Goal: Task Accomplishment & Management: Use online tool/utility

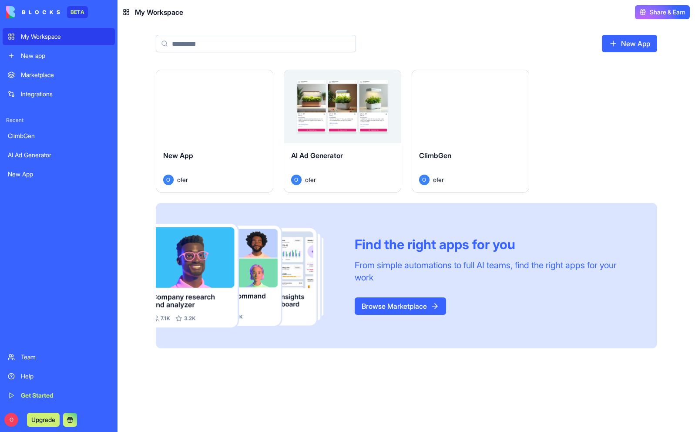
click at [57, 54] on div "New app" at bounding box center [65, 55] width 89 height 9
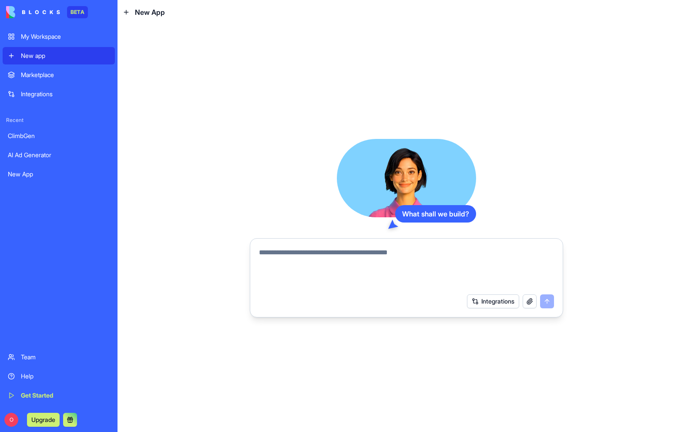
click at [280, 254] on textarea at bounding box center [406, 268] width 295 height 42
type textarea "**********"
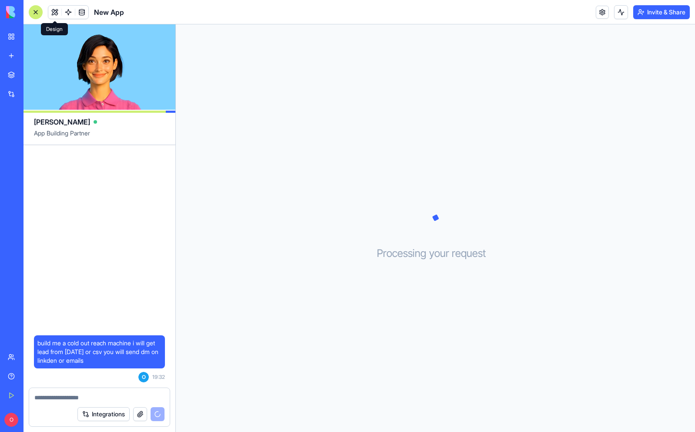
click at [54, 12] on button at bounding box center [54, 12] width 13 height 13
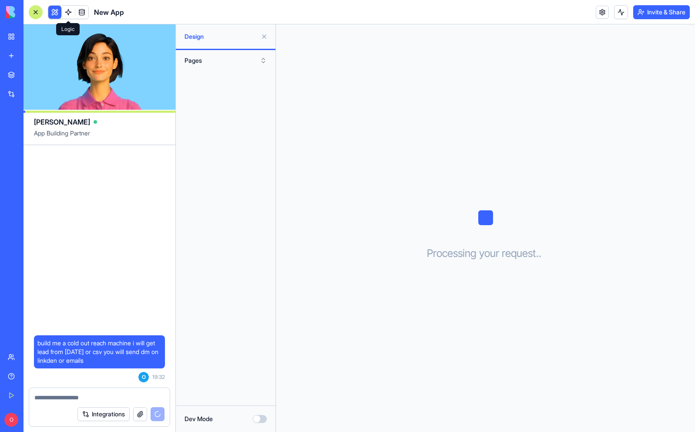
click at [64, 12] on link at bounding box center [68, 12] width 13 height 13
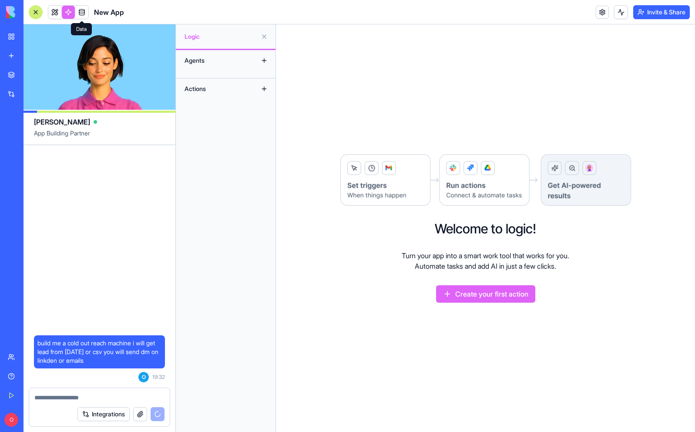
click at [79, 13] on link at bounding box center [81, 12] width 13 height 13
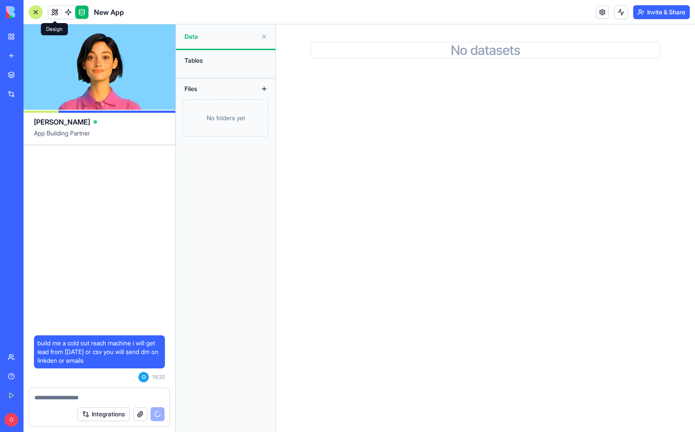
click at [54, 13] on link at bounding box center [54, 12] width 13 height 13
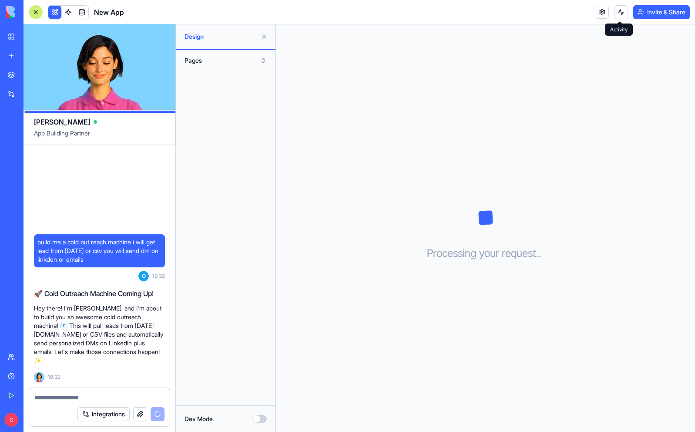
click at [621, 12] on button at bounding box center [621, 12] width 14 height 14
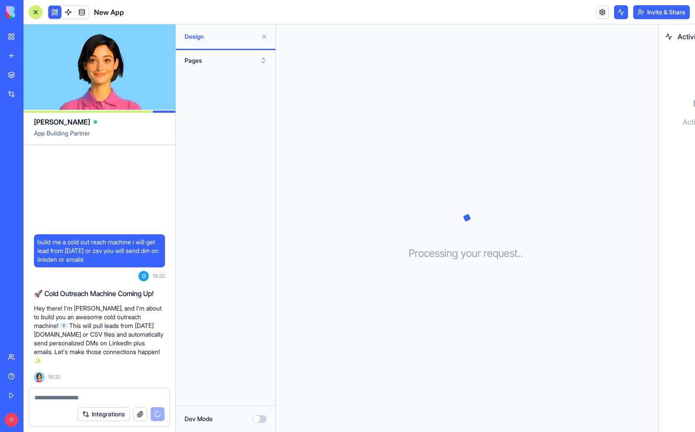
scroll to position [47, 0]
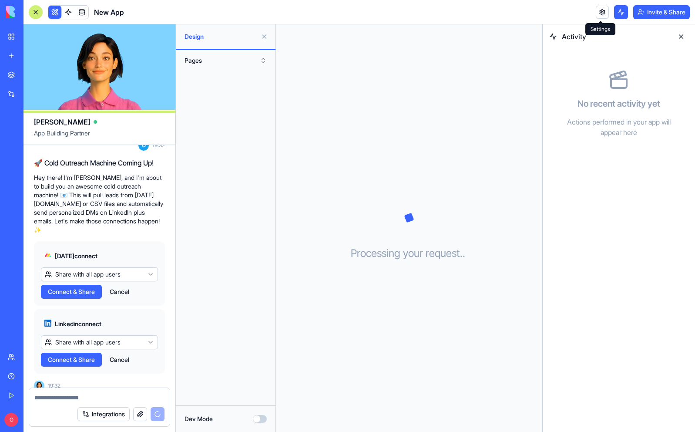
click at [602, 13] on link at bounding box center [602, 12] width 13 height 13
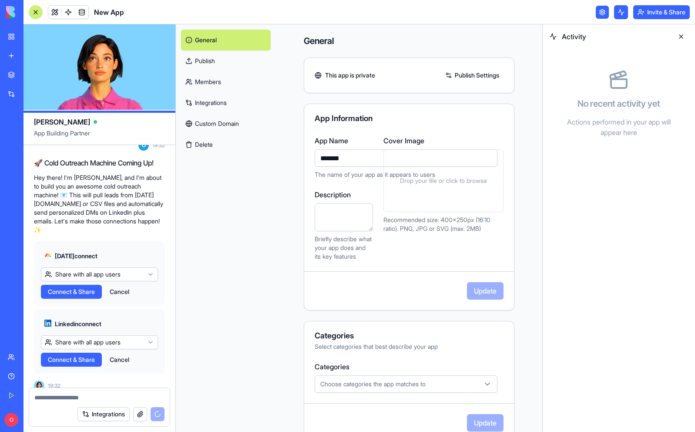
scroll to position [127, 0]
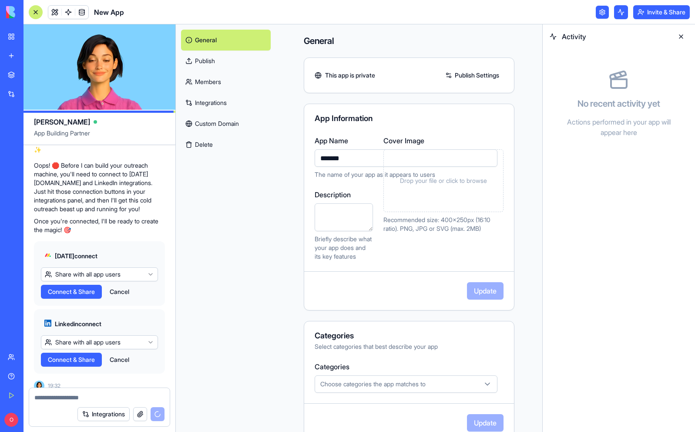
click at [601, 8] on link at bounding box center [602, 12] width 13 height 13
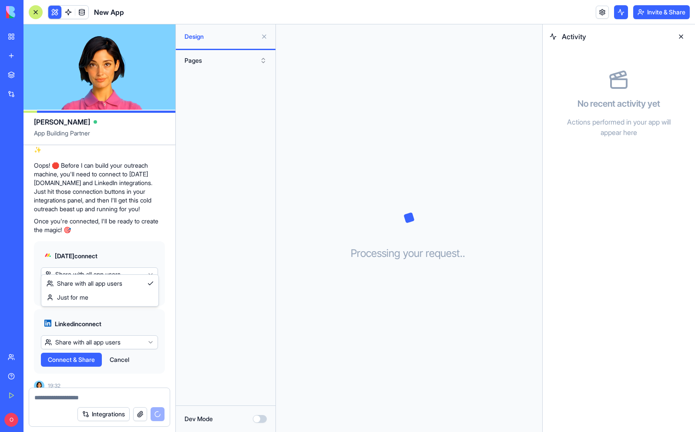
click at [88, 264] on html "BETA My Workspace New app Marketplace Integrations Recent AI Ad Generator New A…" at bounding box center [347, 216] width 695 height 432
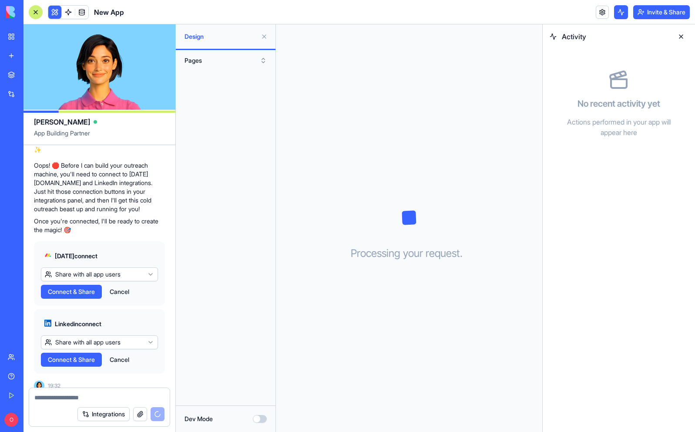
click at [88, 264] on html "BETA My Workspace New app Marketplace Integrations Recent AI Ad Generator New A…" at bounding box center [347, 216] width 695 height 432
click at [79, 287] on span "Connect & Share" at bounding box center [71, 291] width 47 height 9
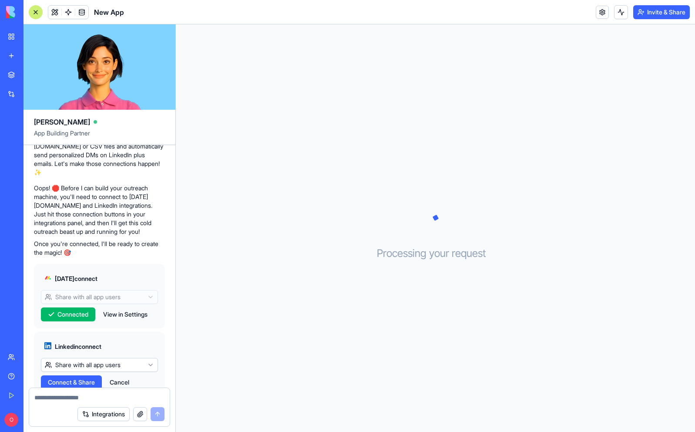
scroll to position [127, 0]
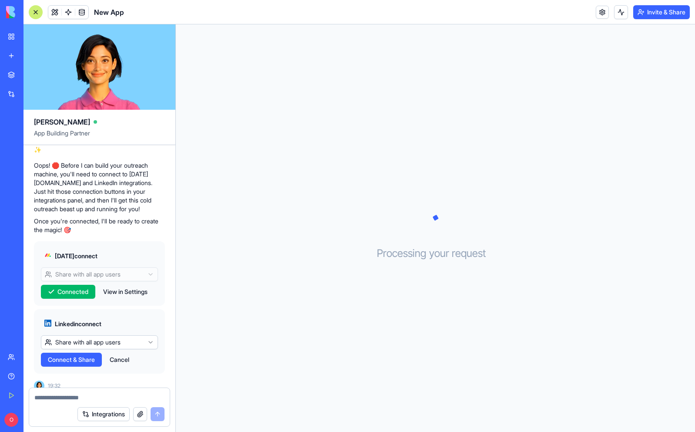
click at [87, 355] on span "Connect & Share" at bounding box center [71, 359] width 47 height 9
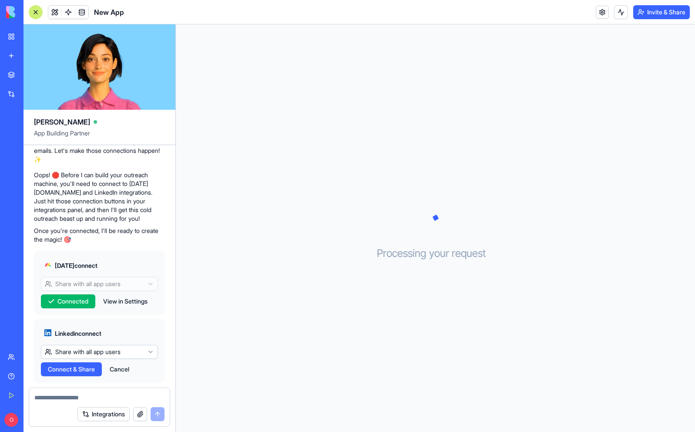
scroll to position [127, 0]
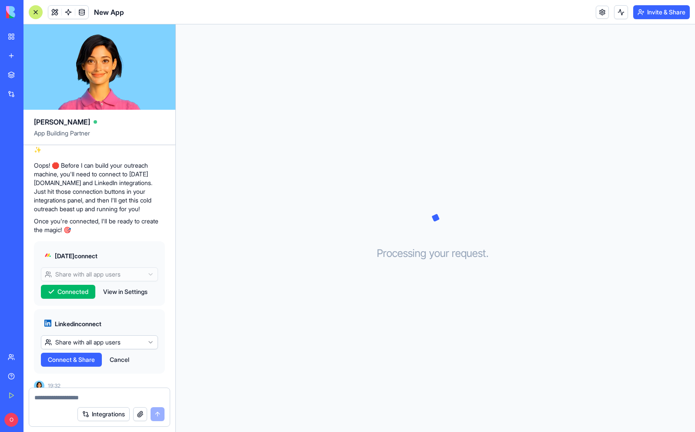
click at [70, 355] on span "Connect & Share" at bounding box center [71, 359] width 47 height 9
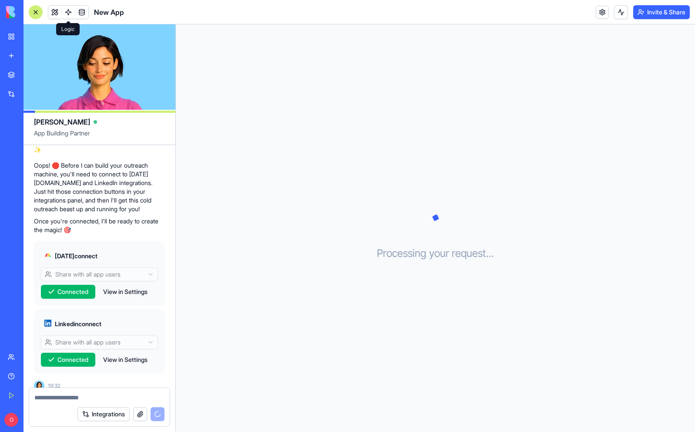
click at [67, 13] on link at bounding box center [68, 12] width 13 height 13
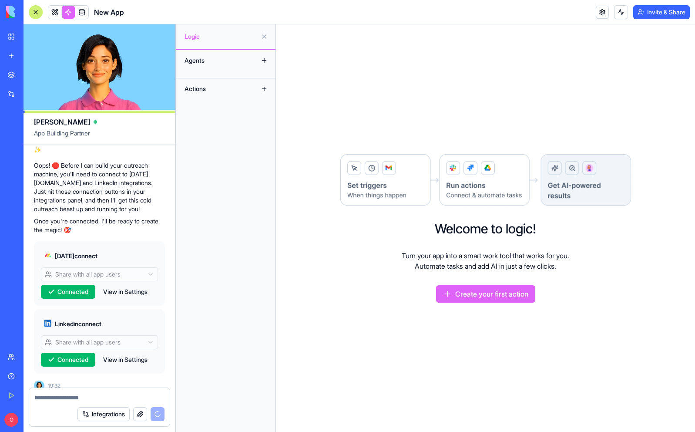
click at [237, 64] on div "Agents" at bounding box center [215, 61] width 70 height 14
click at [193, 92] on div "Actions" at bounding box center [215, 89] width 70 height 14
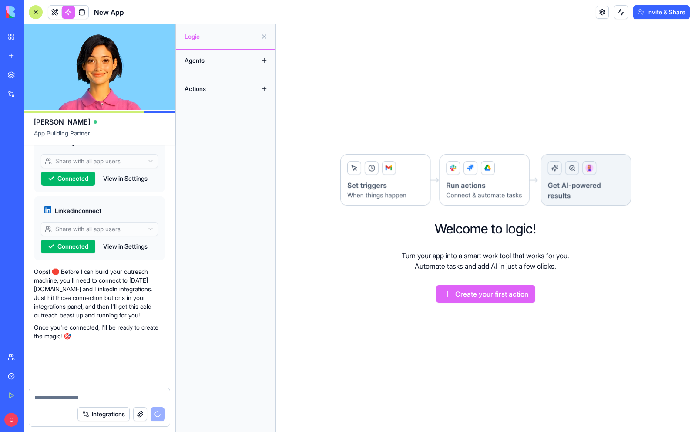
scroll to position [175, 0]
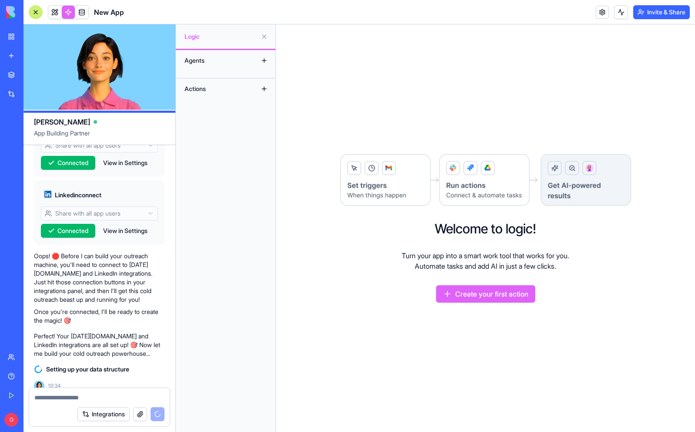
click at [66, 226] on span "Connected" at bounding box center [72, 230] width 31 height 9
click at [72, 160] on button "Connected" at bounding box center [68, 163] width 54 height 14
click at [80, 13] on span at bounding box center [82, 12] width 24 height 24
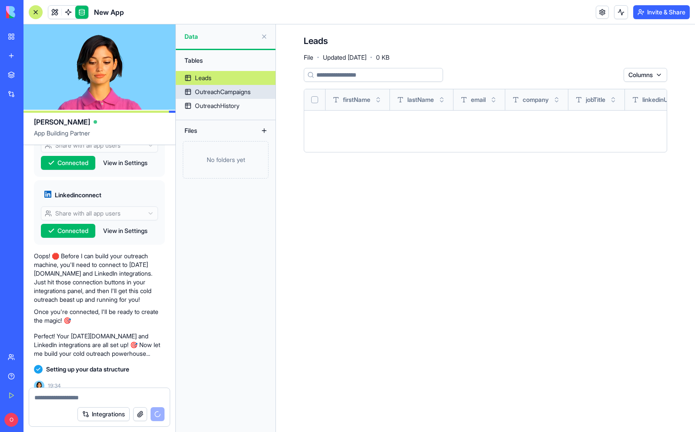
click at [221, 88] on div "OutreachCampaigns" at bounding box center [223, 91] width 56 height 9
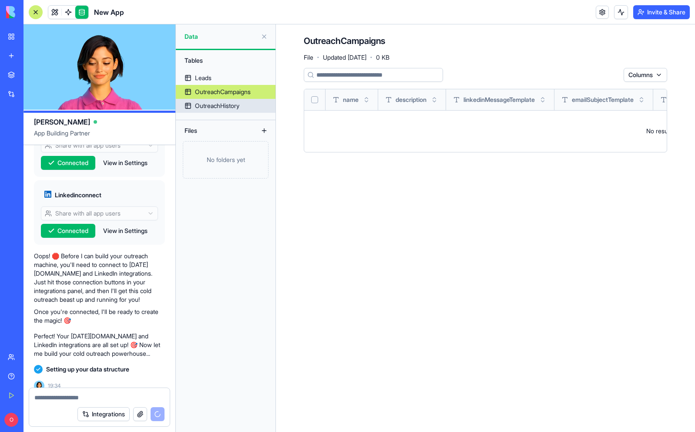
click at [233, 101] on div "OutreachHistory" at bounding box center [217, 105] width 44 height 9
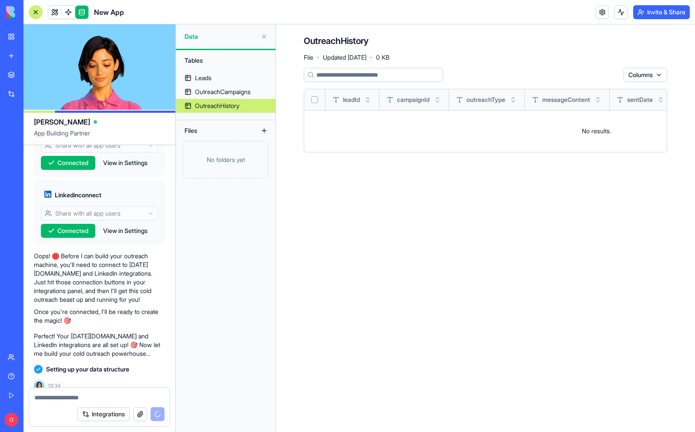
click at [60, 396] on textarea at bounding box center [99, 397] width 130 height 9
type textarea "*"
type textarea "**********"
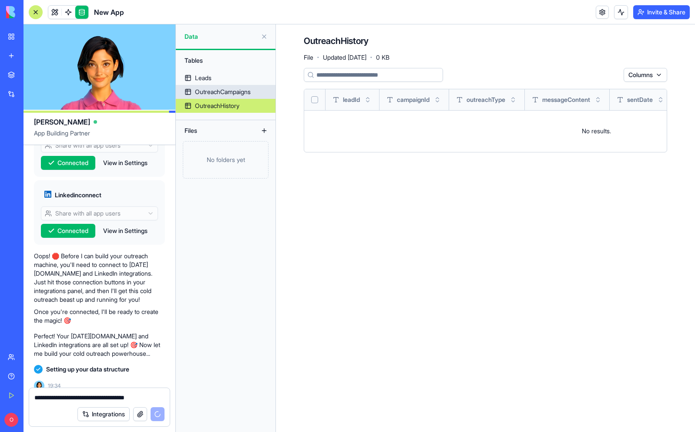
click at [221, 91] on div "OutreachCampaigns" at bounding box center [223, 91] width 56 height 9
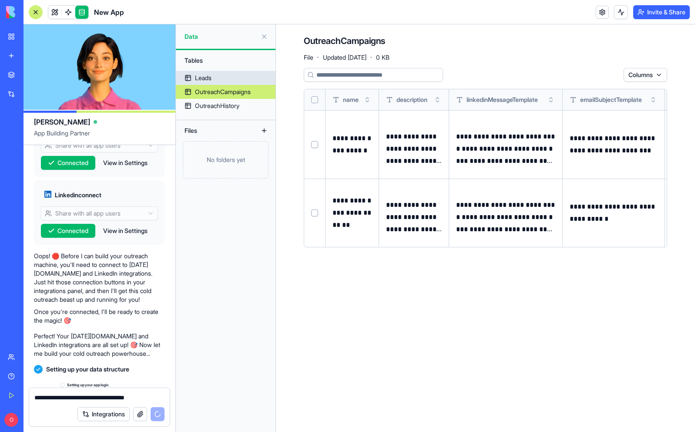
click at [218, 83] on link "Leads" at bounding box center [226, 78] width 100 height 14
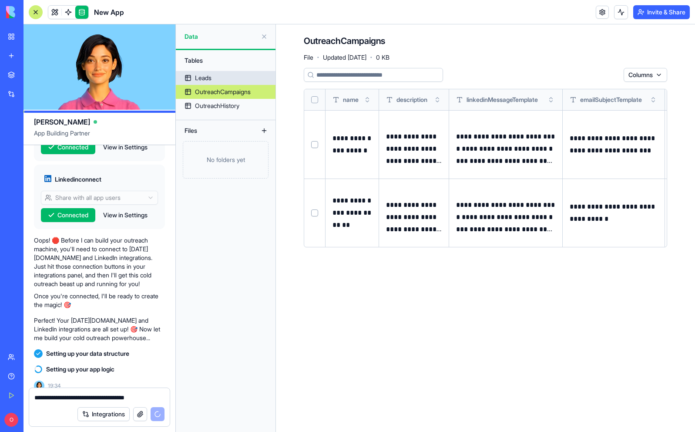
click at [218, 79] on link "Leads" at bounding box center [226, 78] width 100 height 14
click at [216, 76] on link "Leads" at bounding box center [226, 78] width 100 height 14
click at [211, 77] on div "Leads" at bounding box center [203, 78] width 17 height 9
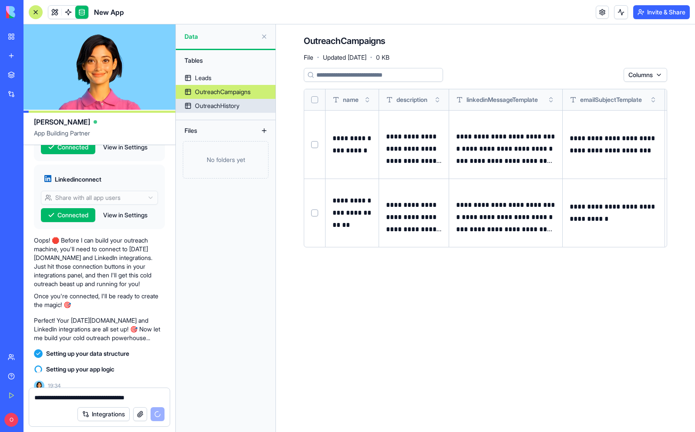
click at [206, 109] on div "OutreachHistory" at bounding box center [217, 105] width 44 height 9
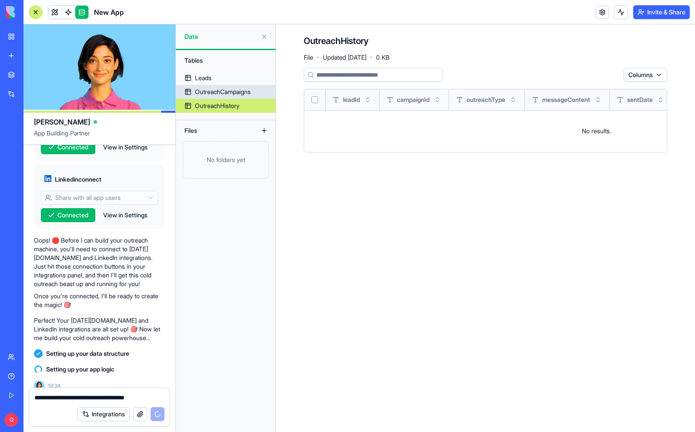
click at [208, 90] on div "OutreachCampaigns" at bounding box center [223, 91] width 56 height 9
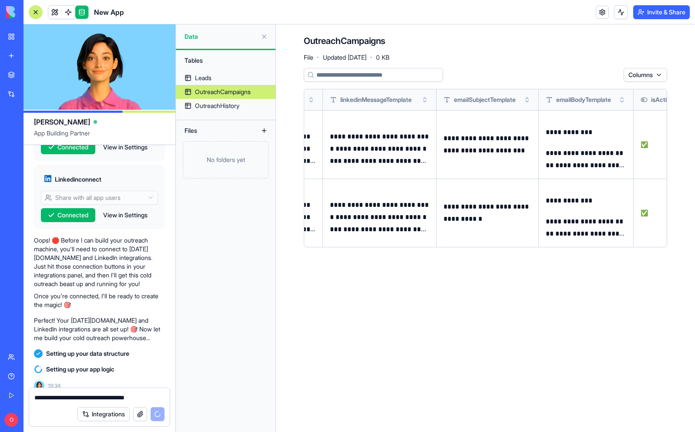
scroll to position [0, 121]
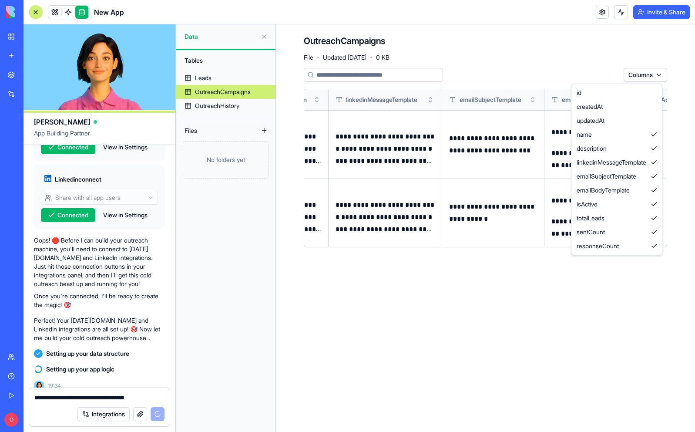
click at [645, 76] on html "BETA My Workspace New app Marketplace Integrations Recent AI Ad Generator New A…" at bounding box center [347, 216] width 695 height 432
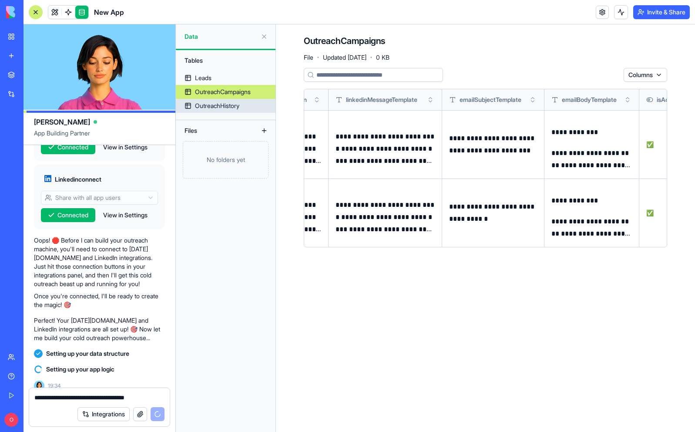
click at [229, 108] on div "OutreachHistory" at bounding box center [217, 105] width 44 height 9
click at [68, 14] on span at bounding box center [68, 12] width 24 height 24
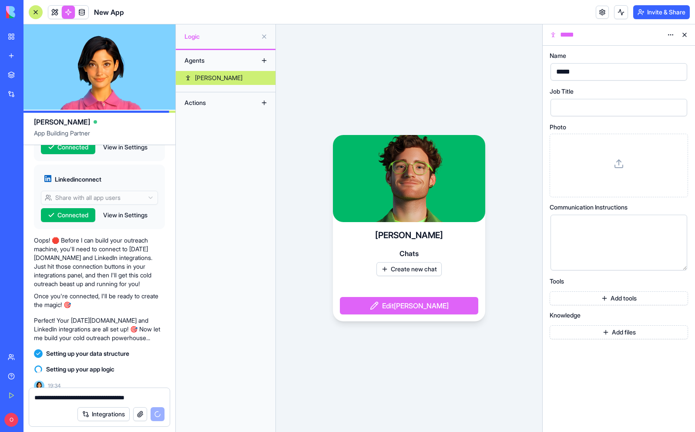
click at [230, 38] on span "Logic" at bounding box center [221, 36] width 73 height 9
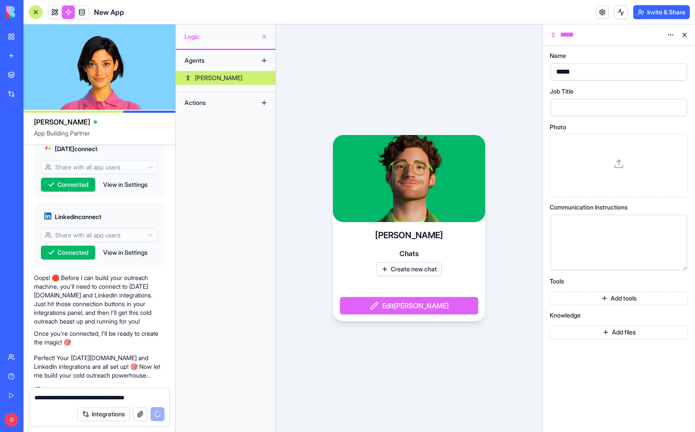
scroll to position [191, 0]
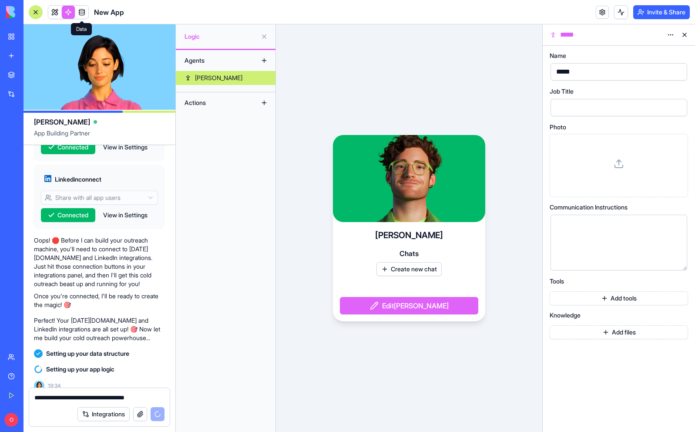
click at [79, 8] on link at bounding box center [81, 12] width 13 height 13
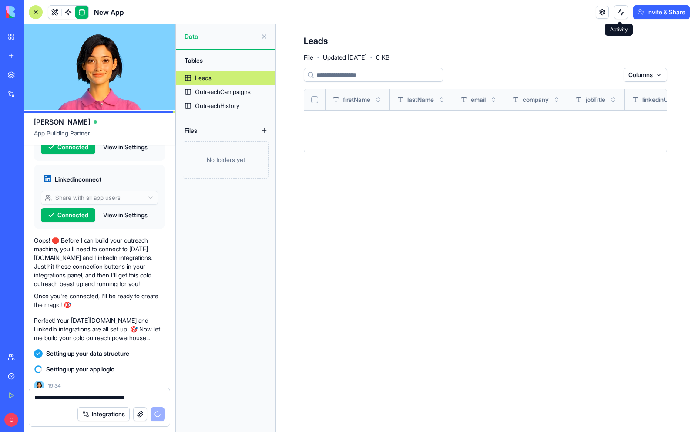
click at [618, 12] on button at bounding box center [621, 12] width 14 height 14
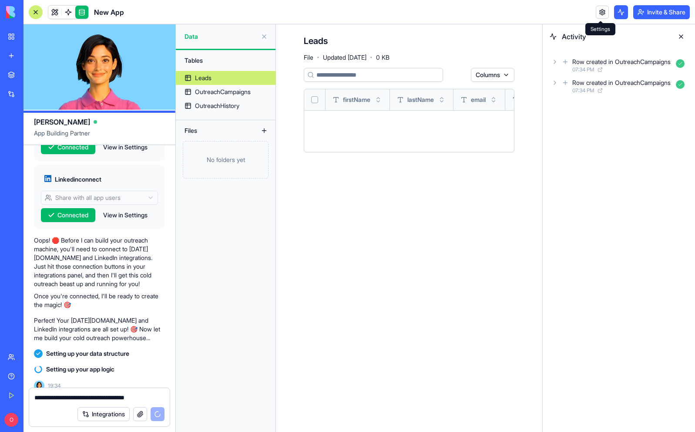
click at [604, 10] on link at bounding box center [602, 12] width 13 height 13
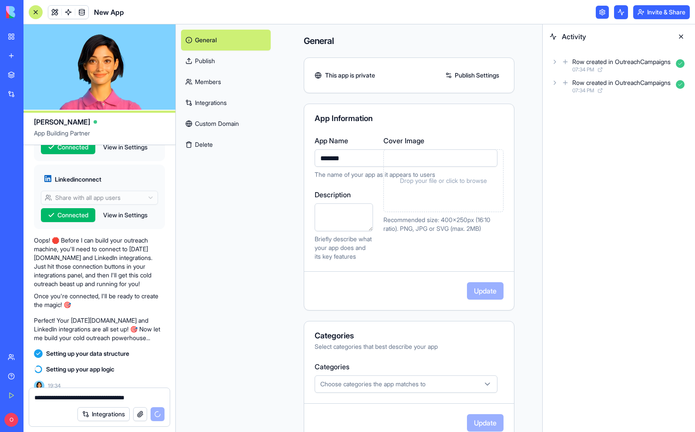
scroll to position [67, 0]
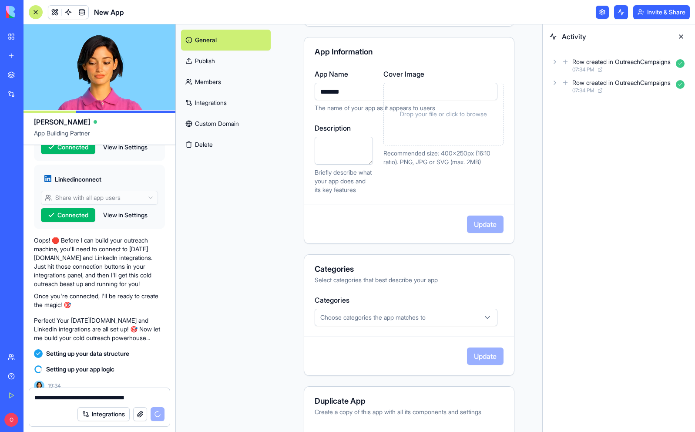
click at [459, 313] on div "Choose categories the app matches to" at bounding box center [406, 317] width 178 height 9
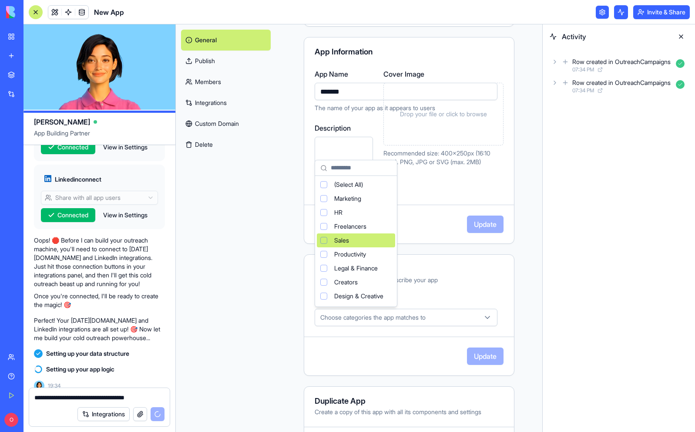
click at [336, 242] on span "Sales" at bounding box center [341, 240] width 15 height 9
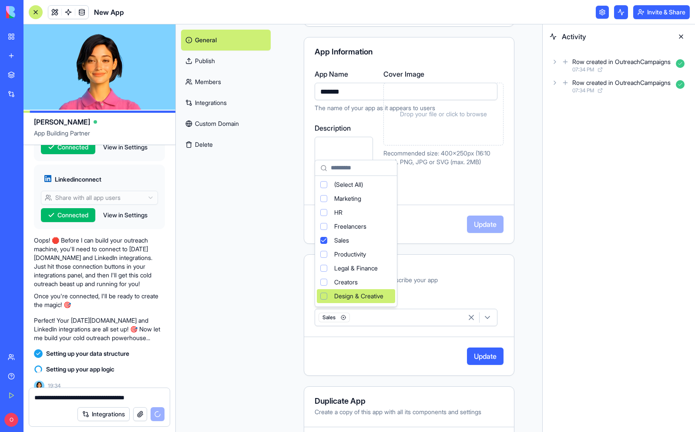
scroll to position [58, 0]
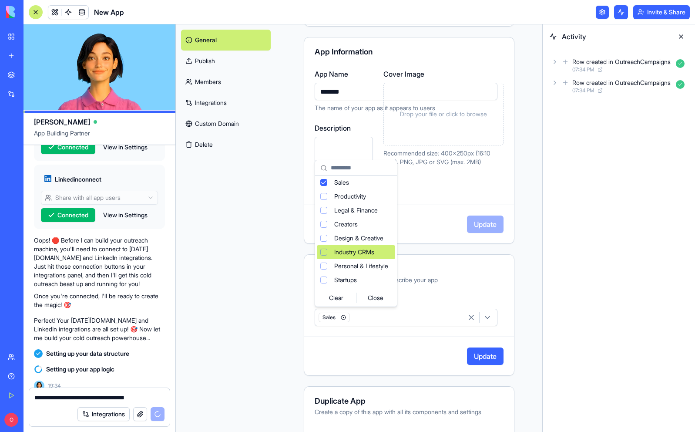
click at [439, 273] on html "BETA My Workspace New app Marketplace Integrations Recent AI Ad Generator New A…" at bounding box center [347, 216] width 695 height 432
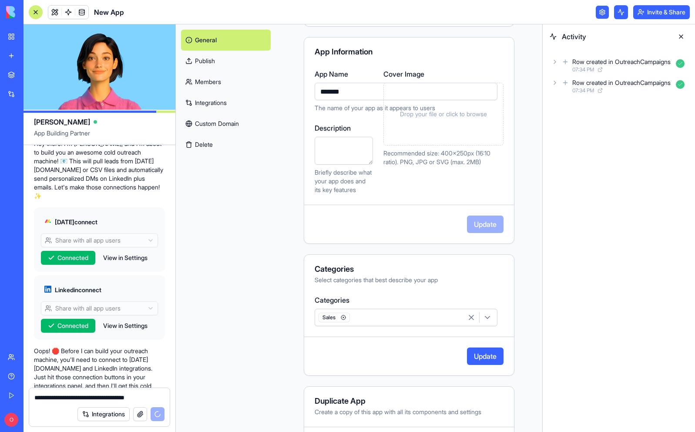
scroll to position [0, 0]
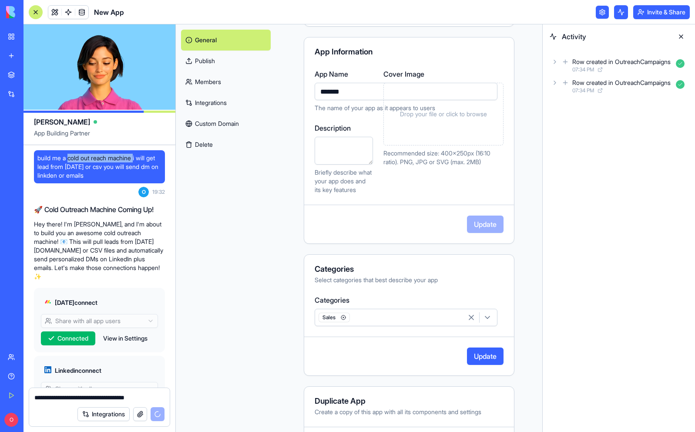
drag, startPoint x: 70, startPoint y: 158, endPoint x: 138, endPoint y: 157, distance: 67.9
click at [138, 157] on span "build me a cold out reach machine i will get lead from [DATE] or csv you will s…" at bounding box center [99, 167] width 124 height 26
click at [342, 91] on input "*******" at bounding box center [406, 91] width 183 height 17
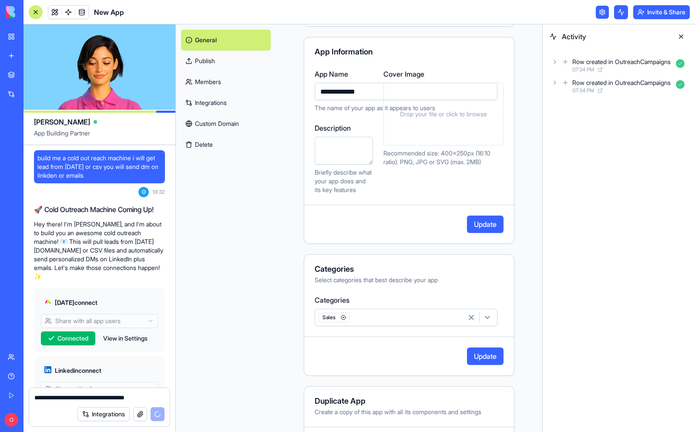
type input "**********"
click at [490, 231] on button "Update" at bounding box center [485, 223] width 37 height 17
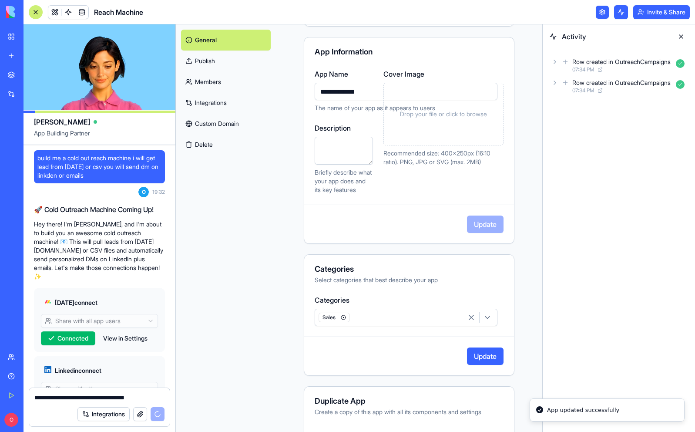
click at [484, 359] on button "Update" at bounding box center [485, 355] width 37 height 17
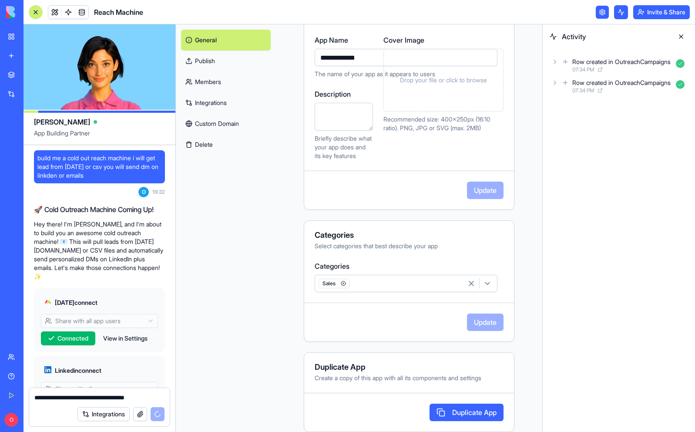
click at [211, 82] on link "Members" at bounding box center [226, 81] width 90 height 21
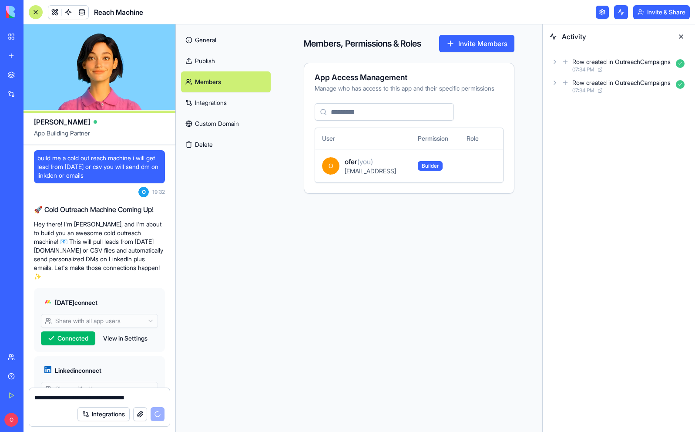
click at [211, 93] on link "Integrations" at bounding box center [226, 102] width 90 height 21
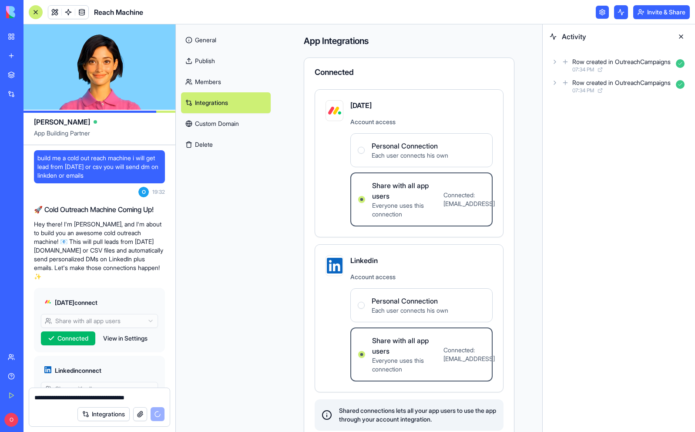
scroll to position [18, 0]
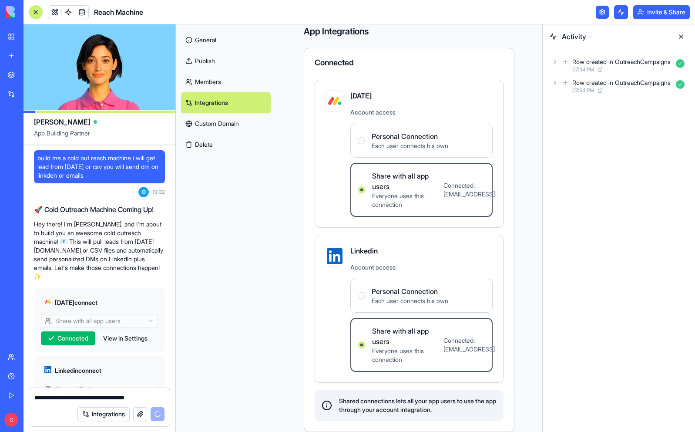
click at [229, 124] on link "Custom Domain" at bounding box center [226, 123] width 90 height 21
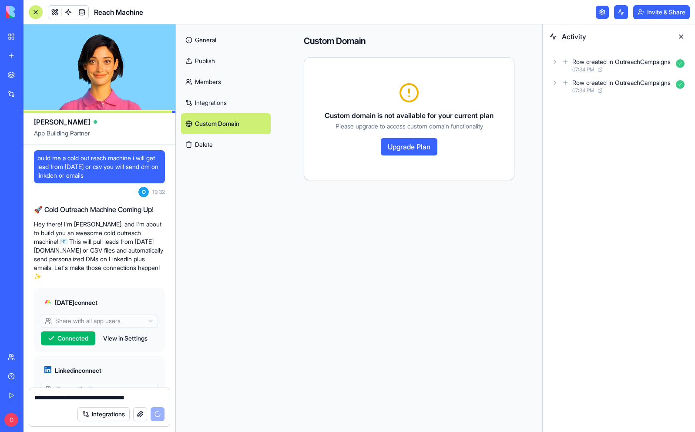
click at [213, 97] on link "Integrations" at bounding box center [226, 102] width 90 height 21
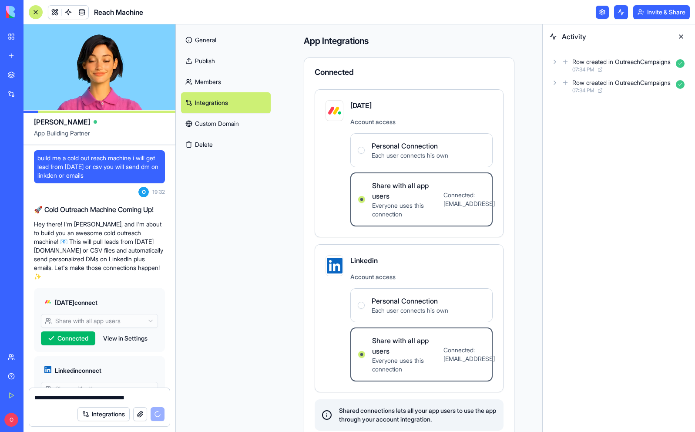
scroll to position [18, 0]
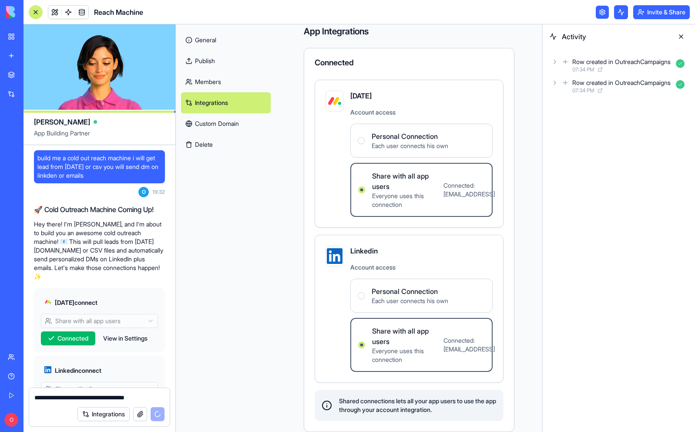
click at [225, 86] on link "Members" at bounding box center [226, 81] width 90 height 21
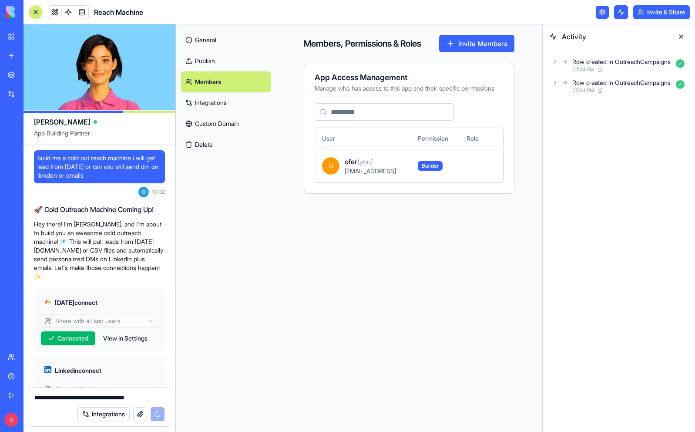
click at [215, 62] on link "Publish" at bounding box center [226, 60] width 90 height 21
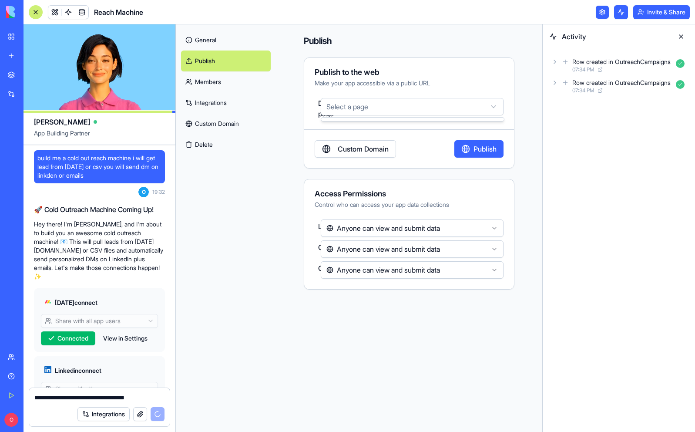
click at [373, 104] on html "BETA My Workspace New app Marketplace Integrations Recent AI Ad Generator New A…" at bounding box center [347, 216] width 695 height 432
click at [483, 103] on html "BETA My Workspace New app Marketplace Integrations Recent AI Ad Generator New A…" at bounding box center [347, 216] width 695 height 432
click at [355, 152] on link "Custom Domain" at bounding box center [355, 148] width 81 height 17
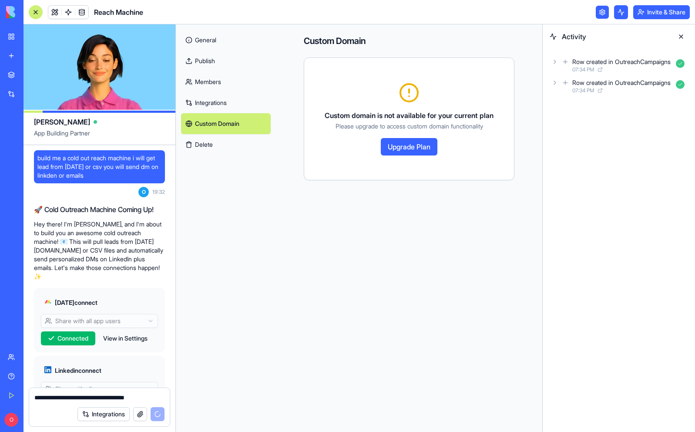
click at [208, 37] on link "General" at bounding box center [226, 40] width 90 height 21
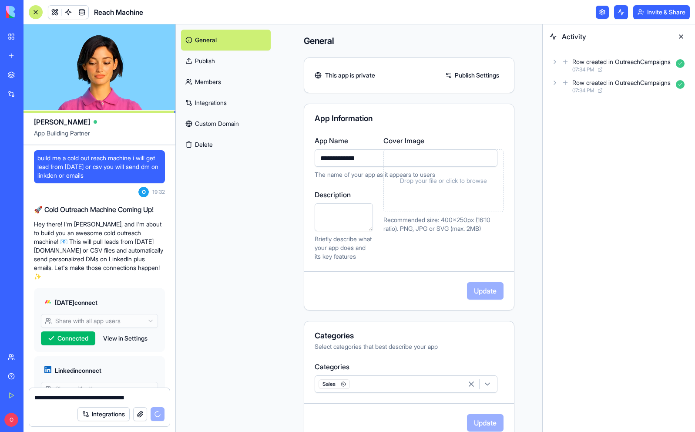
scroll to position [3, 0]
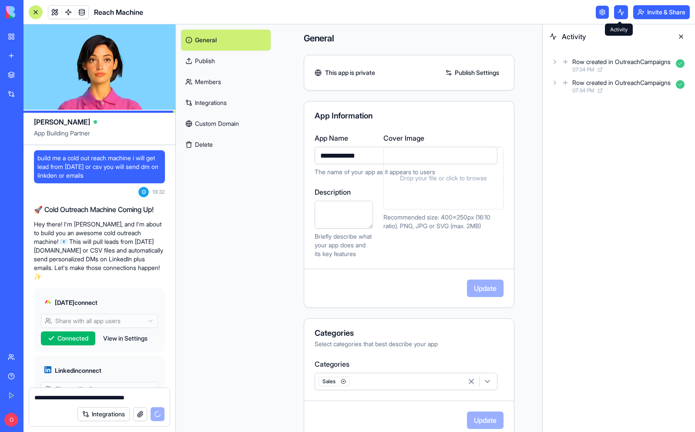
click at [619, 13] on button at bounding box center [621, 12] width 14 height 14
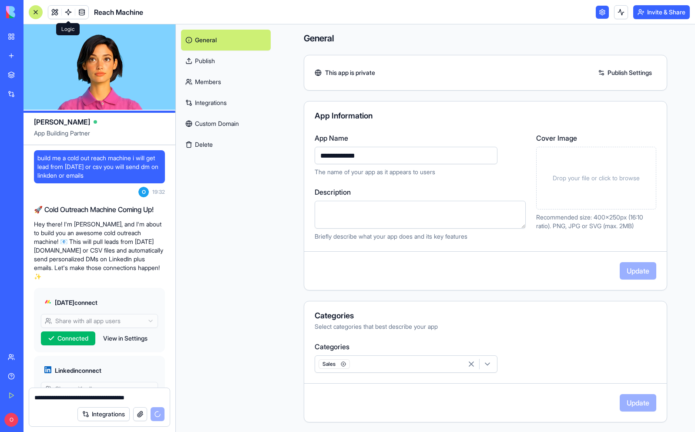
click at [71, 13] on link at bounding box center [68, 12] width 13 height 13
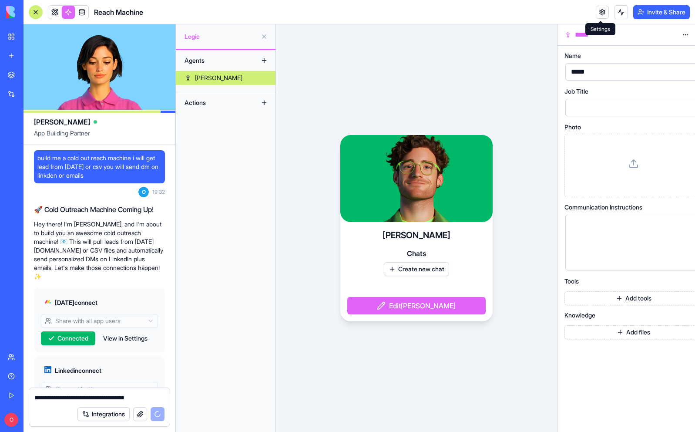
scroll to position [191, 0]
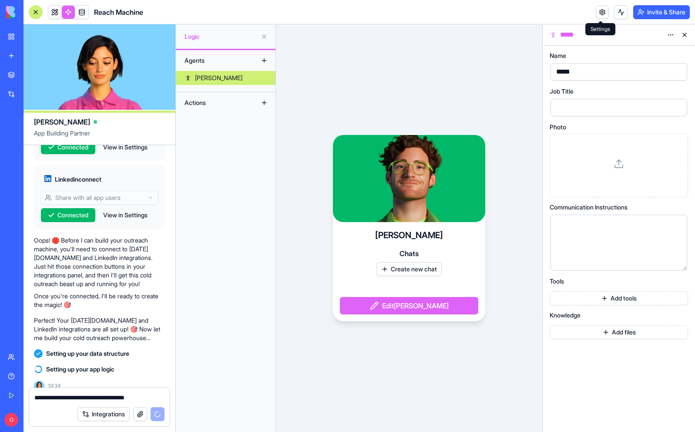
click at [220, 34] on span "Logic" at bounding box center [221, 36] width 73 height 9
click at [195, 35] on span "Logic" at bounding box center [221, 36] width 73 height 9
click at [219, 75] on link "[PERSON_NAME]" at bounding box center [226, 78] width 100 height 14
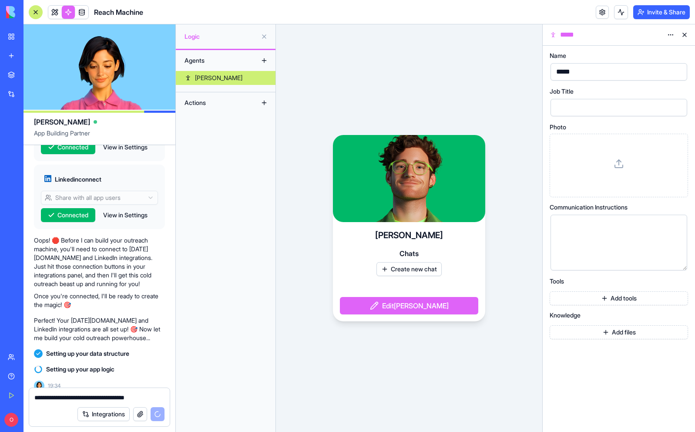
click at [219, 59] on div "Agents" at bounding box center [215, 61] width 70 height 14
click at [82, 13] on link at bounding box center [81, 12] width 13 height 13
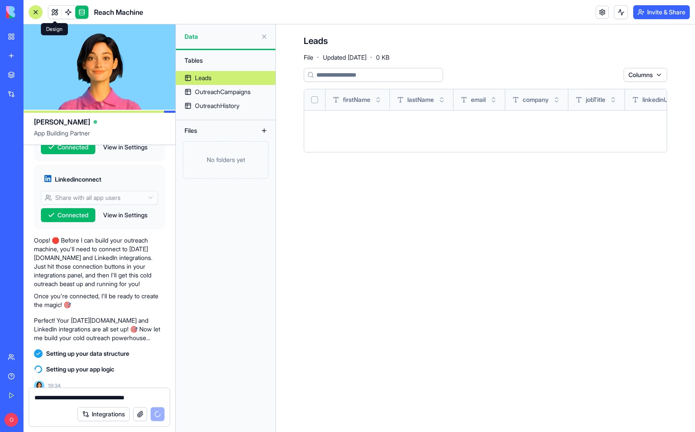
click at [57, 12] on link at bounding box center [54, 12] width 13 height 13
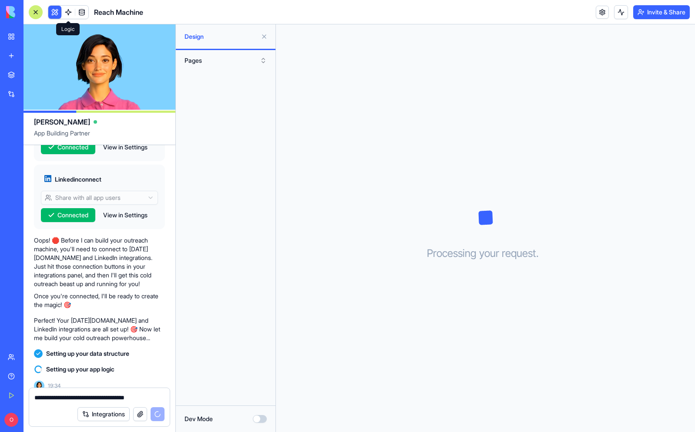
click at [70, 12] on link at bounding box center [68, 12] width 13 height 13
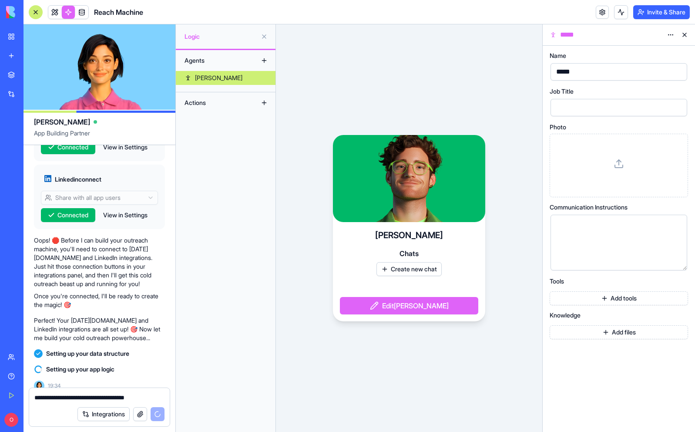
click at [209, 38] on span "Logic" at bounding box center [221, 36] width 73 height 9
click at [201, 77] on div "[PERSON_NAME]" at bounding box center [218, 78] width 47 height 9
click at [99, 416] on button "Integrations" at bounding box center [103, 414] width 52 height 14
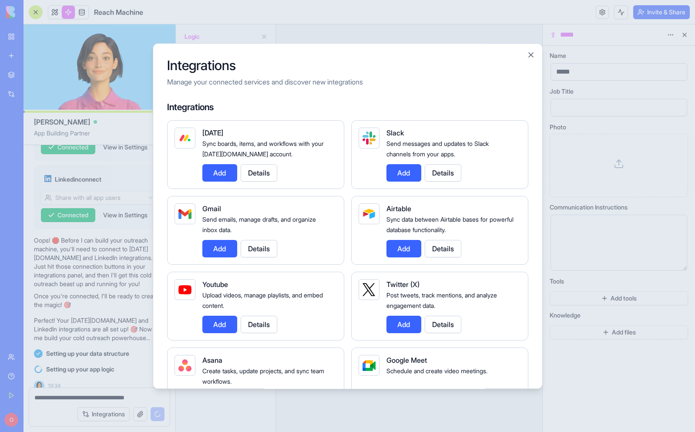
click at [219, 253] on button "Add" at bounding box center [219, 248] width 35 height 17
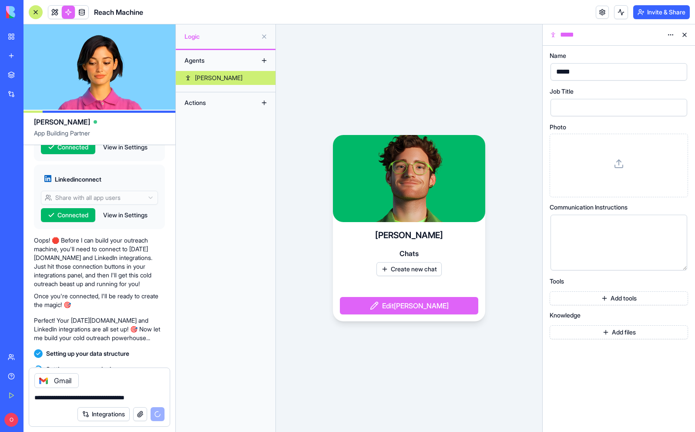
click at [44, 379] on icon at bounding box center [43, 380] width 7 height 7
click at [103, 411] on button "Integrations" at bounding box center [103, 414] width 52 height 14
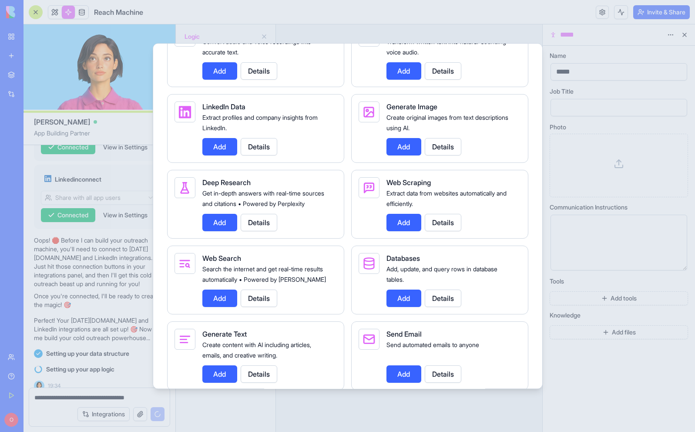
scroll to position [988, 0]
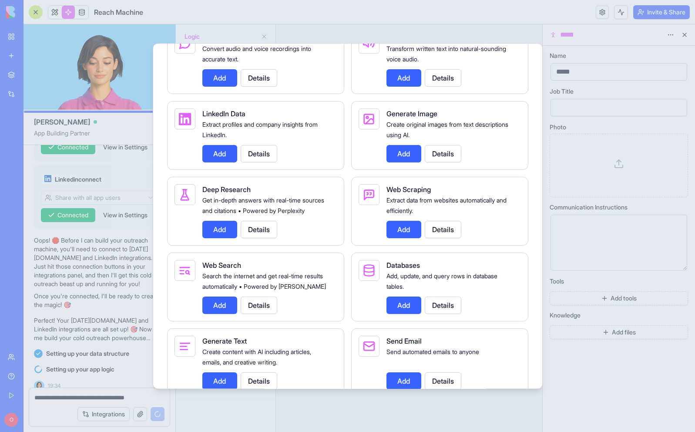
click at [219, 162] on button "Add" at bounding box center [219, 153] width 35 height 17
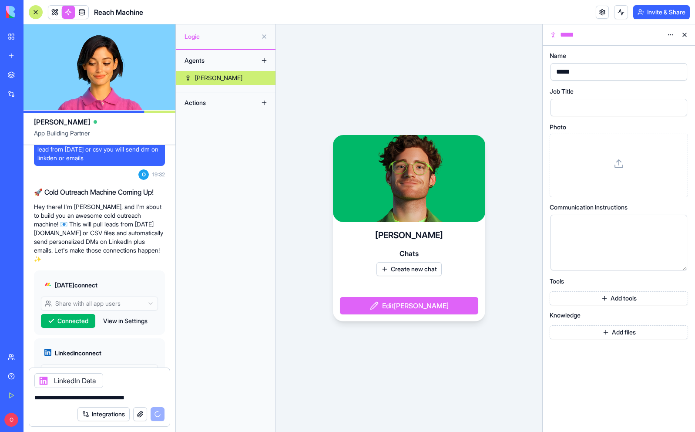
scroll to position [211, 0]
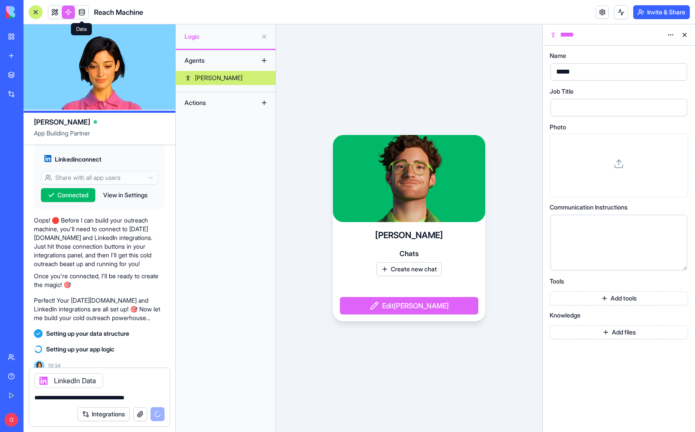
click at [83, 10] on link at bounding box center [81, 12] width 13 height 13
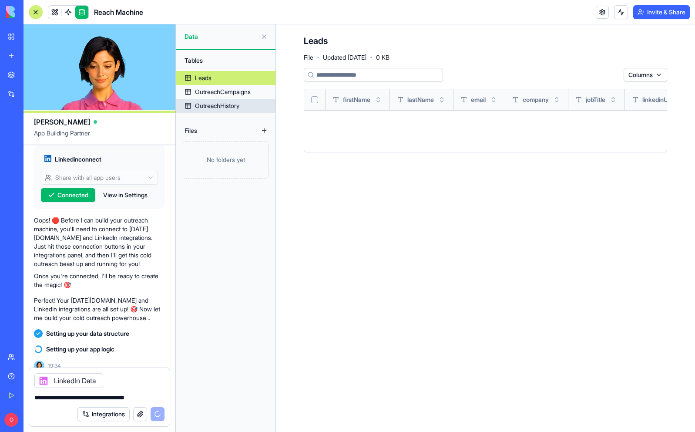
click at [226, 111] on link "OutreachHistory" at bounding box center [226, 106] width 100 height 14
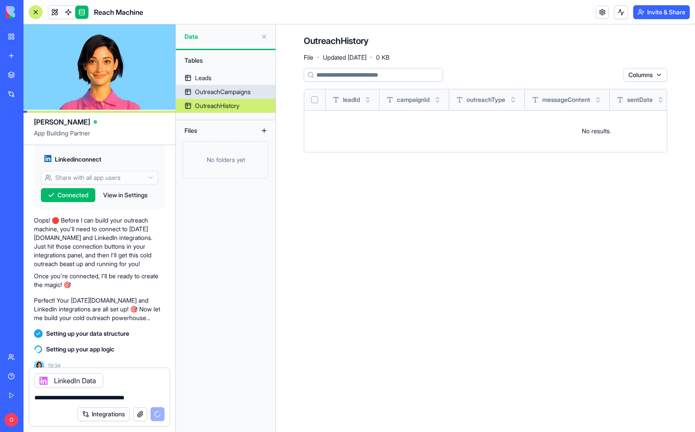
click at [228, 90] on div "OutreachCampaigns" at bounding box center [223, 91] width 56 height 9
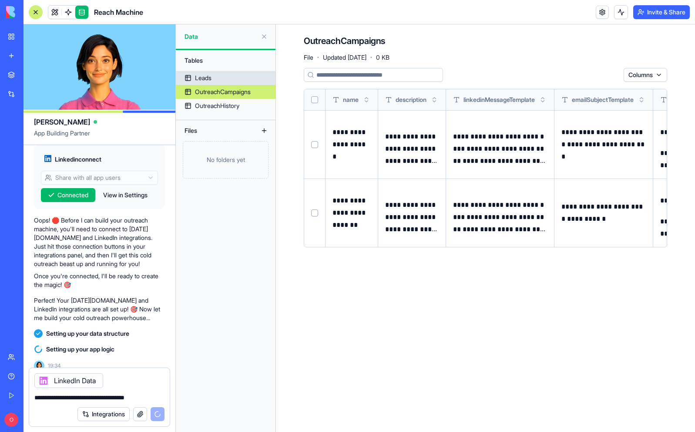
click at [209, 73] on link "Leads" at bounding box center [226, 78] width 100 height 14
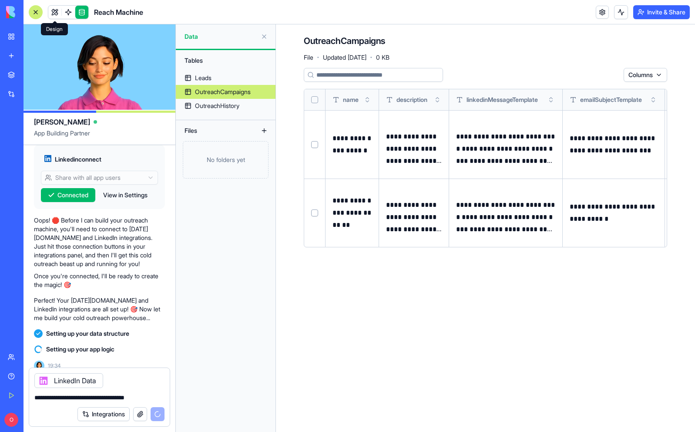
click at [54, 14] on link at bounding box center [54, 12] width 13 height 13
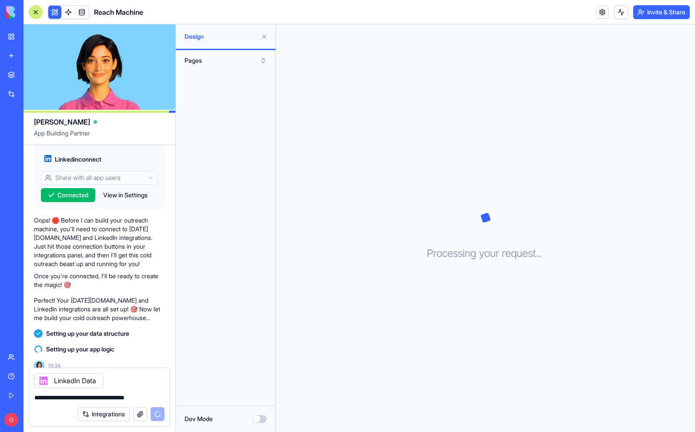
click at [203, 61] on button "Pages" at bounding box center [225, 61] width 91 height 14
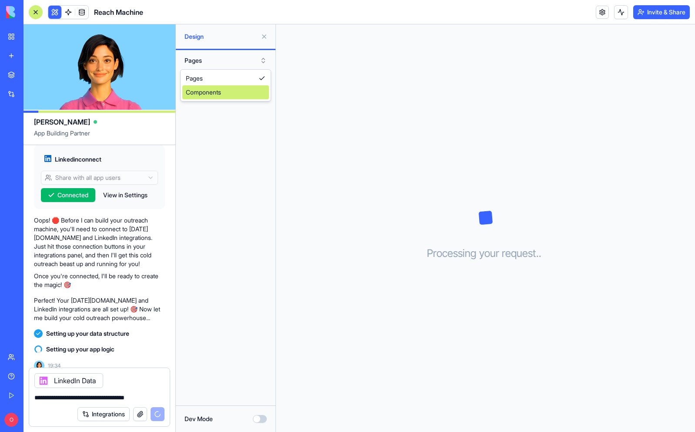
click at [219, 94] on div "Components" at bounding box center [225, 92] width 87 height 14
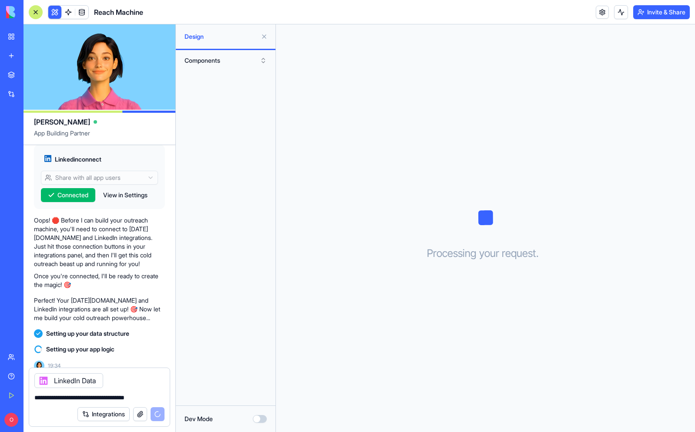
click at [257, 57] on button "Components" at bounding box center [225, 61] width 91 height 14
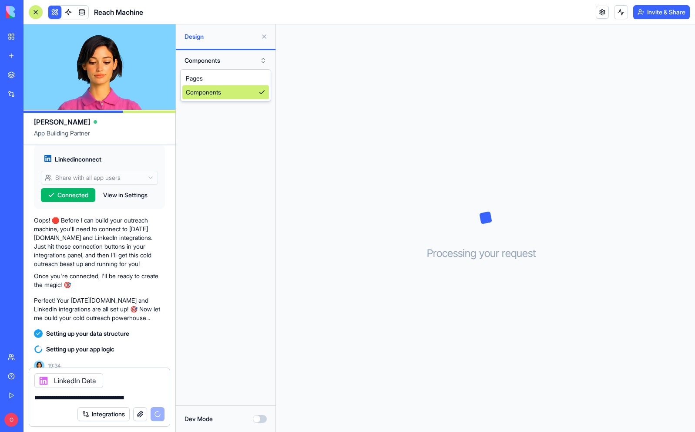
click at [221, 93] on div "Components" at bounding box center [225, 92] width 87 height 14
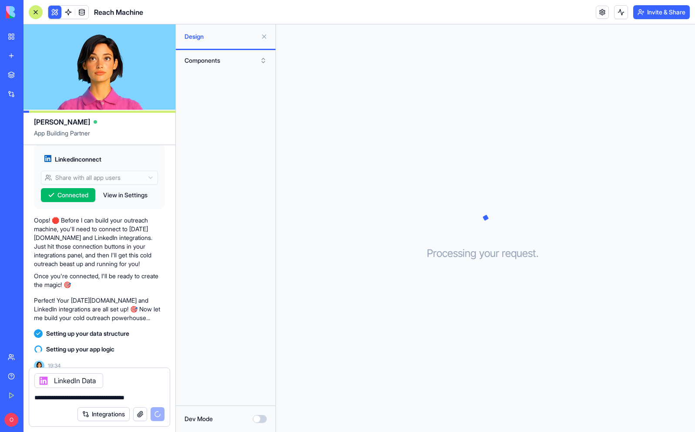
click at [225, 59] on button "Components" at bounding box center [225, 61] width 91 height 14
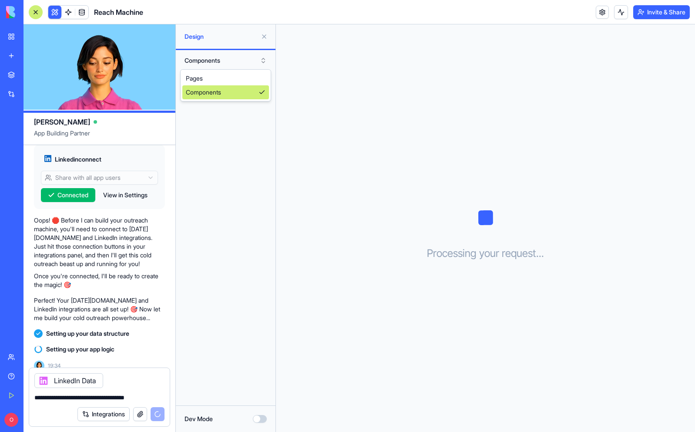
click at [222, 90] on div "Components" at bounding box center [225, 92] width 87 height 14
click at [118, 12] on span "Reach Machine" at bounding box center [118, 12] width 49 height 10
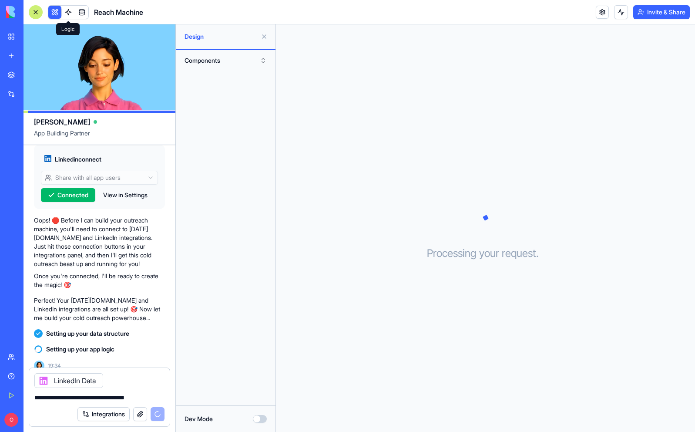
click at [66, 13] on link at bounding box center [68, 12] width 13 height 13
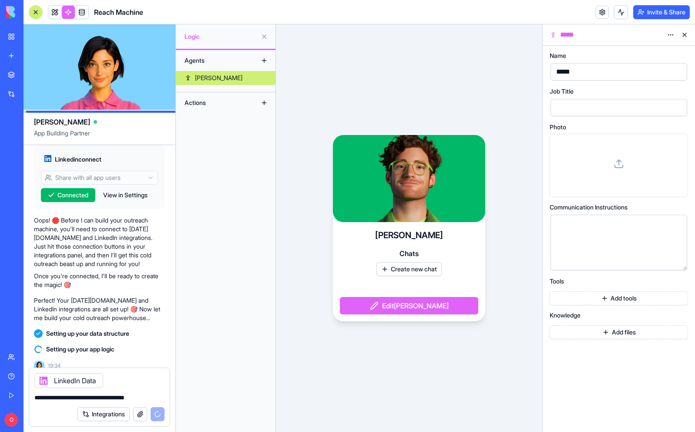
click at [82, 8] on link at bounding box center [81, 12] width 13 height 13
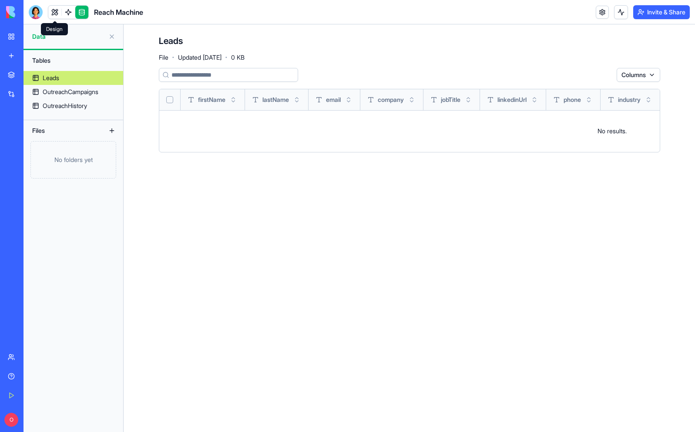
click at [55, 12] on link at bounding box center [54, 12] width 13 height 13
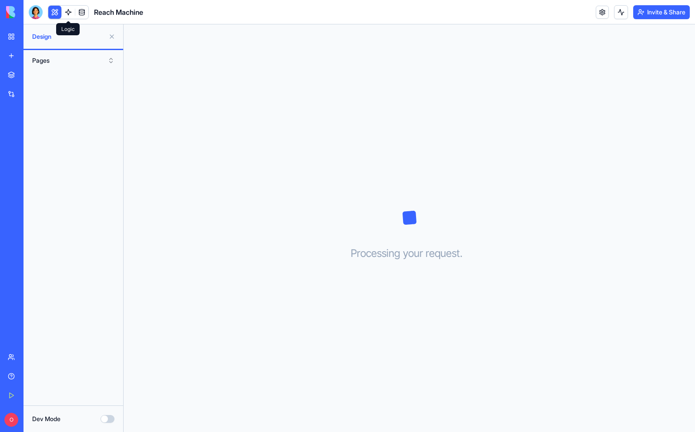
click at [68, 10] on link at bounding box center [68, 12] width 13 height 13
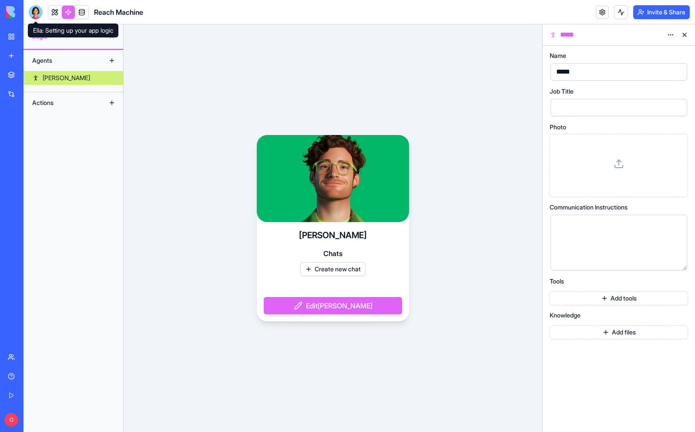
click at [35, 12] on div at bounding box center [36, 12] width 14 height 14
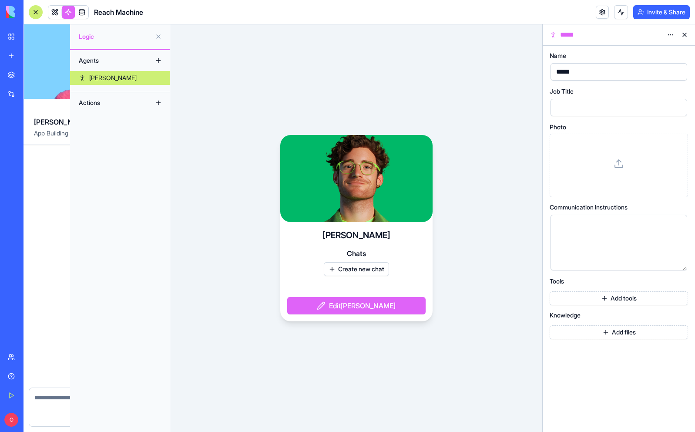
scroll to position [191, 0]
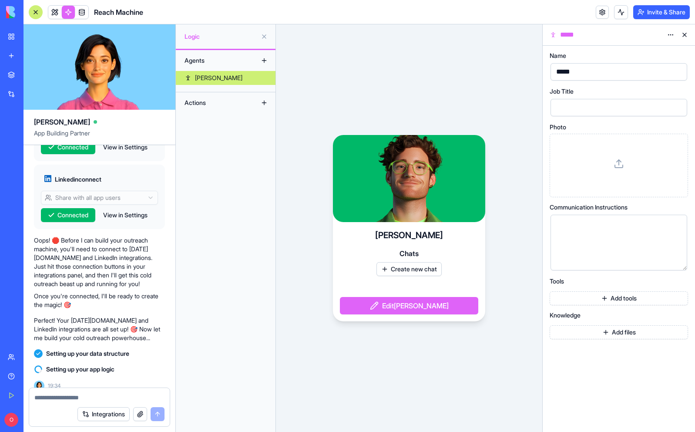
click at [39, 366] on circle at bounding box center [38, 369] width 7 height 7
click at [39, 365] on icon at bounding box center [38, 369] width 9 height 9
click at [615, 10] on button at bounding box center [621, 12] width 14 height 14
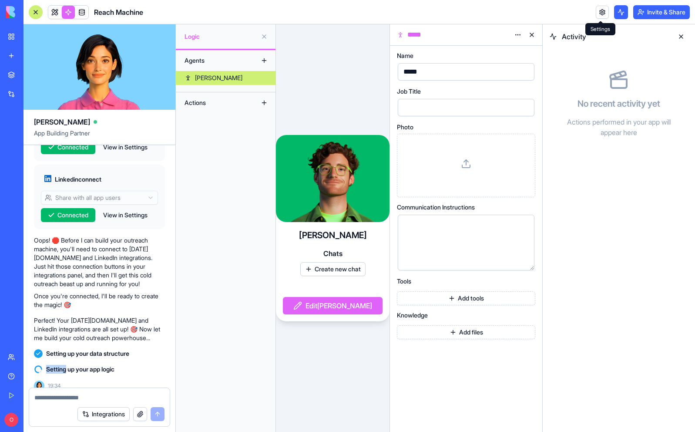
click at [598, 11] on link at bounding box center [602, 12] width 13 height 13
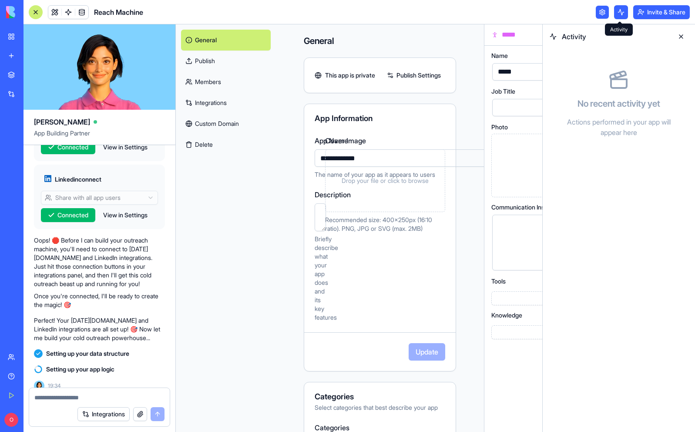
click at [618, 12] on button at bounding box center [621, 12] width 14 height 14
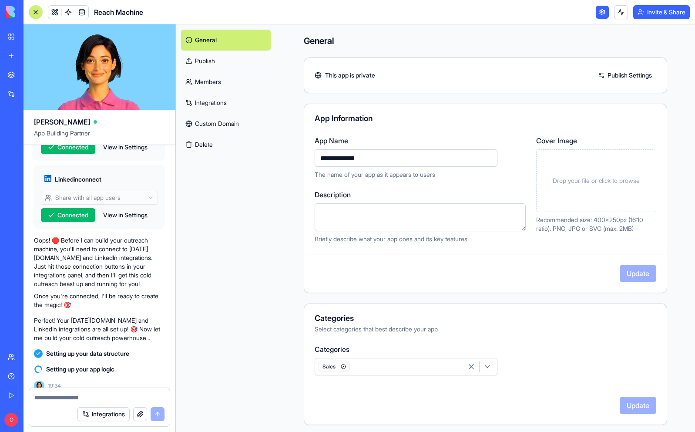
click at [618, 12] on button at bounding box center [621, 12] width 14 height 14
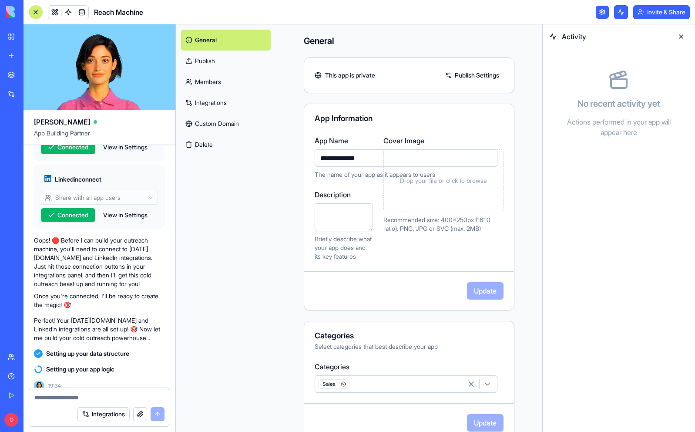
click at [680, 33] on button at bounding box center [681, 37] width 14 height 14
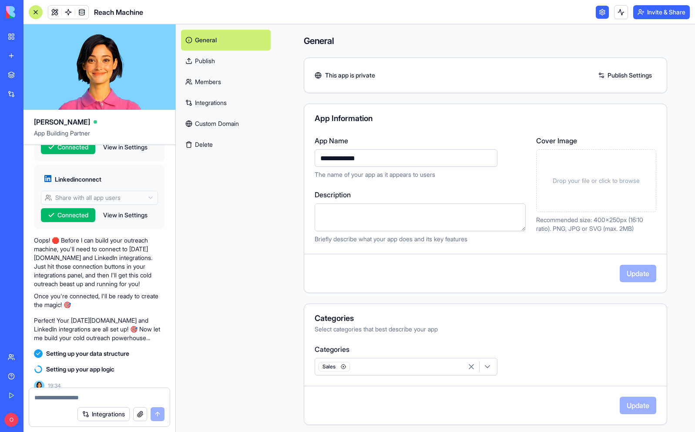
scroll to position [83, 0]
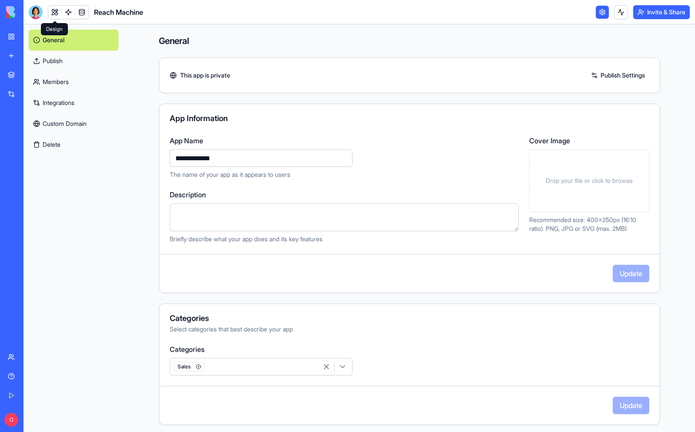
click at [50, 13] on link at bounding box center [54, 12] width 13 height 13
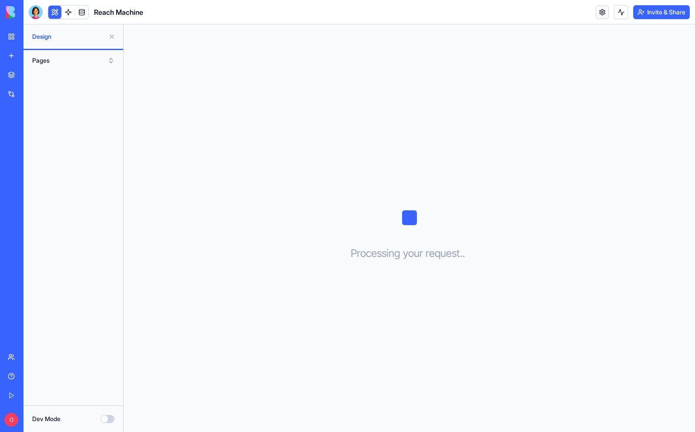
click at [113, 62] on button "Pages" at bounding box center [73, 61] width 91 height 14
click at [36, 10] on img at bounding box center [33, 12] width 54 height 12
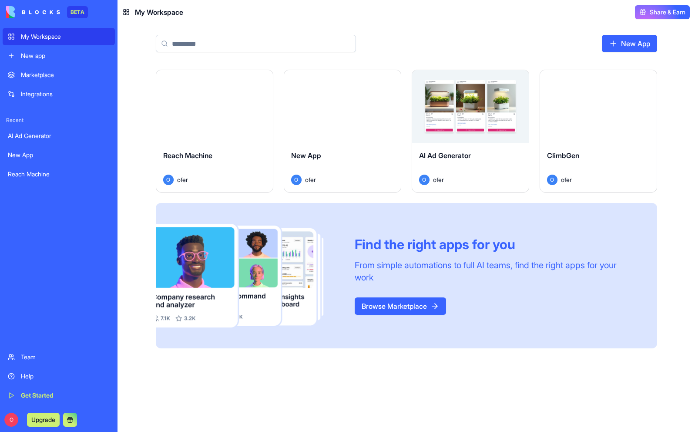
click at [242, 96] on div "Launch" at bounding box center [214, 106] width 117 height 73
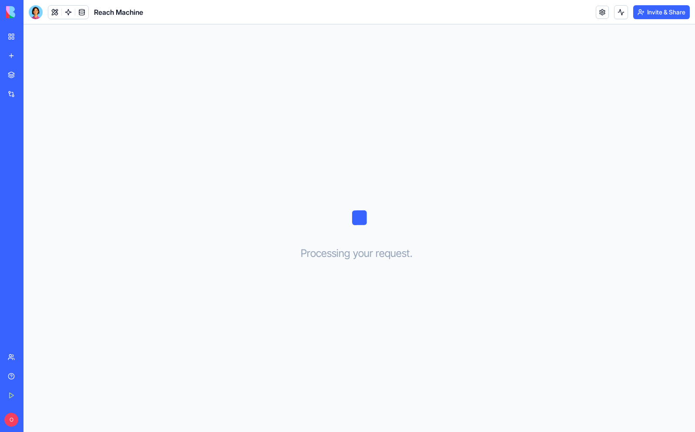
click at [13, 74] on link "Marketplace" at bounding box center [20, 74] width 35 height 17
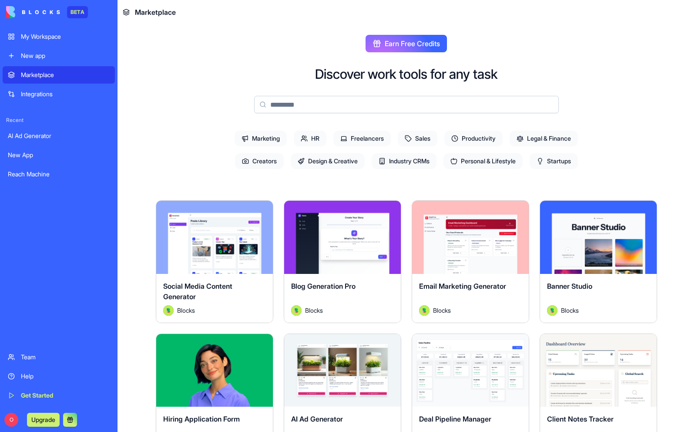
click at [47, 53] on div "New app" at bounding box center [65, 55] width 89 height 9
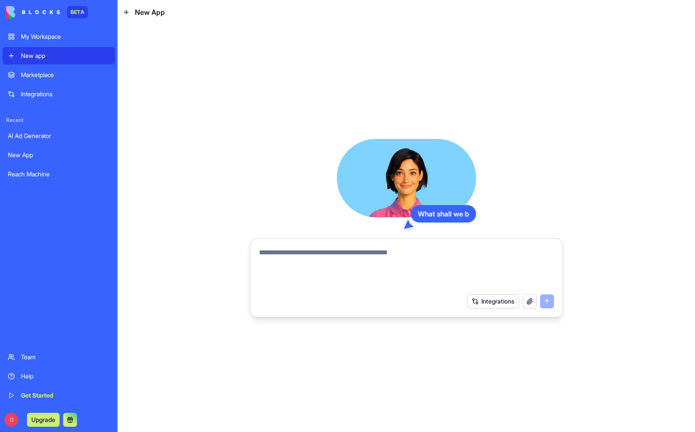
click at [47, 35] on div "My Workspace" at bounding box center [65, 36] width 89 height 9
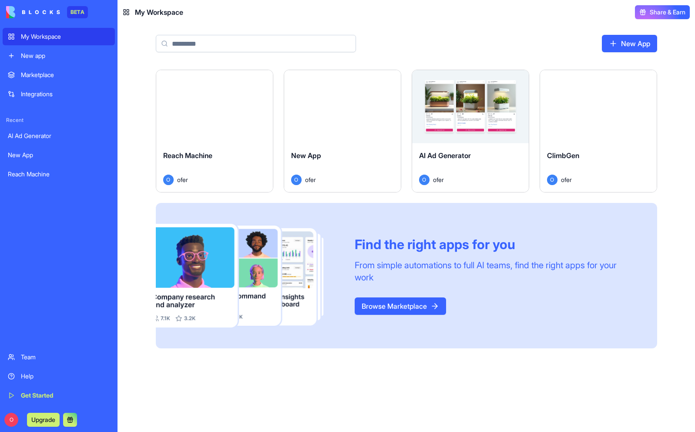
click at [483, 127] on div "Launch" at bounding box center [470, 106] width 117 height 73
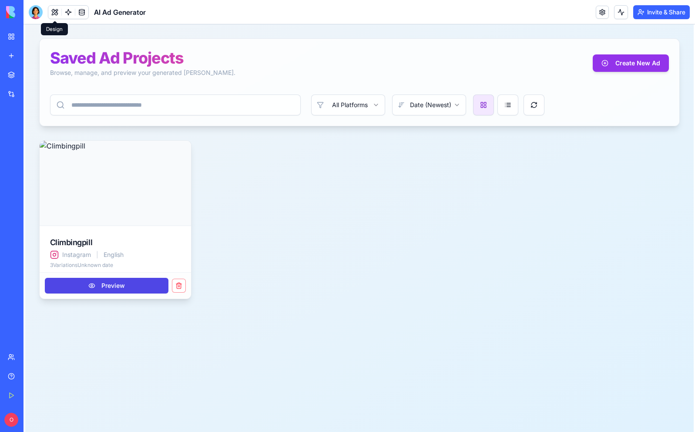
click at [58, 10] on button at bounding box center [54, 12] width 13 height 13
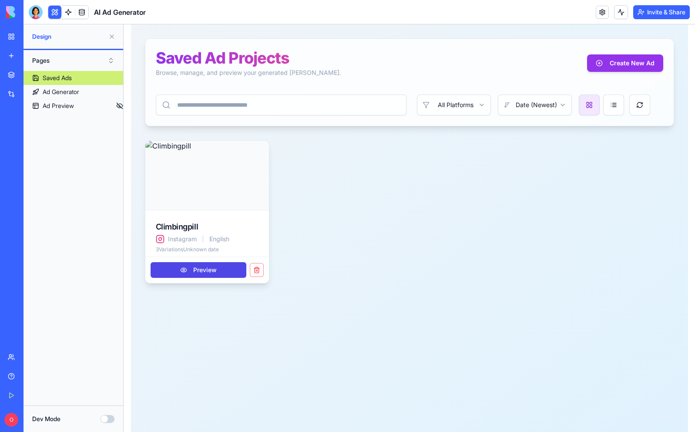
click at [39, 12] on div at bounding box center [36, 12] width 14 height 14
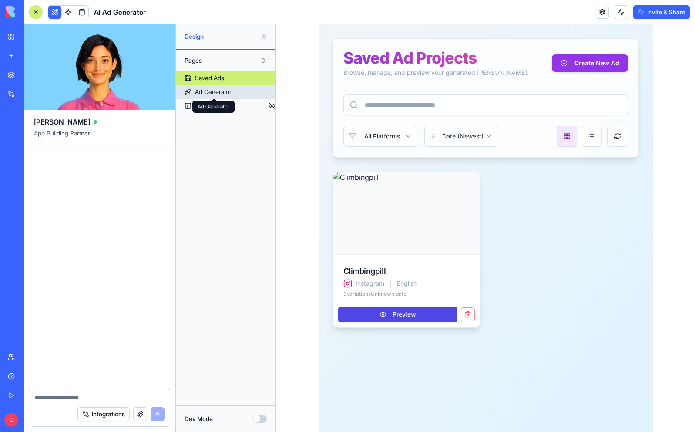
click at [212, 94] on div "Ad Generator" at bounding box center [213, 91] width 37 height 9
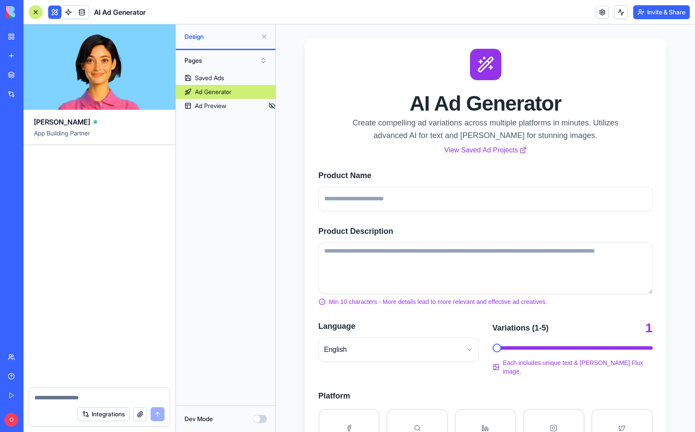
click at [104, 391] on div at bounding box center [99, 395] width 141 height 14
click at [101, 393] on textarea at bounding box center [99, 397] width 130 height 9
type textarea "**********"
click at [157, 415] on button "submit" at bounding box center [158, 414] width 14 height 14
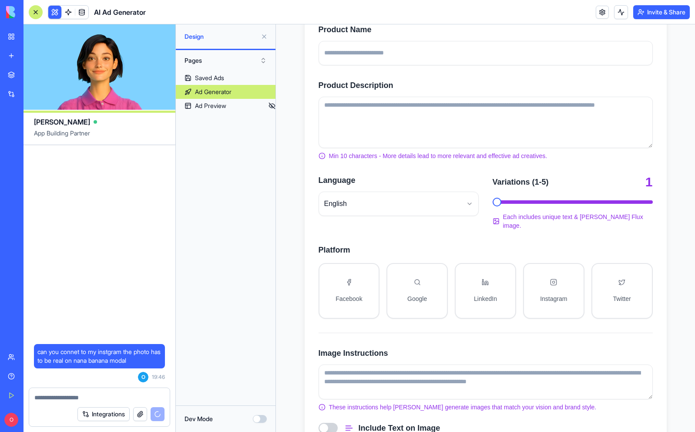
scroll to position [200, 0]
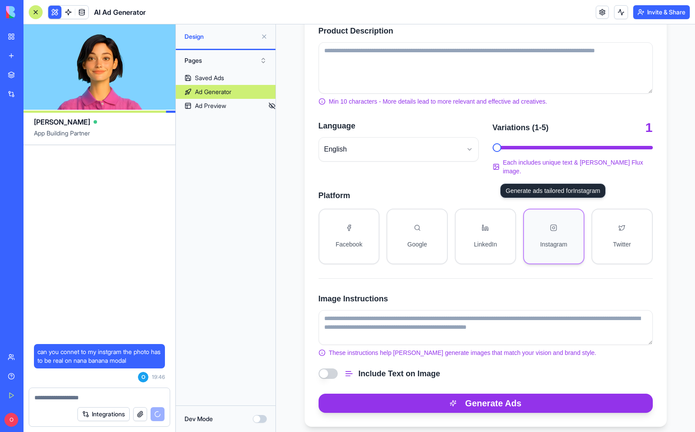
click at [540, 228] on button "Instagram" at bounding box center [553, 236] width 61 height 56
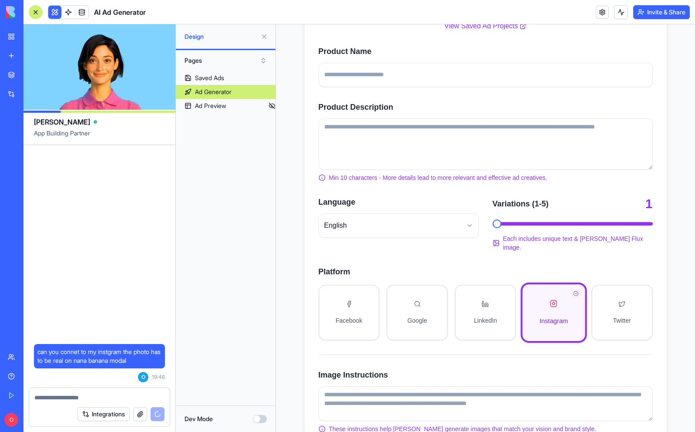
scroll to position [109, 0]
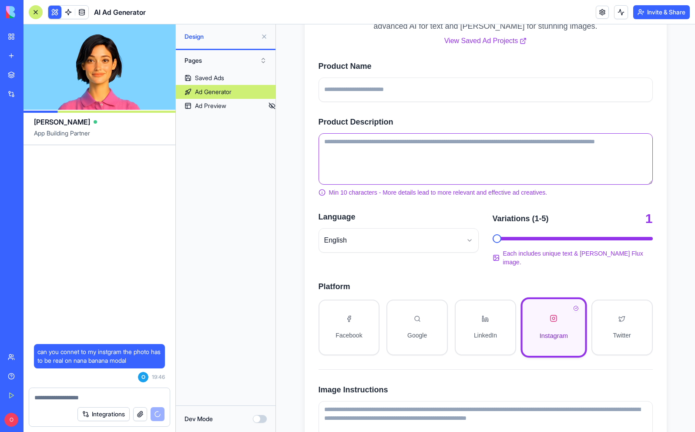
click at [453, 144] on textarea "Product Description" at bounding box center [486, 158] width 334 height 51
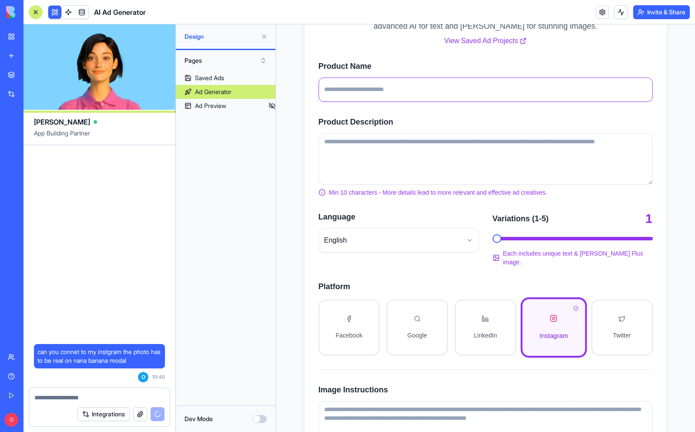
click at [390, 82] on input "Product Name" at bounding box center [486, 89] width 334 height 24
type input "**********"
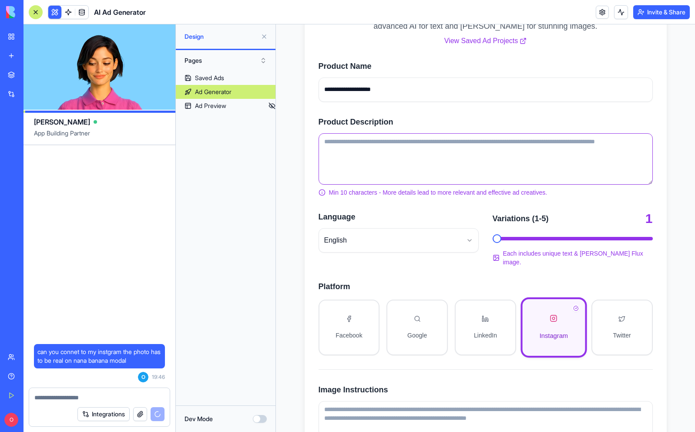
click at [388, 142] on textarea "Product Description" at bounding box center [486, 158] width 334 height 51
click at [388, 144] on textarea "Product Description" at bounding box center [486, 158] width 334 height 51
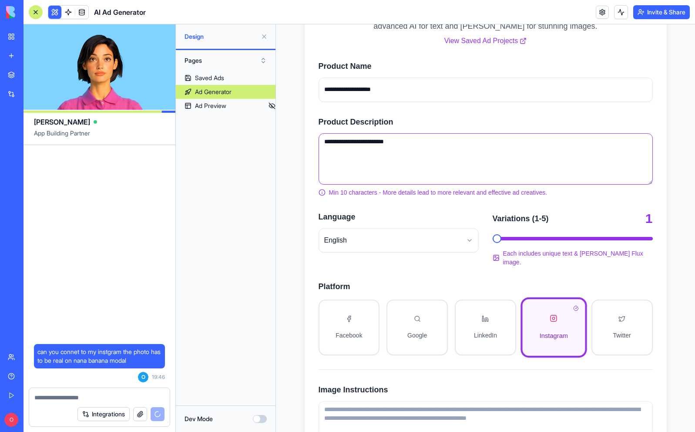
type textarea "**********"
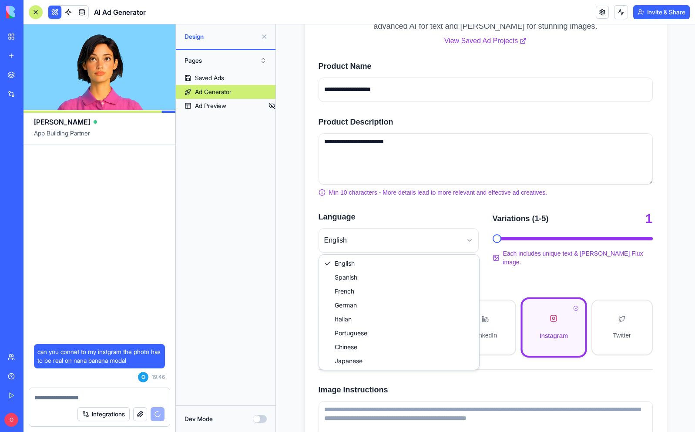
click at [439, 233] on html "**********" at bounding box center [485, 223] width 419 height 616
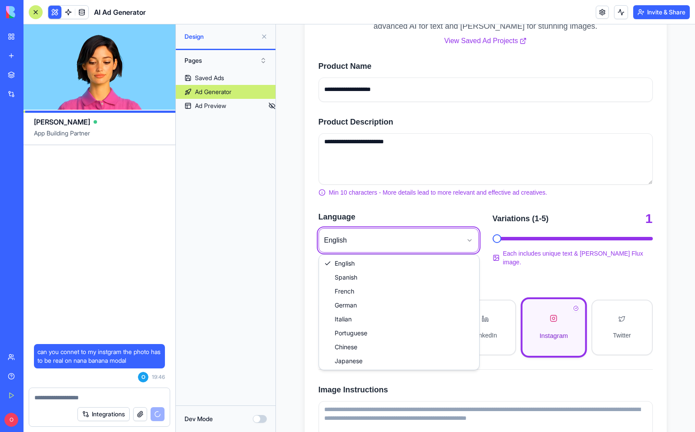
click at [439, 233] on html "**********" at bounding box center [485, 223] width 419 height 616
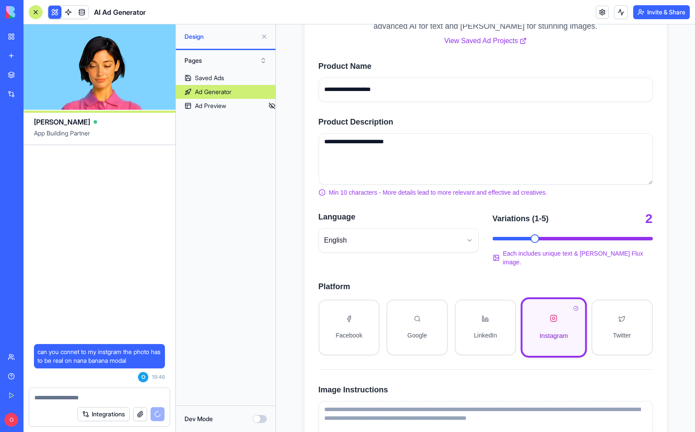
click at [547, 236] on span "*" at bounding box center [573, 238] width 160 height 14
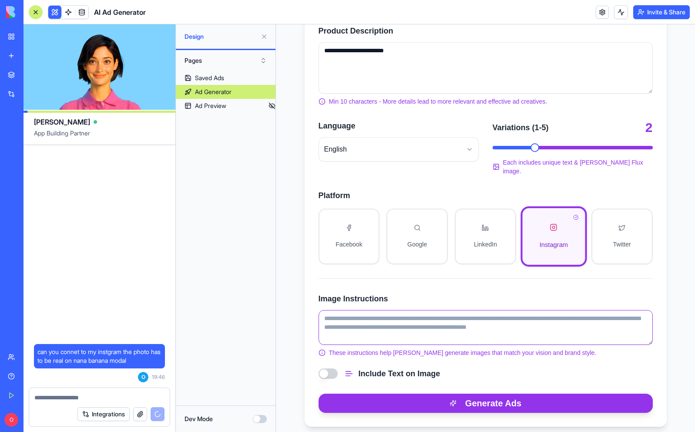
click at [390, 316] on textarea "Image Instructions" at bounding box center [486, 327] width 334 height 35
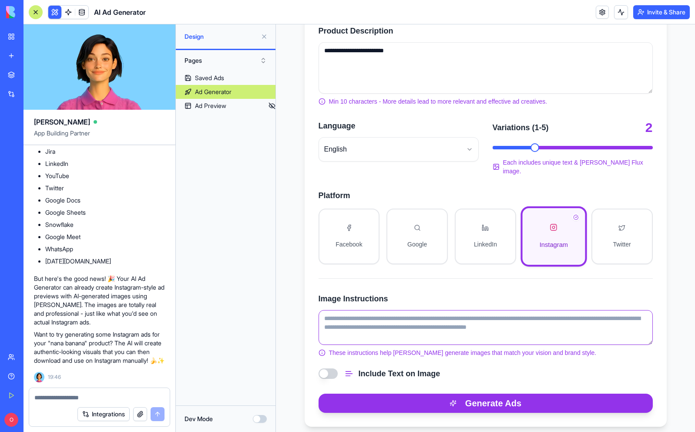
scroll to position [285, 0]
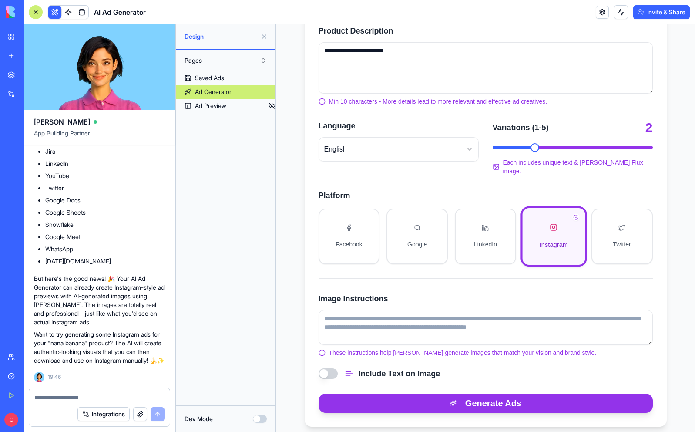
click at [328, 368] on button "Include Text on Image" at bounding box center [328, 373] width 19 height 10
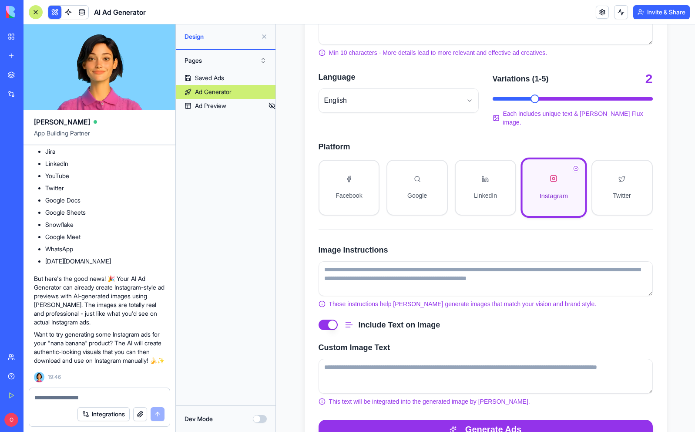
click at [331, 319] on button "Include Text on Image" at bounding box center [328, 324] width 19 height 10
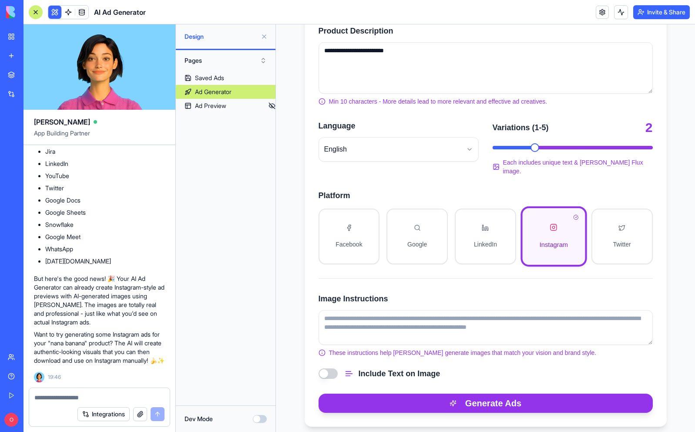
click at [57, 400] on textarea at bounding box center [99, 397] width 130 height 9
type textarea "**********"
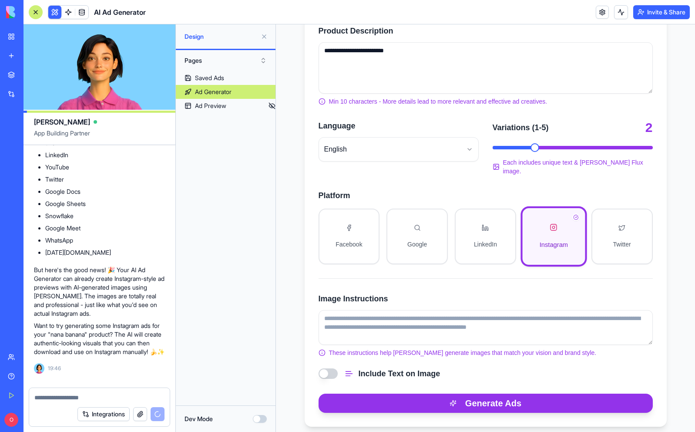
scroll to position [318, 0]
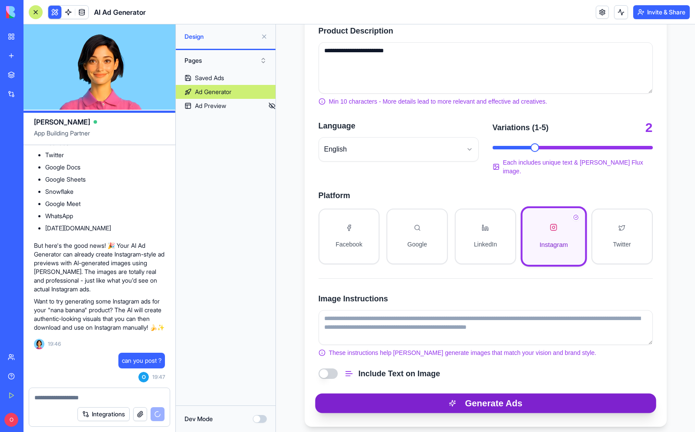
click at [431, 393] on button "Generate Ads" at bounding box center [485, 403] width 341 height 20
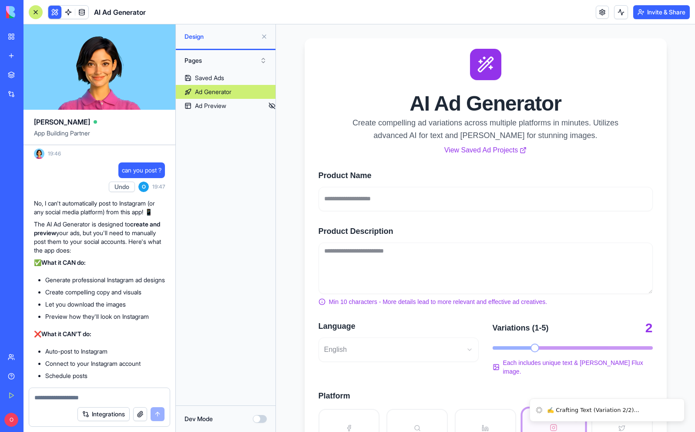
scroll to position [692, 0]
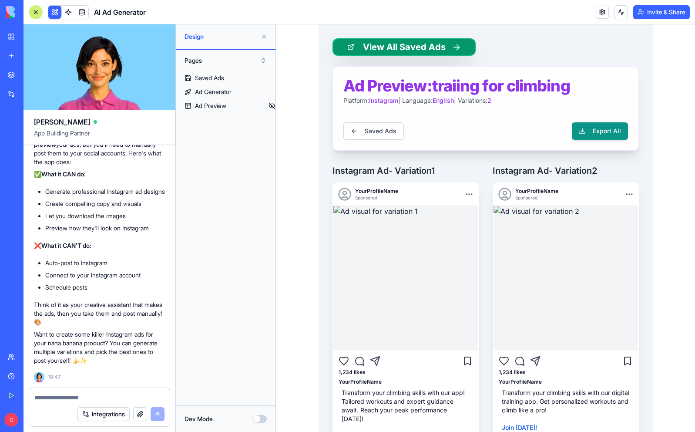
click at [70, 399] on textarea at bounding box center [99, 397] width 130 height 9
type textarea "**********"
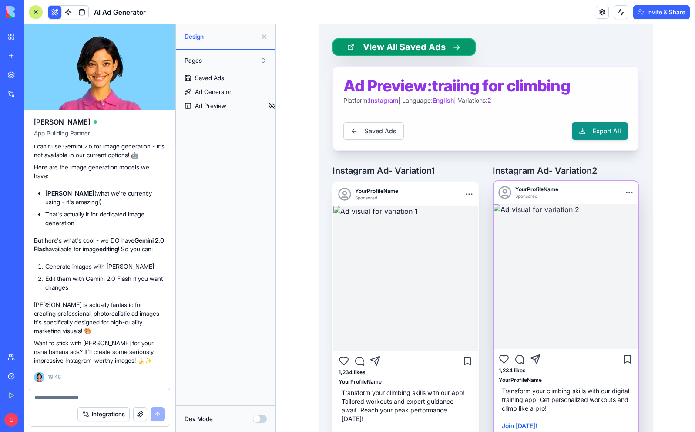
scroll to position [60, 0]
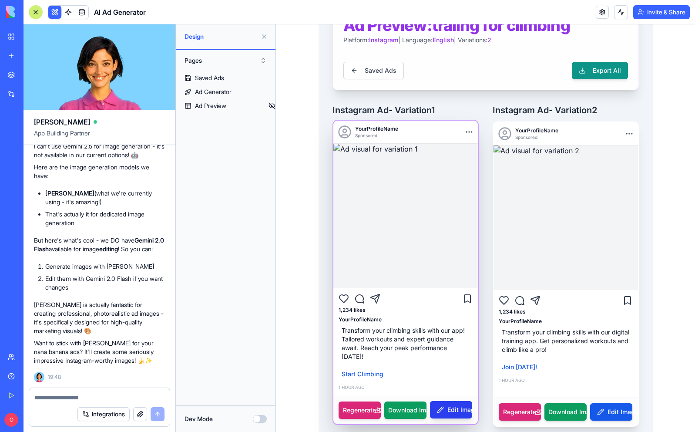
click at [448, 405] on span "Edit Image" at bounding box center [451, 409] width 28 height 9
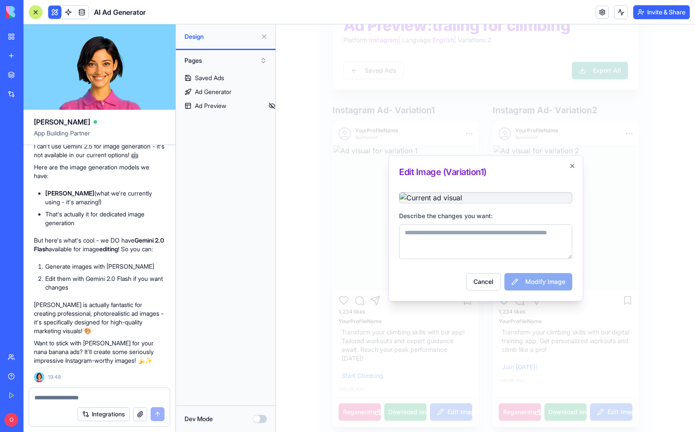
click at [368, 264] on div at bounding box center [485, 227] width 419 height 407
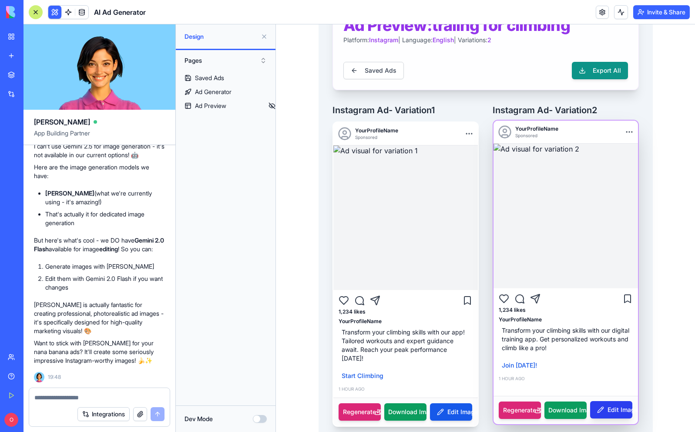
click at [607, 405] on span "Edit Image" at bounding box center [611, 409] width 28 height 9
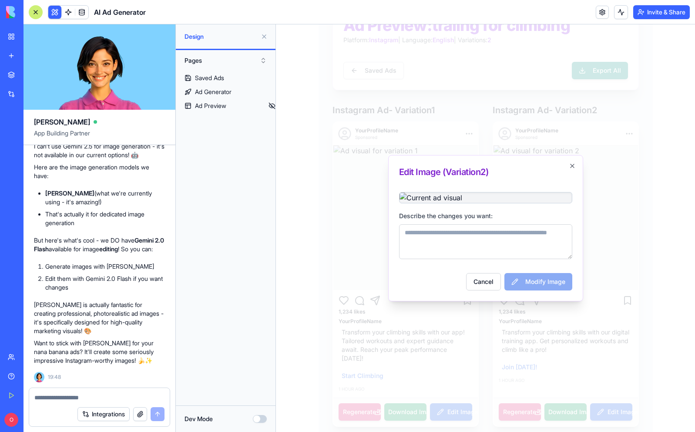
click at [491, 259] on textarea "Describe the changes you want:" at bounding box center [485, 241] width 173 height 35
type textarea "**********"
click at [551, 290] on button "Modify Image" at bounding box center [538, 281] width 68 height 17
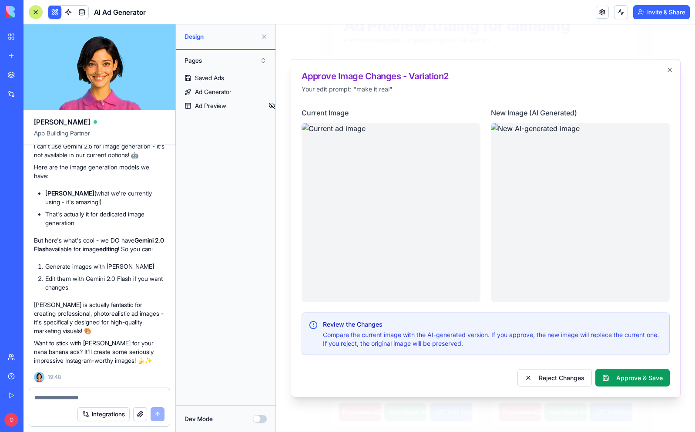
click at [32, 37] on div "My Workspace" at bounding box center [26, 36] width 11 height 9
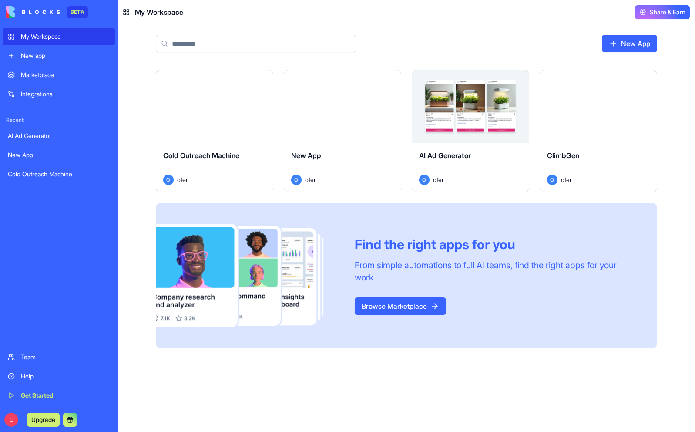
click at [246, 135] on div "Launch" at bounding box center [214, 106] width 117 height 73
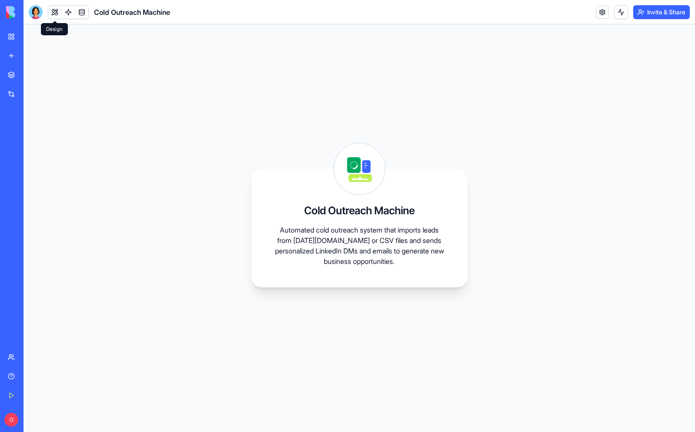
click at [54, 16] on button at bounding box center [54, 12] width 13 height 13
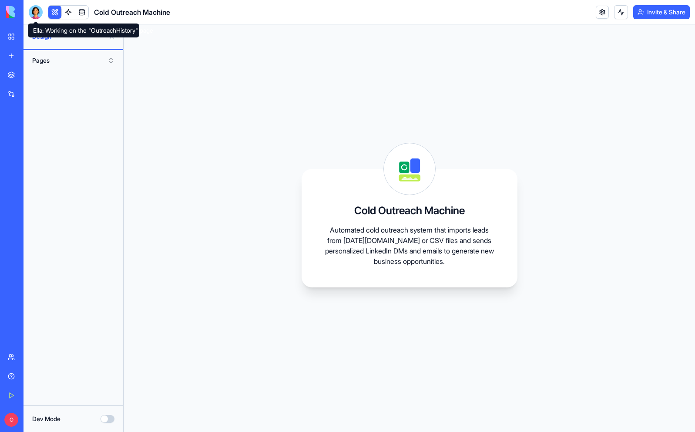
click at [40, 10] on div at bounding box center [36, 12] width 14 height 14
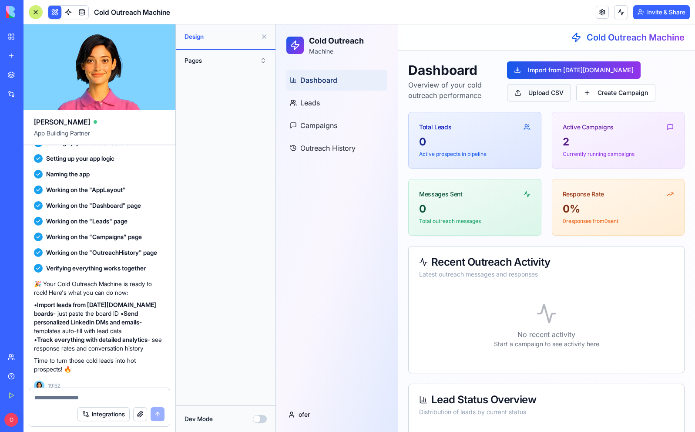
click at [556, 92] on button "Upload CSV" at bounding box center [539, 92] width 64 height 17
click at [536, 93] on button "Upload CSV" at bounding box center [539, 92] width 64 height 17
click at [547, 94] on button "Upload CSV" at bounding box center [539, 92] width 64 height 17
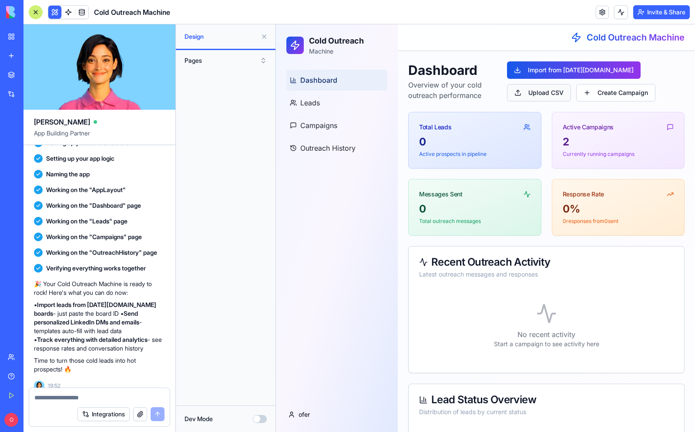
click at [547, 94] on button "Upload CSV" at bounding box center [539, 92] width 64 height 17
click at [309, 102] on span "Leads" at bounding box center [310, 102] width 20 height 10
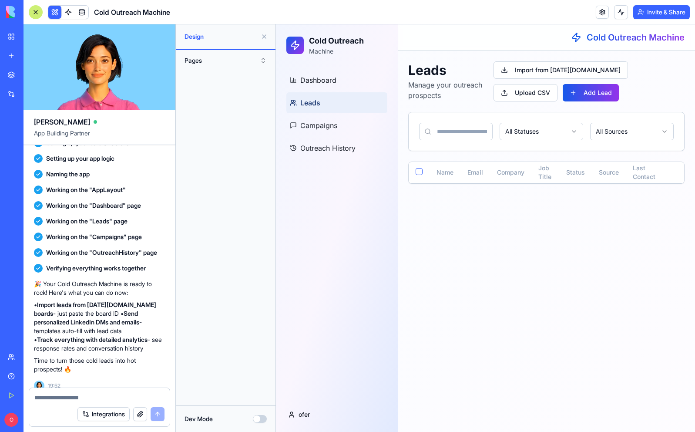
click at [672, 19] on header "Cold Outreach Machine Invite & Share" at bounding box center [358, 12] width 671 height 24
click at [668, 10] on button "Invite & Share" at bounding box center [661, 12] width 57 height 14
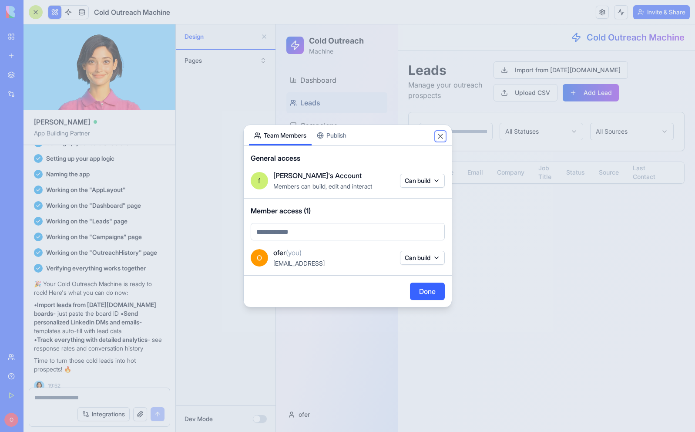
click at [443, 134] on button "Close" at bounding box center [440, 136] width 9 height 9
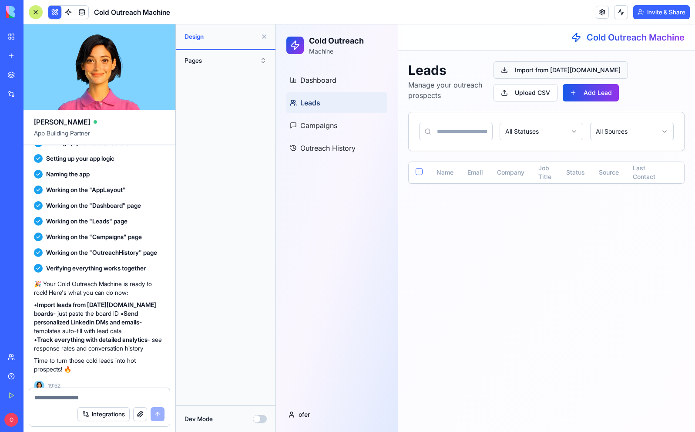
click at [557, 75] on button "Import from [DATE][DOMAIN_NAME]" at bounding box center [560, 69] width 134 height 17
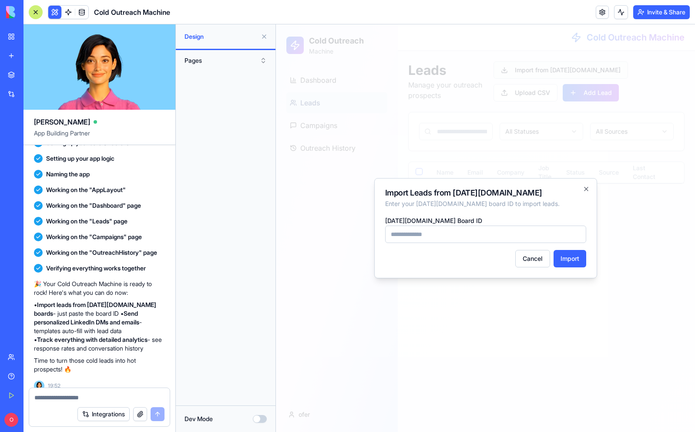
click at [557, 75] on div at bounding box center [485, 227] width 419 height 407
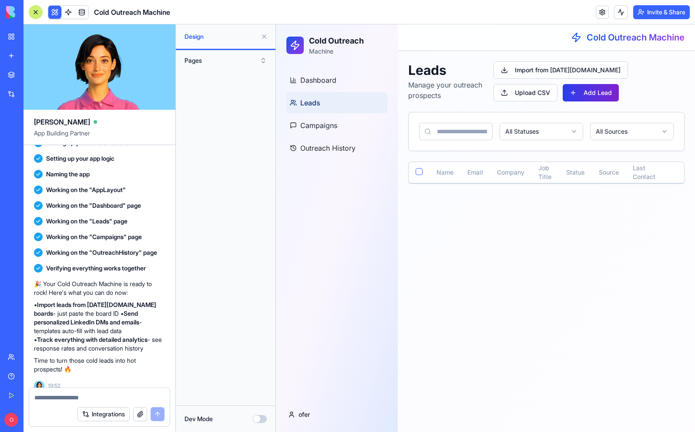
click at [563, 91] on button "Add Lead" at bounding box center [591, 92] width 56 height 17
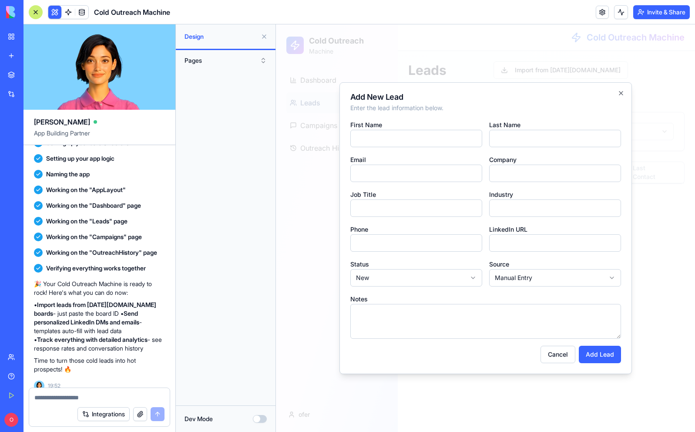
click at [526, 31] on div at bounding box center [485, 227] width 419 height 407
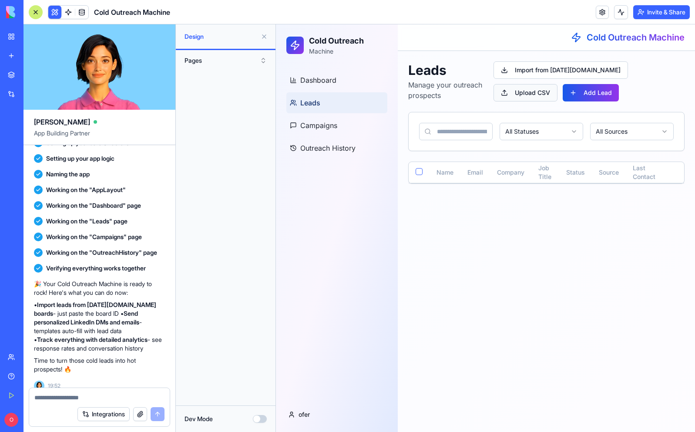
click at [557, 84] on button "Upload CSV" at bounding box center [525, 92] width 64 height 17
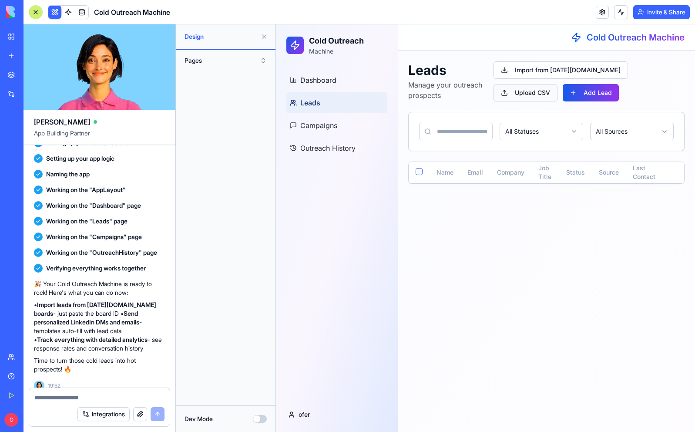
click at [557, 84] on button "Upload CSV" at bounding box center [525, 92] width 64 height 17
click at [81, 396] on textarea at bounding box center [99, 397] width 130 height 9
type textarea "**********"
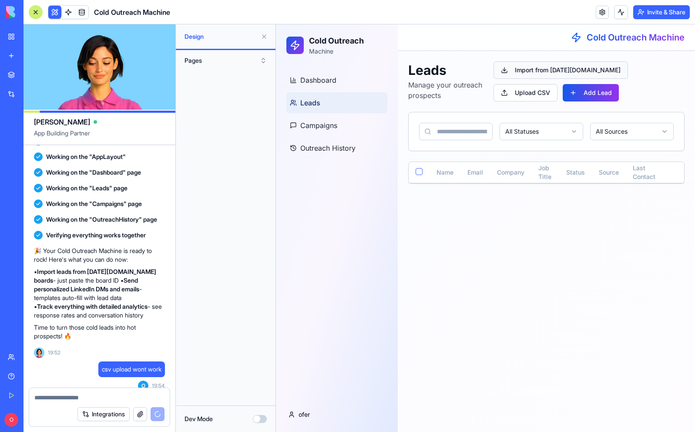
click at [580, 69] on button "Import from [DATE][DOMAIN_NAME]" at bounding box center [560, 69] width 134 height 17
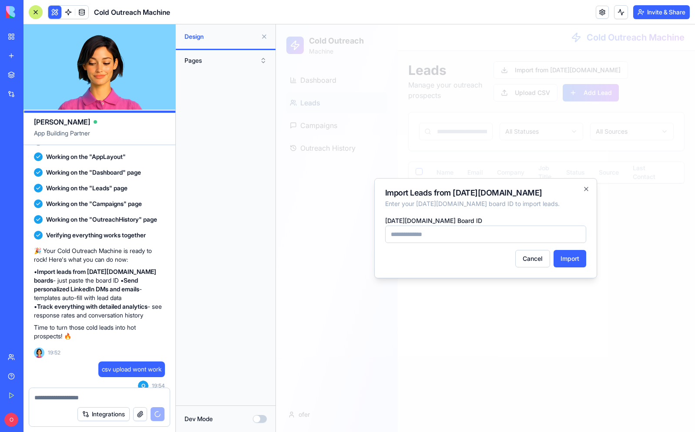
click at [466, 231] on input "[DATE][DOMAIN_NAME] Board ID" at bounding box center [485, 233] width 201 height 17
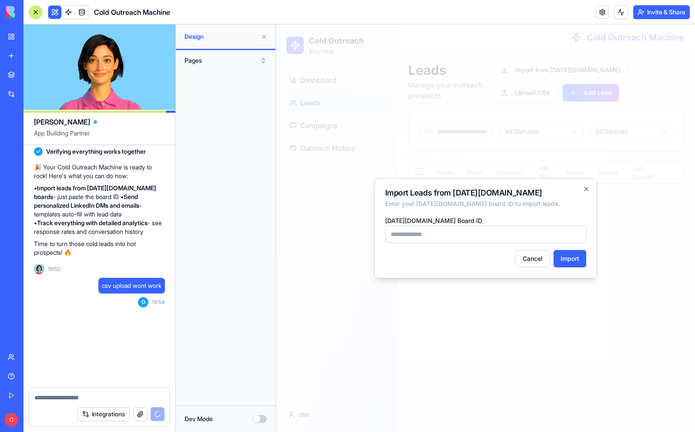
scroll to position [567, 0]
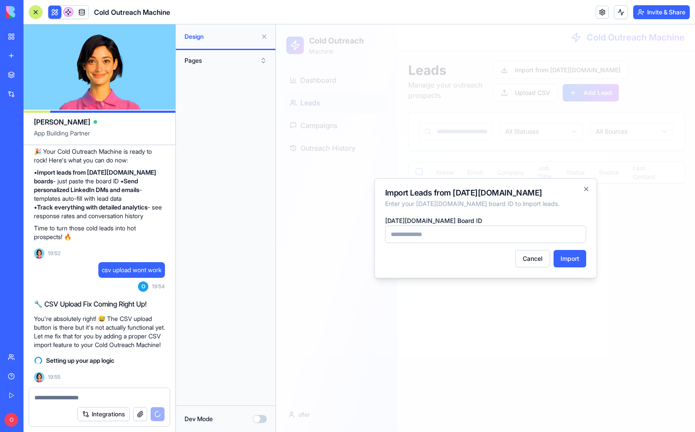
paste input "**********"
type input "**********"
click at [571, 261] on button "Import" at bounding box center [570, 258] width 33 height 17
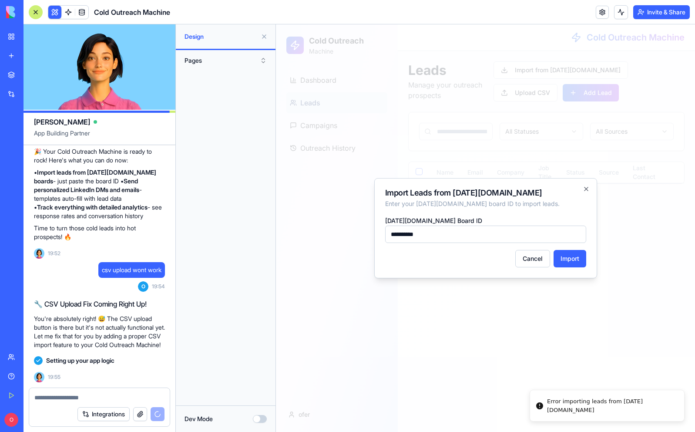
scroll to position [473, 0]
click at [565, 261] on button "Import" at bounding box center [570, 258] width 33 height 17
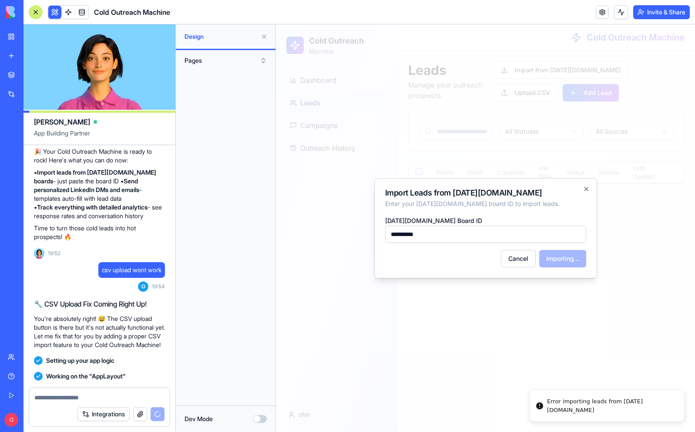
scroll to position [598, 0]
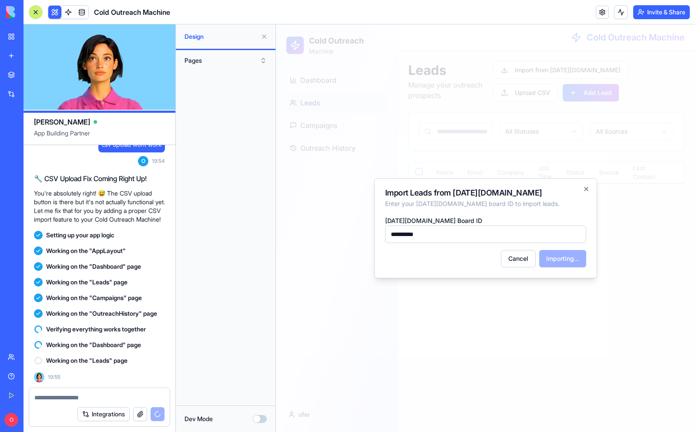
click at [212, 62] on button "Pages" at bounding box center [225, 61] width 91 height 14
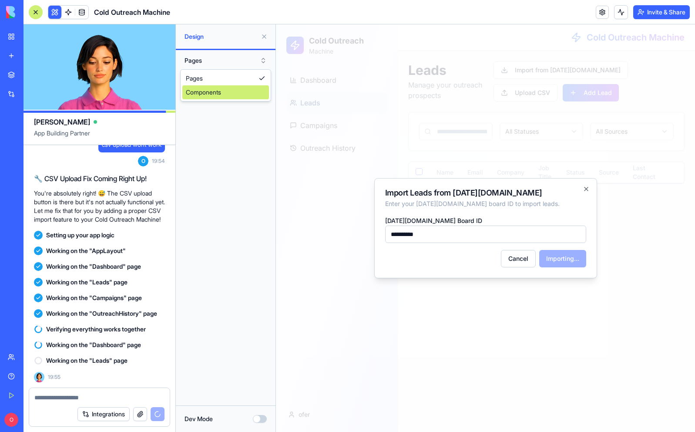
click at [203, 96] on div "Components" at bounding box center [225, 92] width 87 height 14
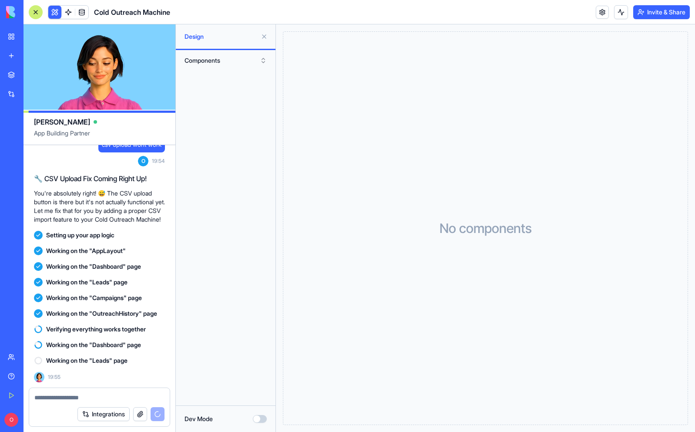
click at [207, 64] on button "Components" at bounding box center [225, 61] width 91 height 14
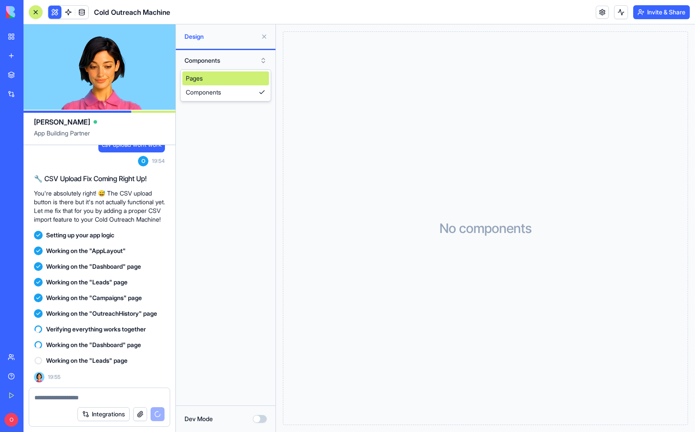
click at [207, 75] on div "Pages" at bounding box center [225, 78] width 87 height 14
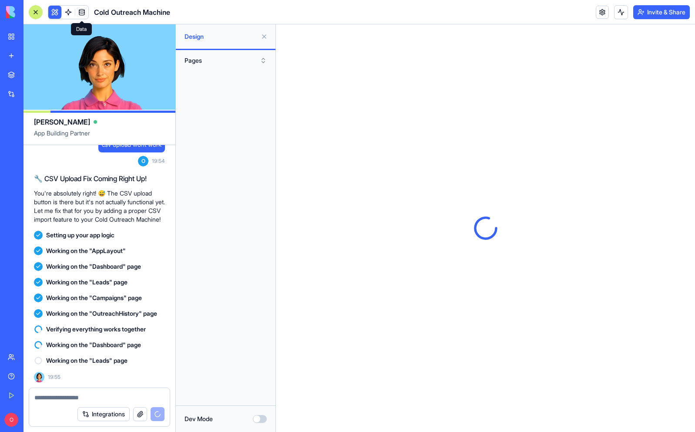
click at [84, 11] on span at bounding box center [82, 12] width 24 height 24
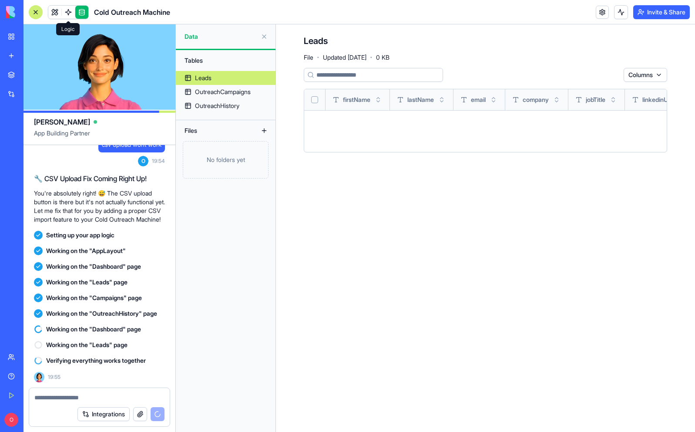
scroll to position [614, 0]
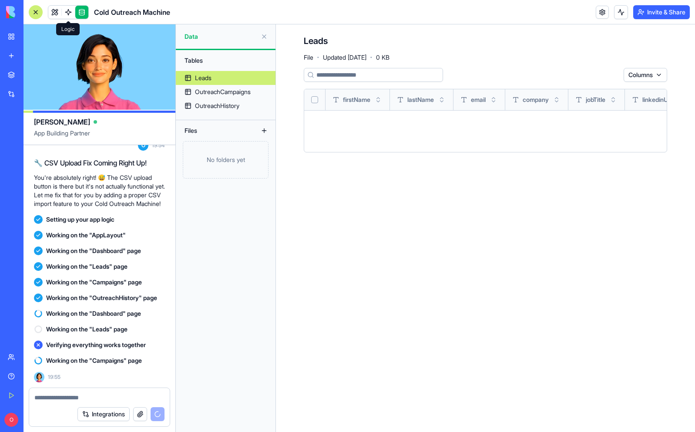
click at [73, 14] on span at bounding box center [68, 12] width 24 height 24
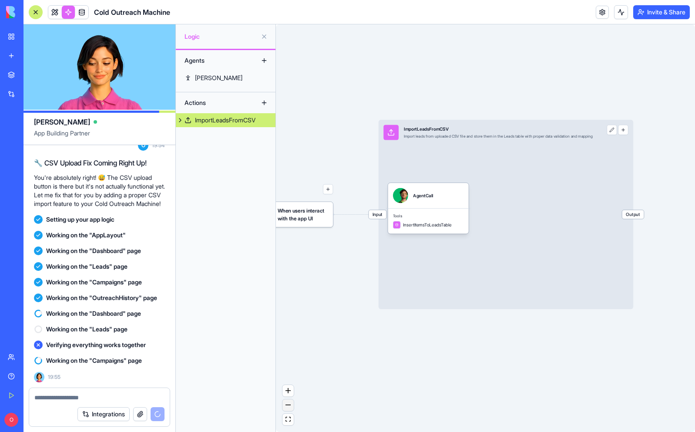
click at [289, 406] on button "zoom out" at bounding box center [287, 405] width 11 height 12
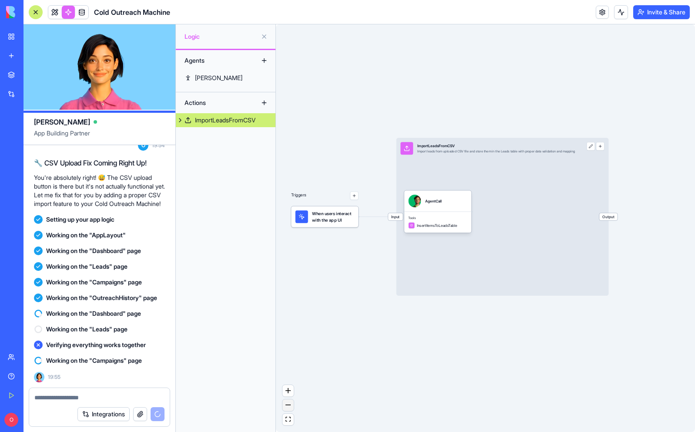
click at [289, 406] on button "zoom out" at bounding box center [287, 405] width 11 height 12
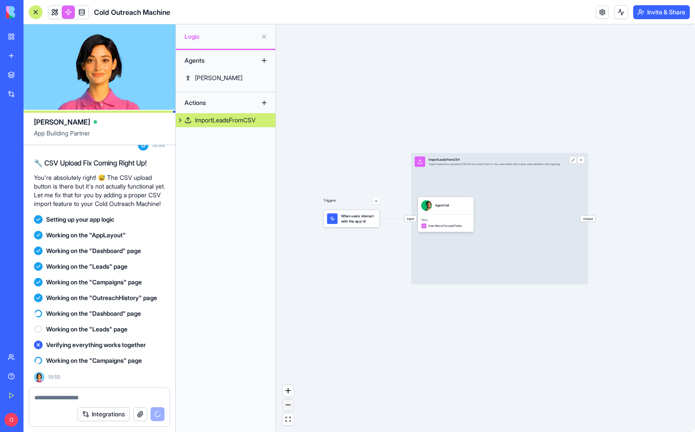
click at [289, 406] on button "zoom out" at bounding box center [287, 405] width 11 height 12
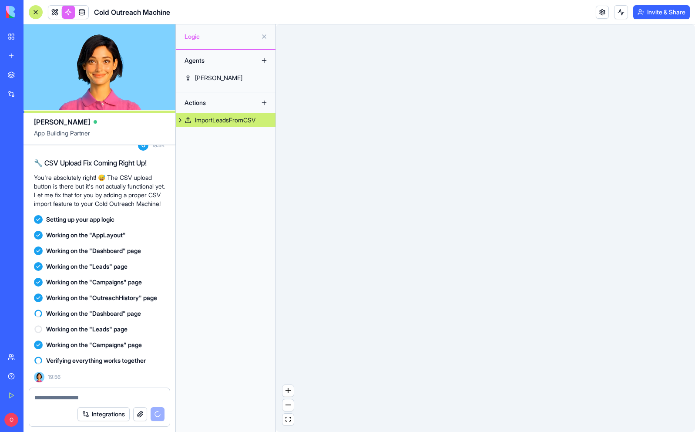
drag, startPoint x: 374, startPoint y: 340, endPoint x: 343, endPoint y: 379, distance: 50.2
click at [343, 379] on div "Triggers When users interact with the app UI Input ImportLeadsFromCSV Import le…" at bounding box center [485, 227] width 419 height 407
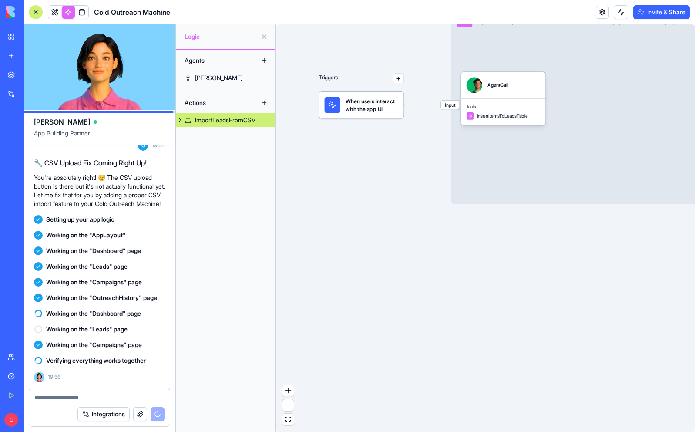
drag, startPoint x: 379, startPoint y: 109, endPoint x: 373, endPoint y: 176, distance: 67.3
click at [373, 176] on div "Triggers When users interact with the app UI Input ImportLeadsFromCSV Import le…" at bounding box center [485, 227] width 419 height 407
click at [56, 10] on link at bounding box center [54, 12] width 13 height 13
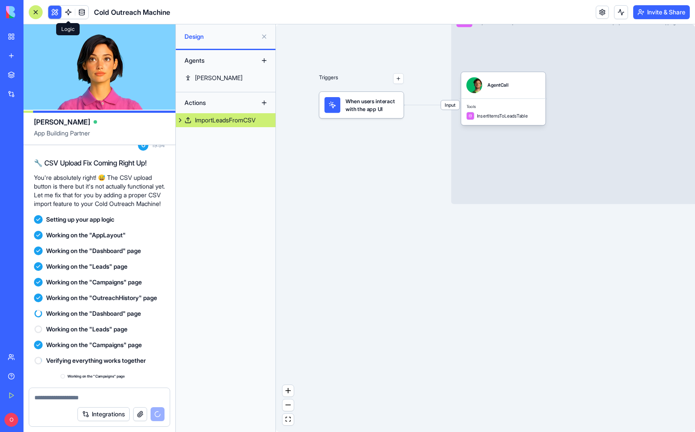
scroll to position [630, 0]
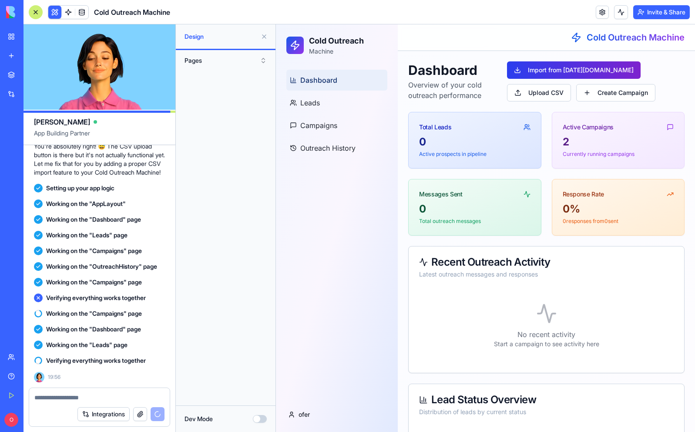
click at [590, 73] on button "Import from [DATE][DOMAIN_NAME]" at bounding box center [574, 69] width 134 height 17
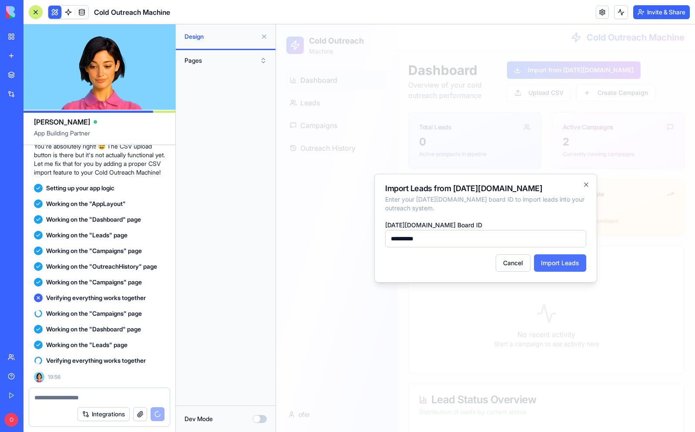
type input "**********"
click at [549, 259] on button "Import Leads" at bounding box center [560, 262] width 52 height 17
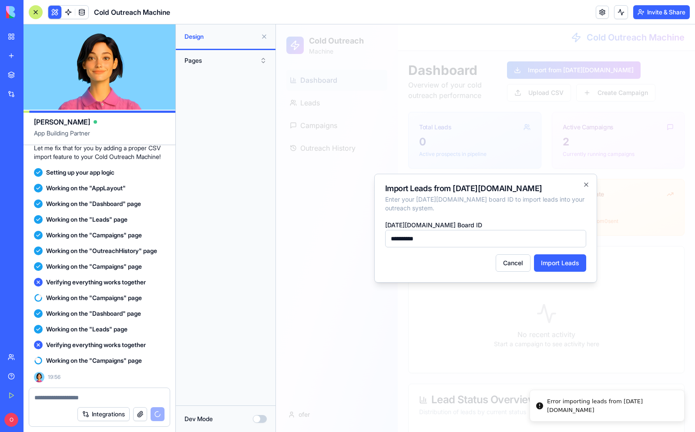
click at [602, 409] on div at bounding box center [485, 227] width 419 height 407
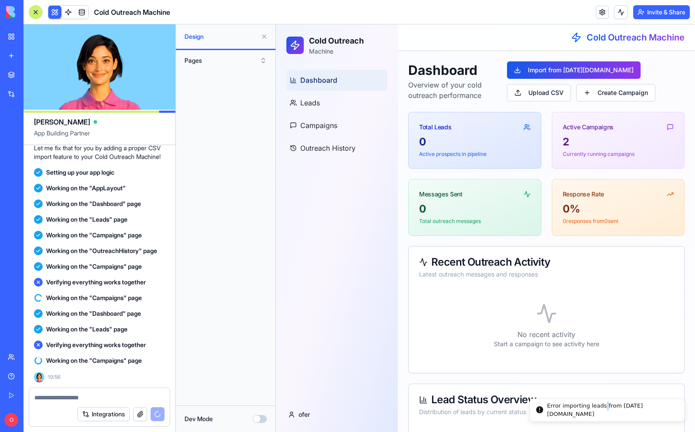
click at [602, 409] on div "Error importing leads from [DATE][DOMAIN_NAME]" at bounding box center [612, 409] width 130 height 17
copy div "Error importing leads from [DATE][DOMAIN_NAME]"
click at [63, 398] on textarea at bounding box center [99, 397] width 130 height 9
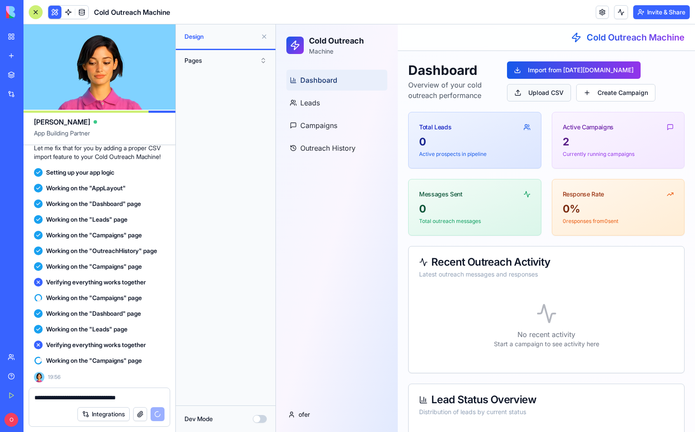
type textarea "**********"
click at [543, 91] on button "Upload CSV" at bounding box center [539, 92] width 64 height 17
click at [528, 96] on button "Upload CSV" at bounding box center [539, 92] width 64 height 17
click at [550, 93] on button "Upload CSV" at bounding box center [539, 92] width 64 height 17
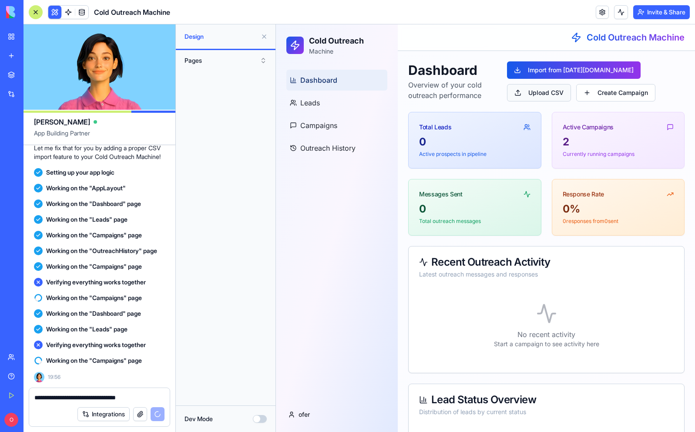
click at [550, 93] on button "Upload CSV" at bounding box center [539, 92] width 64 height 17
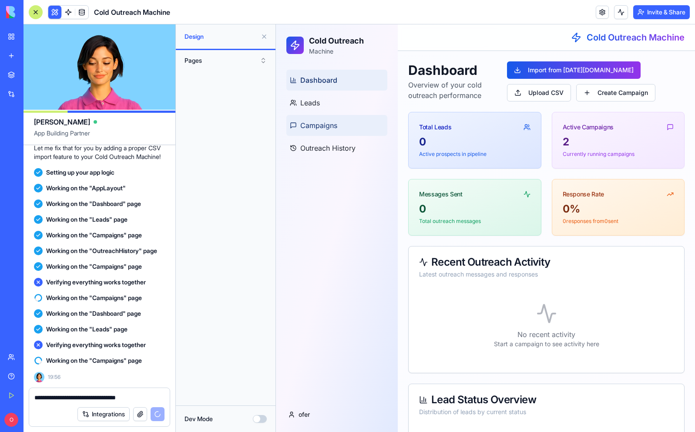
click at [314, 127] on span "Campaigns" at bounding box center [318, 125] width 37 height 10
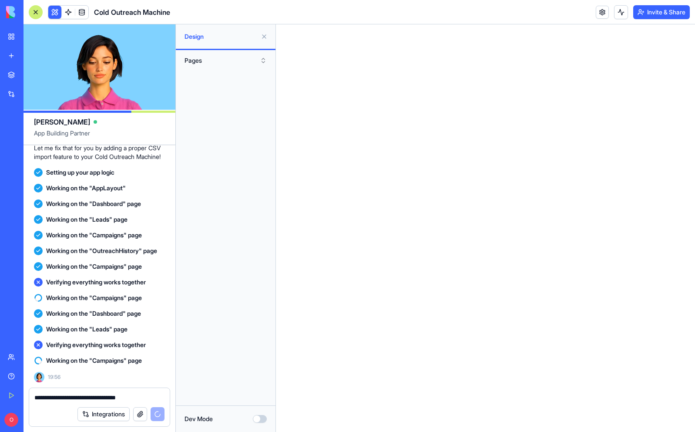
click at [257, 419] on button "Dev Mode" at bounding box center [260, 419] width 14 height 8
click at [259, 419] on button "Dev Mode" at bounding box center [260, 419] width 14 height 8
click at [257, 419] on button "Dev Mode" at bounding box center [260, 419] width 14 height 8
click at [260, 420] on button "Dev Mode" at bounding box center [260, 419] width 14 height 8
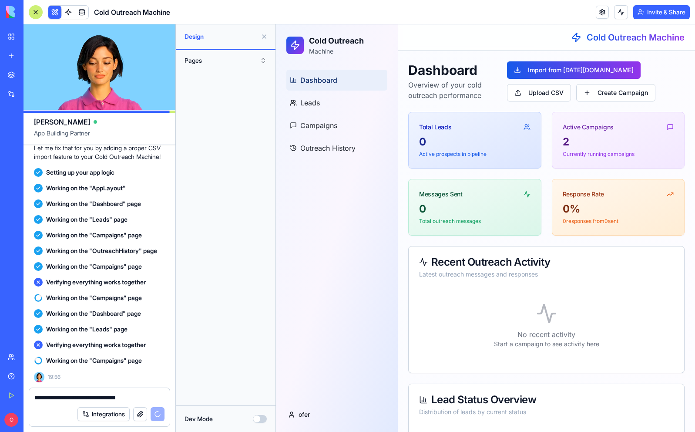
click at [253, 420] on button "Dev Mode" at bounding box center [260, 419] width 14 height 8
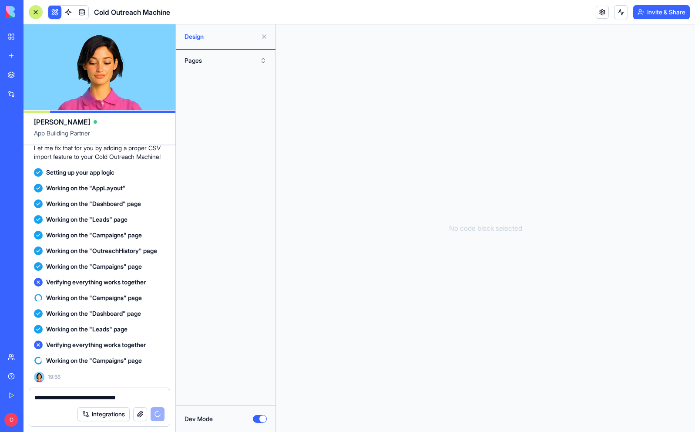
click at [253, 420] on button "Dev Mode" at bounding box center [260, 419] width 14 height 8
click at [226, 57] on button "Pages" at bounding box center [225, 61] width 91 height 14
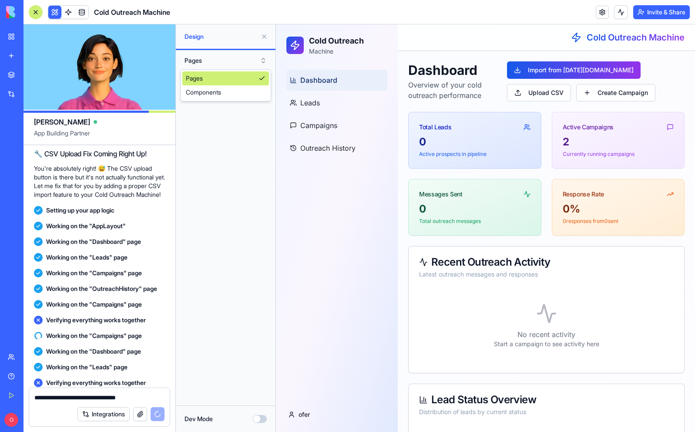
scroll to position [661, 0]
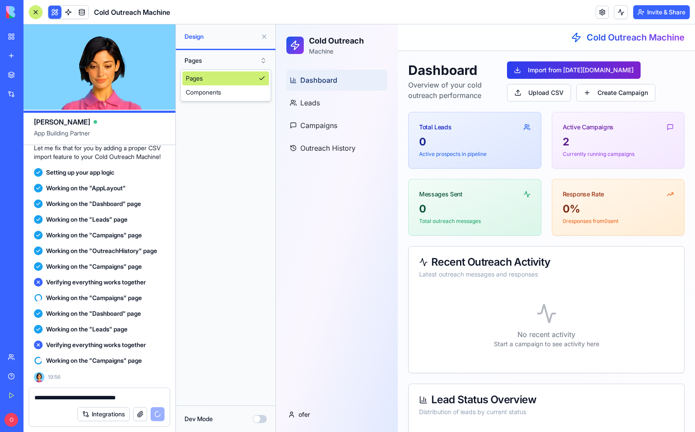
click at [583, 70] on button "Import from [DATE][DOMAIN_NAME]" at bounding box center [574, 69] width 134 height 17
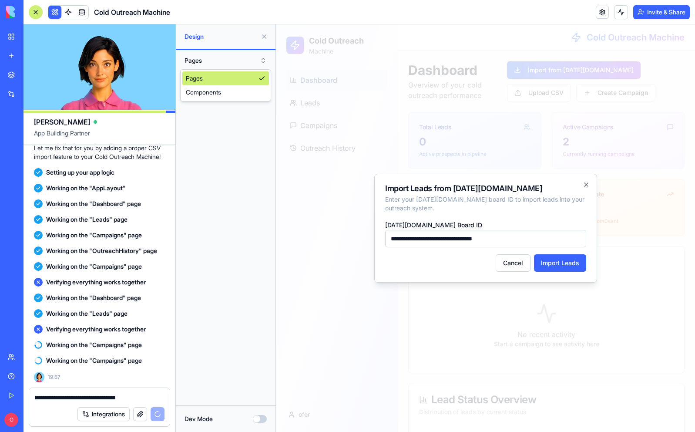
scroll to position [677, 0]
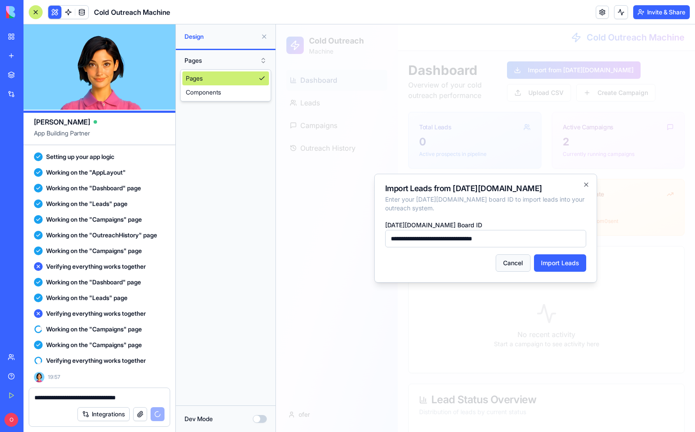
type input "**********"
click at [521, 262] on button "Cancel" at bounding box center [513, 262] width 35 height 17
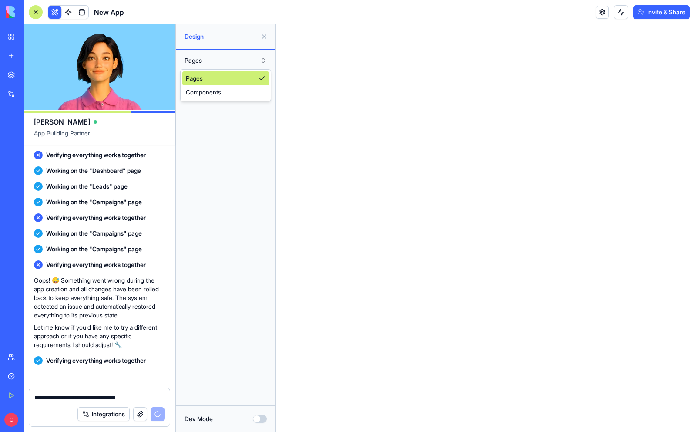
scroll to position [927, 0]
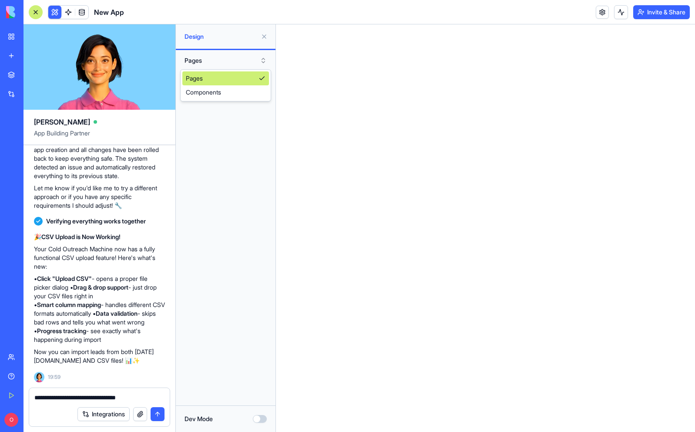
click at [70, 13] on span at bounding box center [82, 12] width 24 height 24
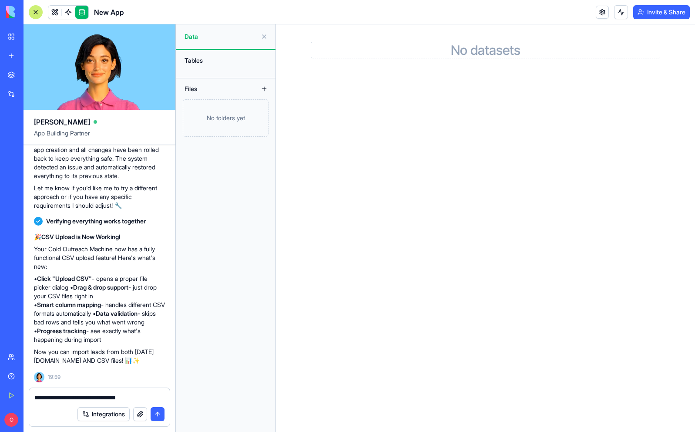
click at [158, 416] on button "submit" at bounding box center [158, 414] width 14 height 14
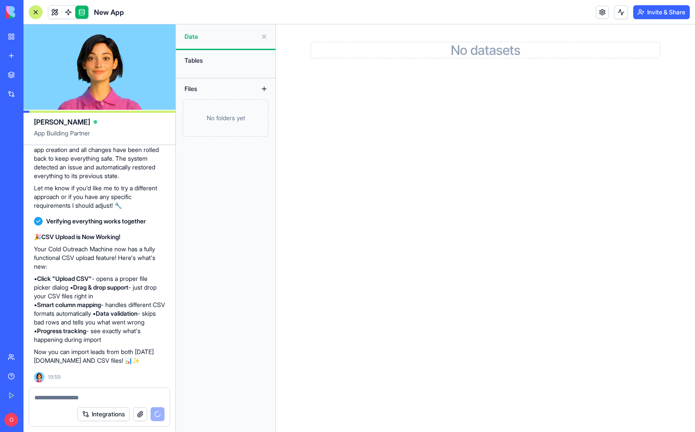
scroll to position [960, 0]
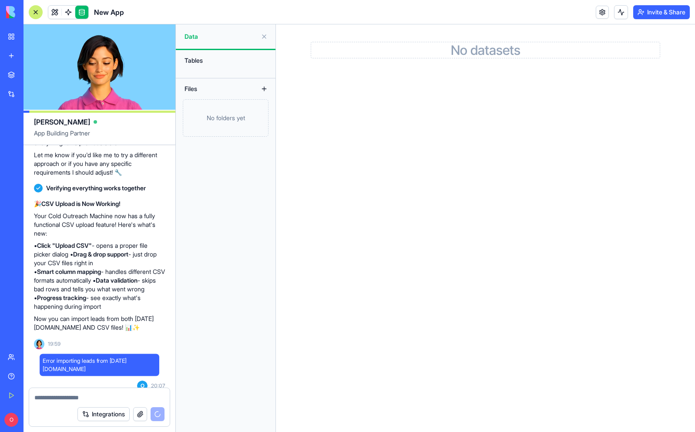
click at [158, 416] on div "Integrations" at bounding box center [120, 414] width 87 height 14
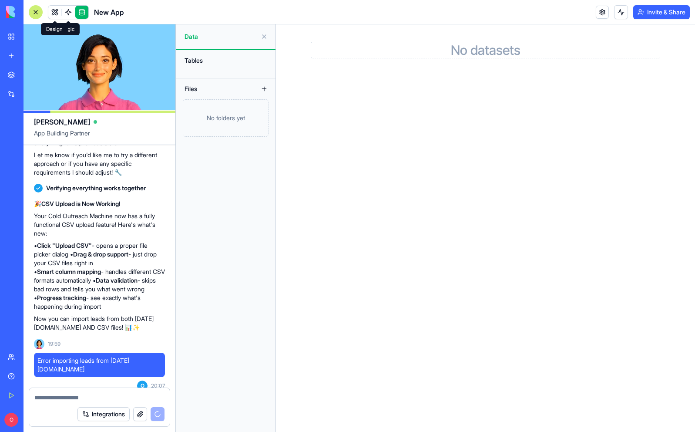
click at [55, 13] on link at bounding box center [54, 12] width 13 height 13
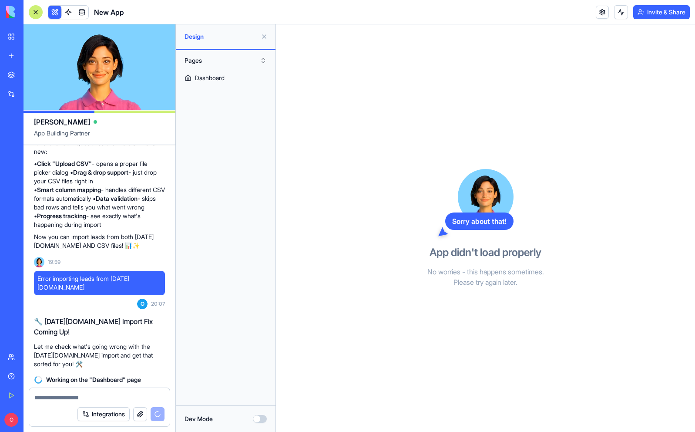
scroll to position [1058, 0]
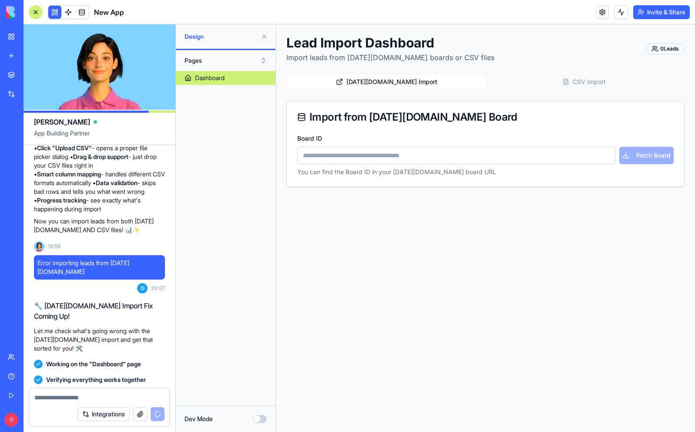
scroll to position [1197, 0]
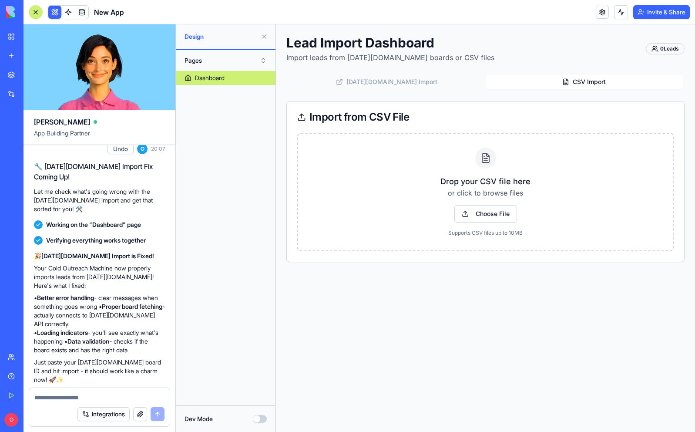
click at [570, 79] on button "CSV Import" at bounding box center [585, 82] width 198 height 14
click at [488, 212] on span "Choose File" at bounding box center [485, 213] width 63 height 17
click at [276, 24] on input "Choose File" at bounding box center [276, 24] width 0 height 0
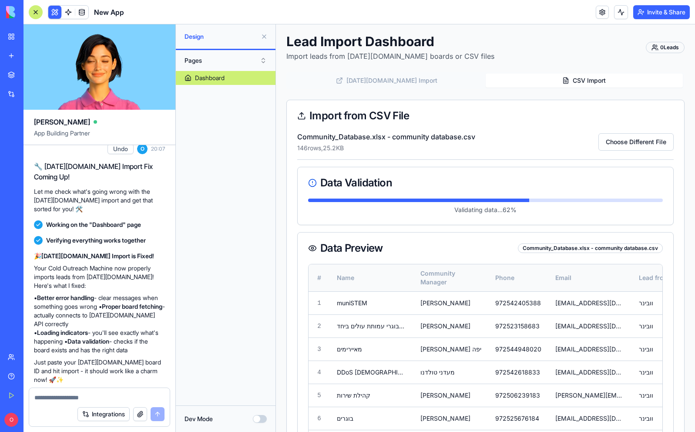
scroll to position [0, 0]
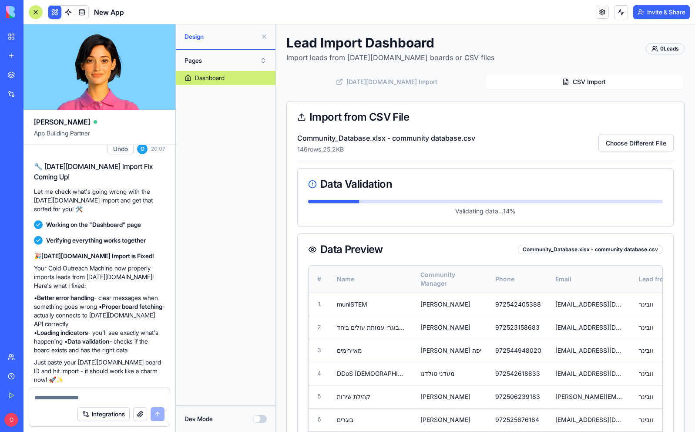
click at [77, 396] on textarea at bounding box center [99, 397] width 130 height 9
type textarea "**********"
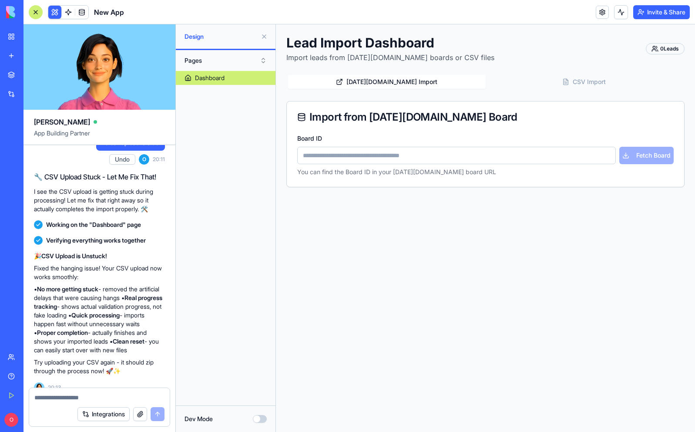
scroll to position [1467, 0]
click at [600, 84] on button "CSV Import" at bounding box center [585, 82] width 198 height 14
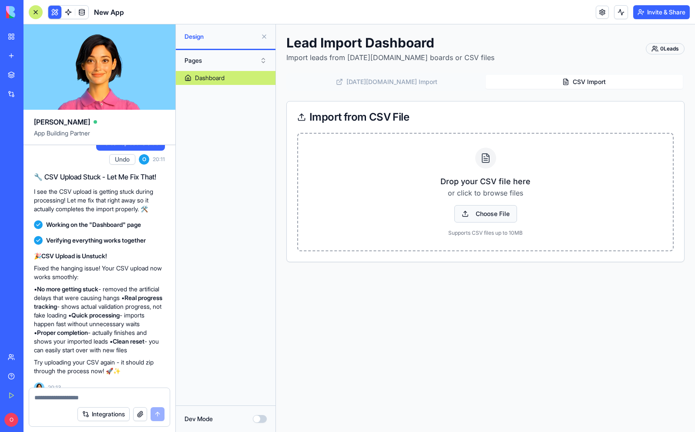
click at [499, 213] on span "Choose File" at bounding box center [485, 213] width 63 height 17
click at [276, 24] on input "Choose File" at bounding box center [276, 24] width 0 height 0
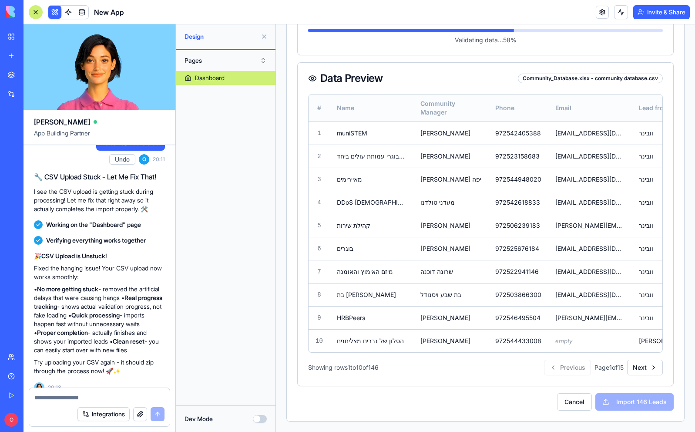
scroll to position [188, 0]
click at [649, 372] on button "Next" at bounding box center [645, 367] width 36 height 16
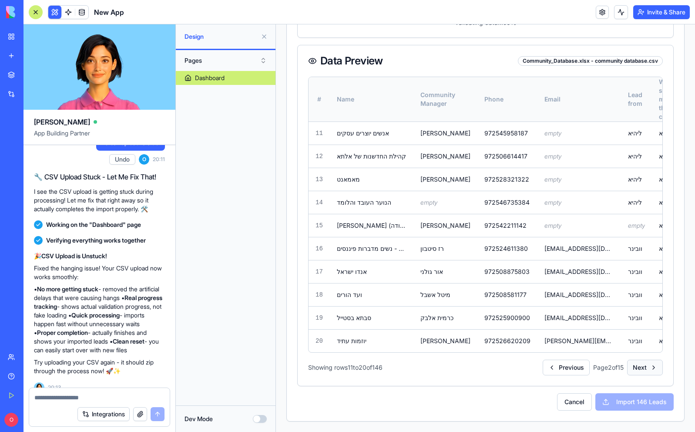
click at [649, 372] on button "Next" at bounding box center [645, 367] width 36 height 16
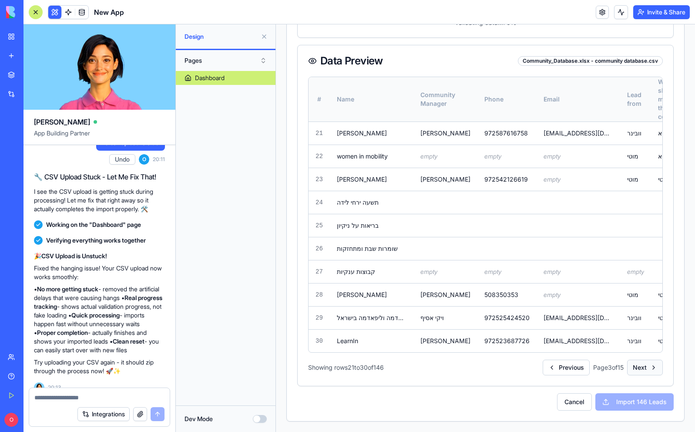
click at [649, 372] on button "Next" at bounding box center [645, 367] width 36 height 16
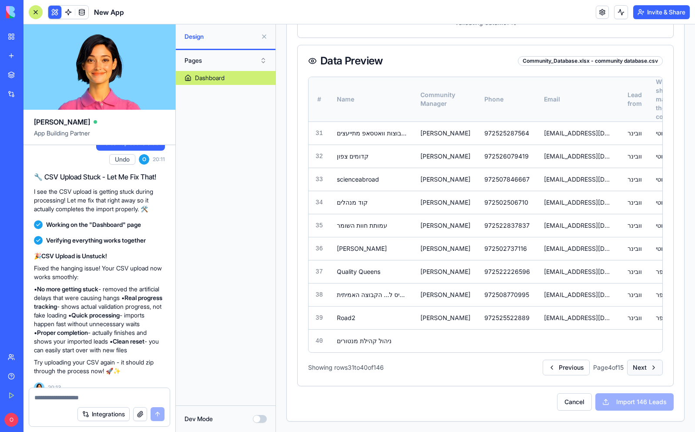
click at [649, 372] on button "Next" at bounding box center [645, 367] width 36 height 16
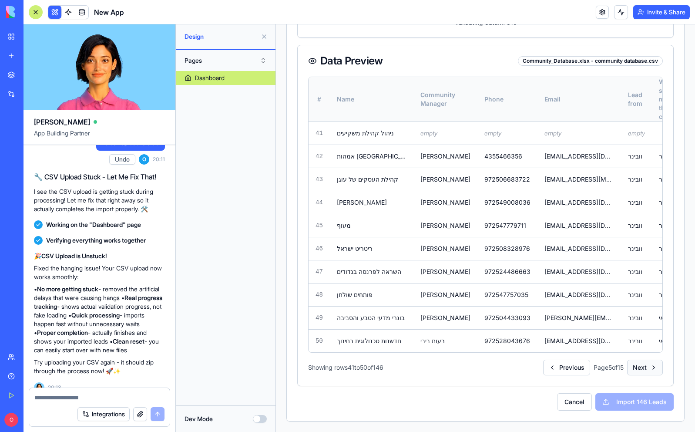
click at [649, 372] on button "Next" at bounding box center [645, 367] width 36 height 16
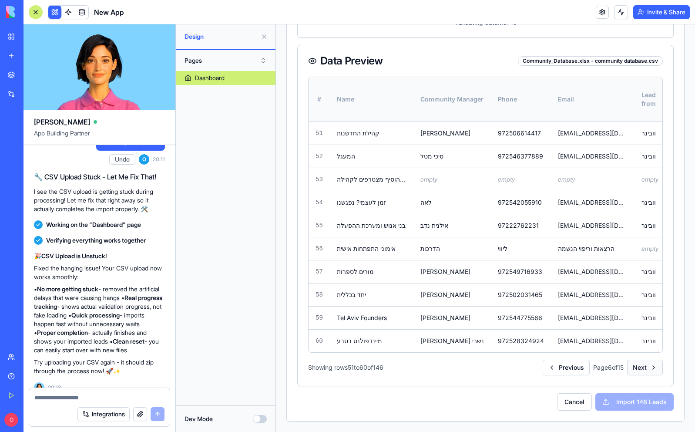
click at [649, 372] on button "Next" at bounding box center [645, 367] width 36 height 16
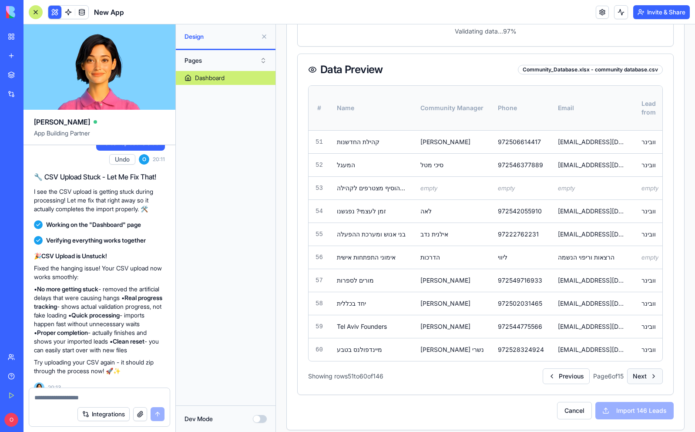
click at [649, 372] on button "Next" at bounding box center [645, 376] width 36 height 16
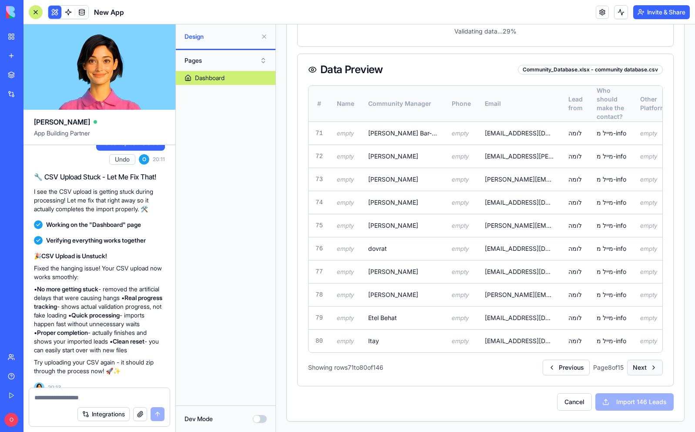
click at [649, 372] on button "Next" at bounding box center [645, 367] width 36 height 16
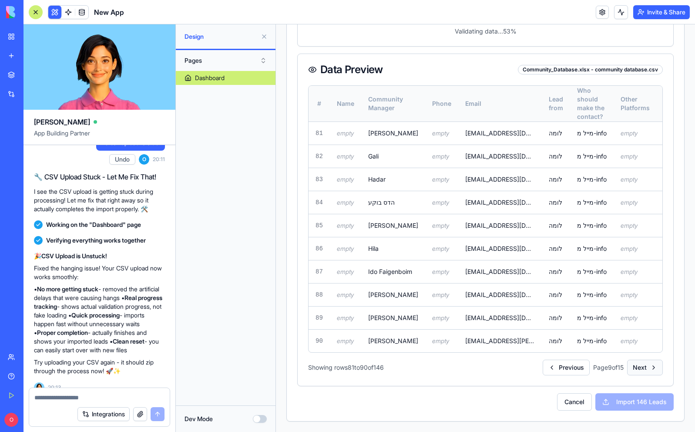
click at [649, 372] on button "Next" at bounding box center [645, 367] width 36 height 16
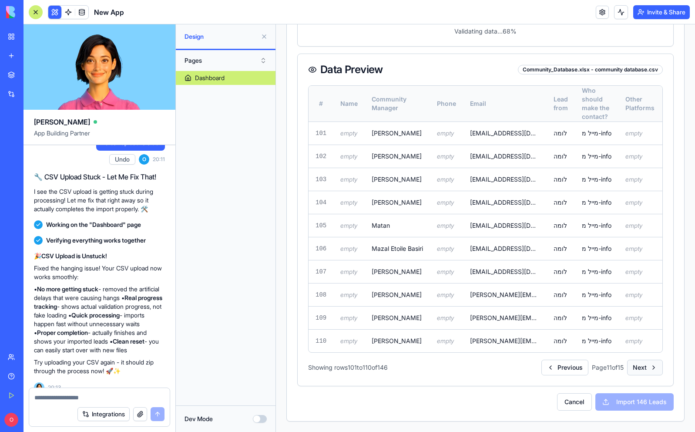
click at [649, 372] on button "Next" at bounding box center [645, 367] width 36 height 16
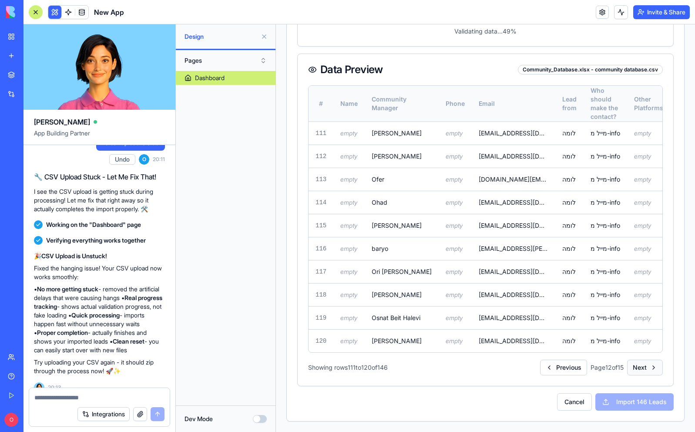
click at [649, 372] on button "Next" at bounding box center [645, 367] width 36 height 16
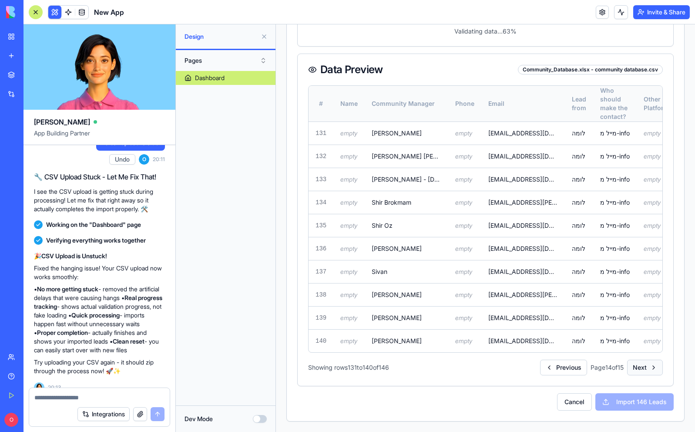
click at [649, 372] on button "Next" at bounding box center [645, 367] width 36 height 16
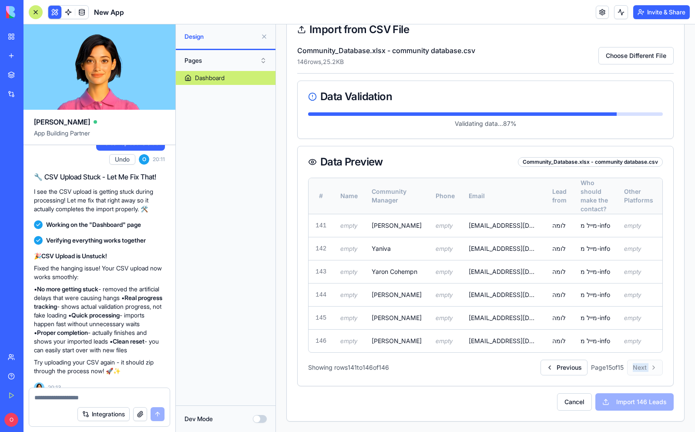
click at [649, 372] on div "Previous Page 15 of 15 Next" at bounding box center [601, 367] width 122 height 16
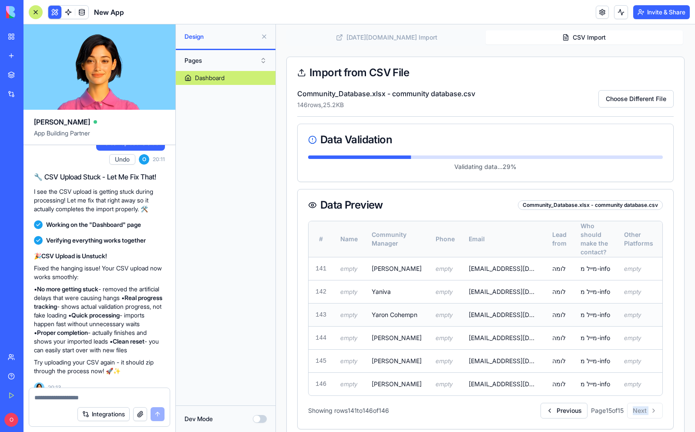
scroll to position [0, 0]
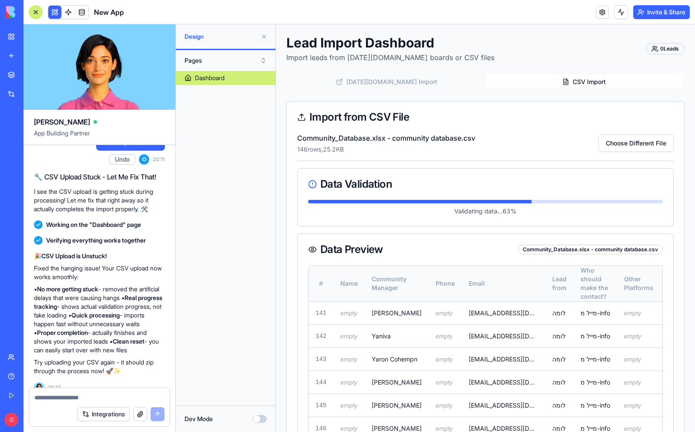
click at [231, 60] on button "Pages" at bounding box center [225, 61] width 91 height 14
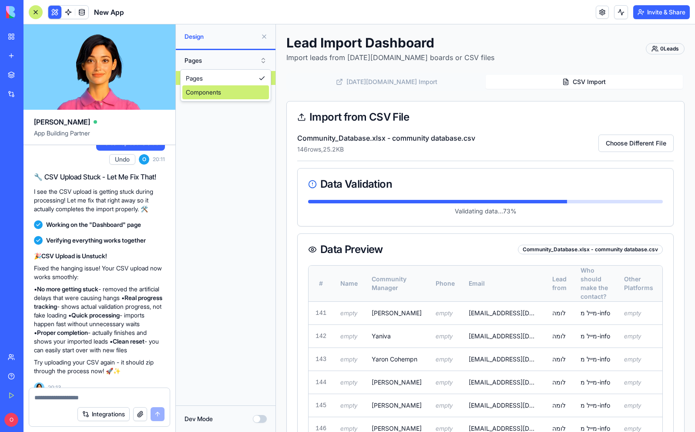
click at [221, 133] on div "Dashboard" at bounding box center [226, 234] width 100 height 327
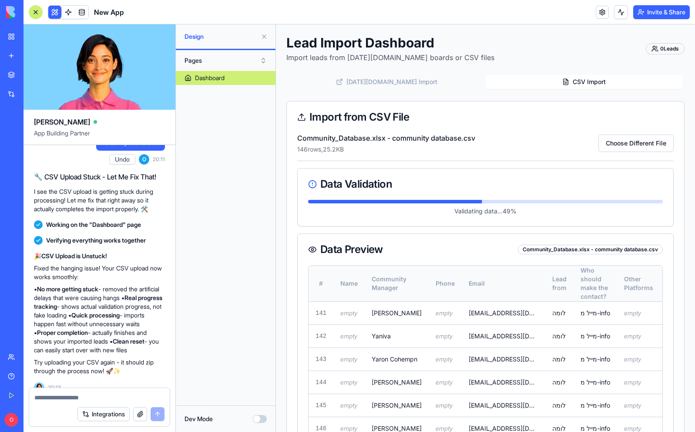
click at [238, 77] on link "Dashboard" at bounding box center [226, 78] width 100 height 14
click at [391, 84] on button "[DATE][DOMAIN_NAME] Import" at bounding box center [387, 82] width 198 height 14
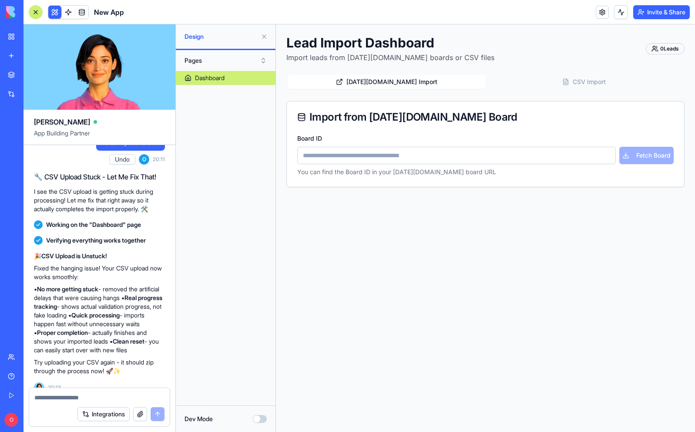
click at [374, 154] on input "Board ID" at bounding box center [456, 155] width 319 height 17
type input "**********"
click at [637, 157] on button "Fetch Board" at bounding box center [646, 155] width 54 height 17
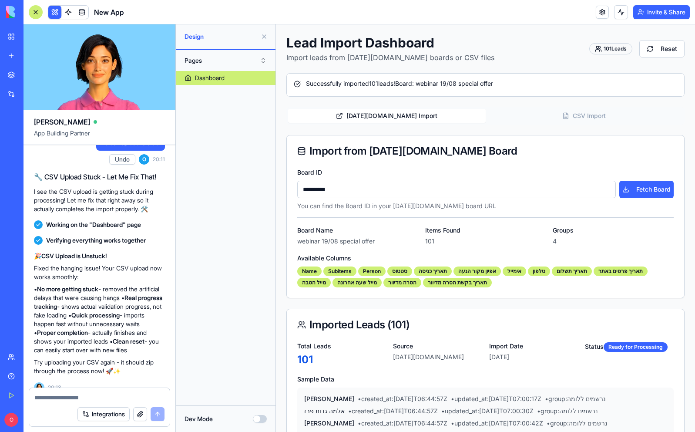
scroll to position [34, 0]
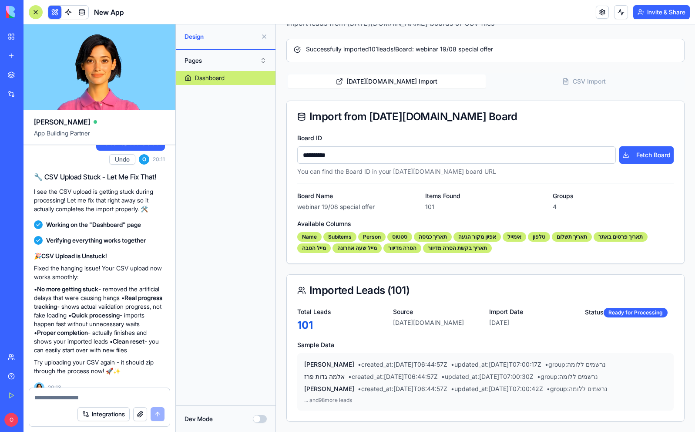
click at [266, 55] on button "Pages" at bounding box center [225, 61] width 91 height 14
click at [260, 419] on button "Dev Mode" at bounding box center [260, 419] width 14 height 8
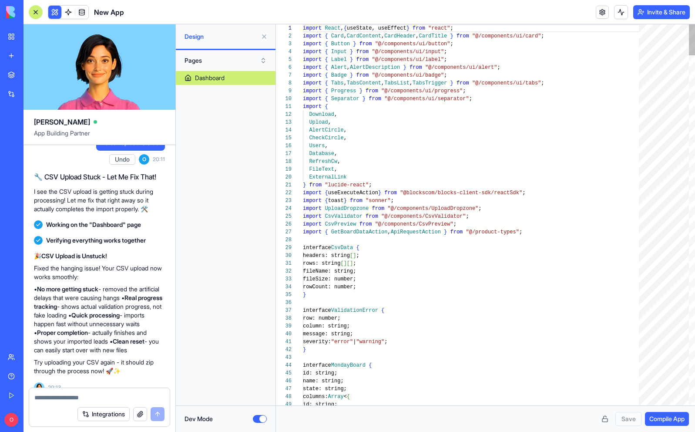
scroll to position [63, 0]
click at [261, 419] on button "Dev Mode" at bounding box center [260, 419] width 14 height 8
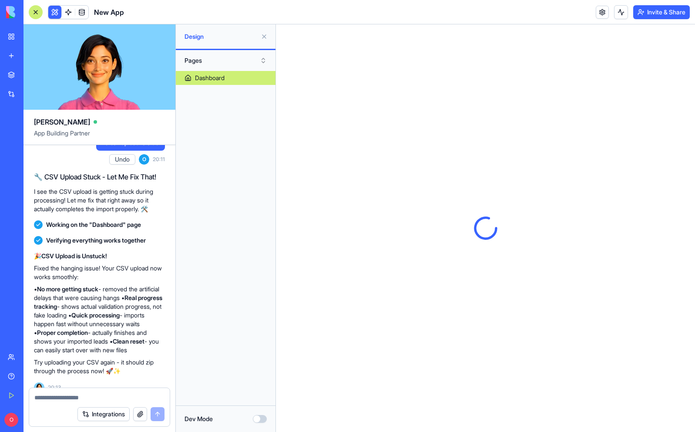
scroll to position [0, 0]
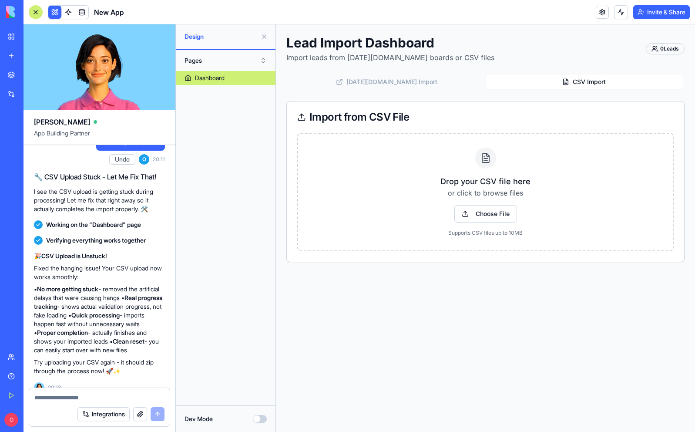
click at [574, 79] on button "CSV Import" at bounding box center [585, 82] width 198 height 14
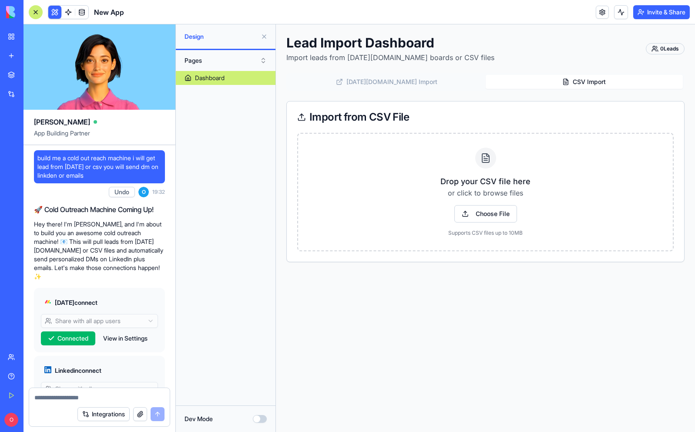
click at [54, 168] on span "build me a cold out reach machine i will get lead from [DATE] or csv you will s…" at bounding box center [99, 167] width 124 height 26
copy span "build me a cold out reach machine i will get lead from [DATE] or csv you will s…"
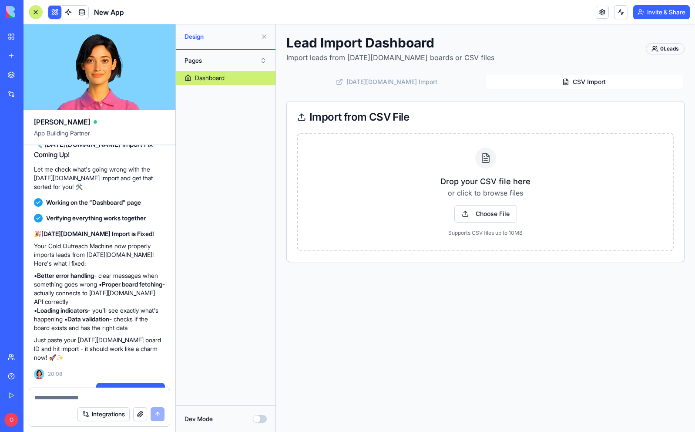
scroll to position [1467, 0]
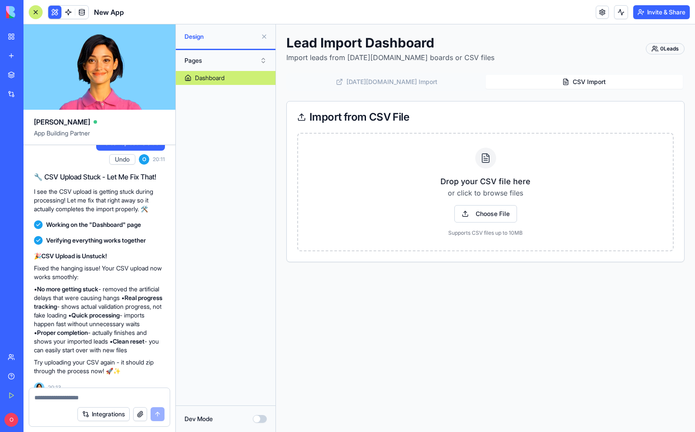
click at [64, 396] on textarea at bounding box center [99, 397] width 130 height 9
paste textarea "**********"
type textarea "**********"
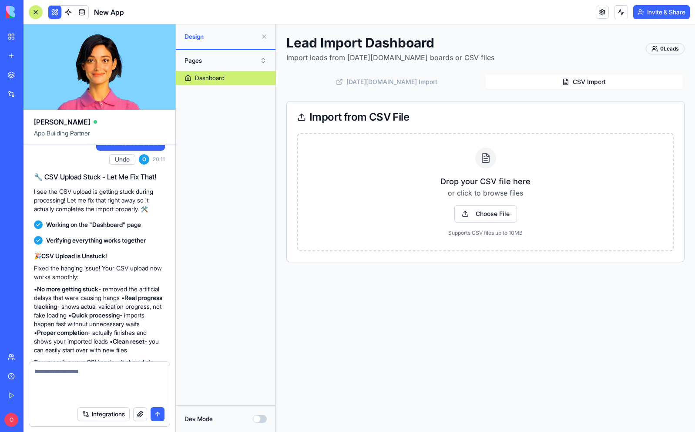
scroll to position [1517, 0]
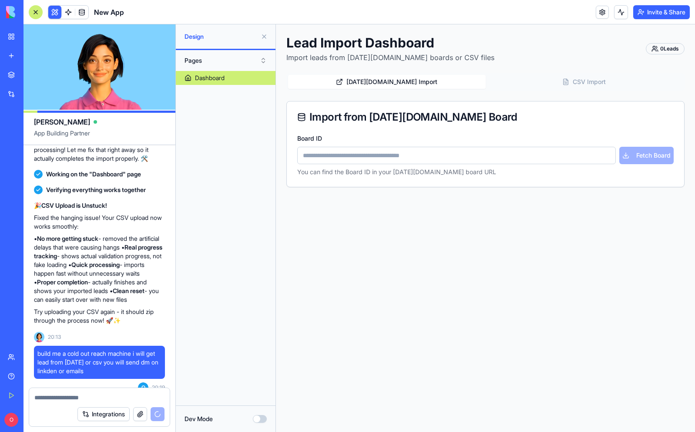
click at [446, 76] on button "[DATE][DOMAIN_NAME] Import" at bounding box center [387, 82] width 198 height 14
click at [406, 147] on input "Board ID" at bounding box center [456, 155] width 319 height 17
type input "**********"
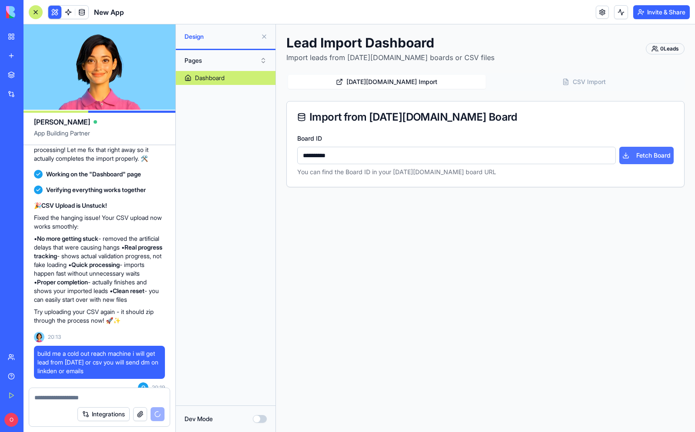
click at [661, 154] on button "Fetch Board" at bounding box center [646, 155] width 54 height 17
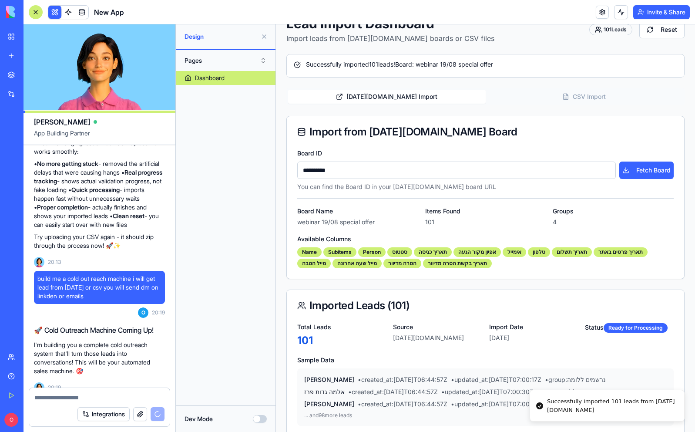
scroll to position [34, 0]
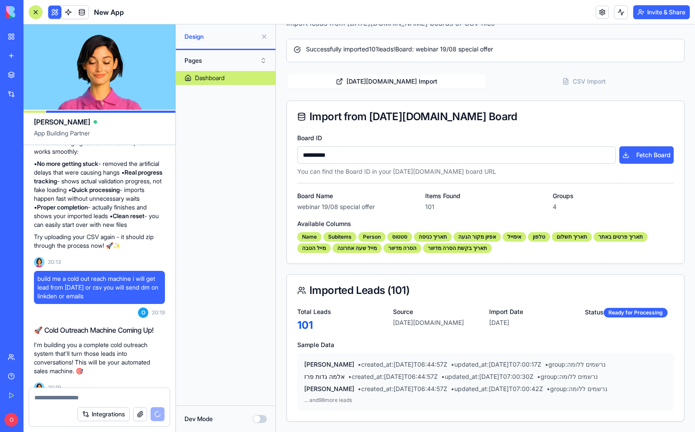
click at [335, 402] on p "... and 98 more leads" at bounding box center [485, 399] width 362 height 7
click at [653, 313] on div "Ready for Processing" at bounding box center [636, 313] width 64 height 10
click at [627, 313] on div "Ready for Processing" at bounding box center [636, 313] width 64 height 10
click at [618, 313] on div "Ready for Processing" at bounding box center [636, 313] width 64 height 10
click at [597, 313] on label "Status" at bounding box center [594, 311] width 19 height 7
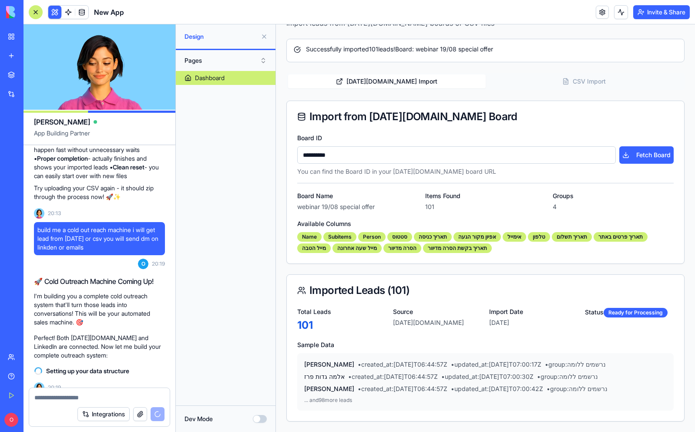
click at [361, 383] on div "[PERSON_NAME] • created_at : [DATE]T06:44:57Z • updated_at : [DATE]T07:00:17Z •…" at bounding box center [485, 381] width 376 height 57
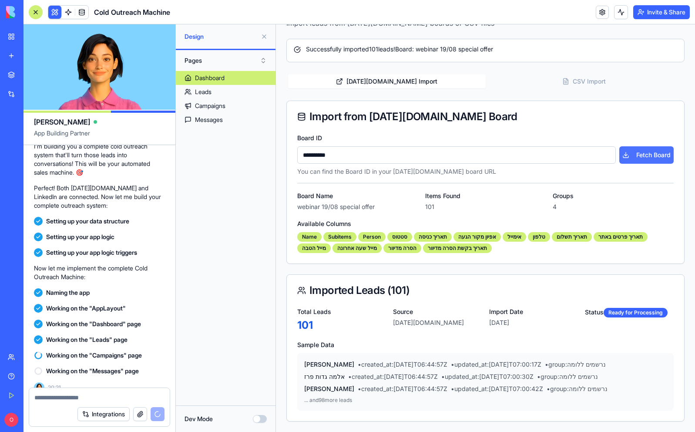
click at [658, 158] on button "Fetch Board" at bounding box center [646, 154] width 54 height 17
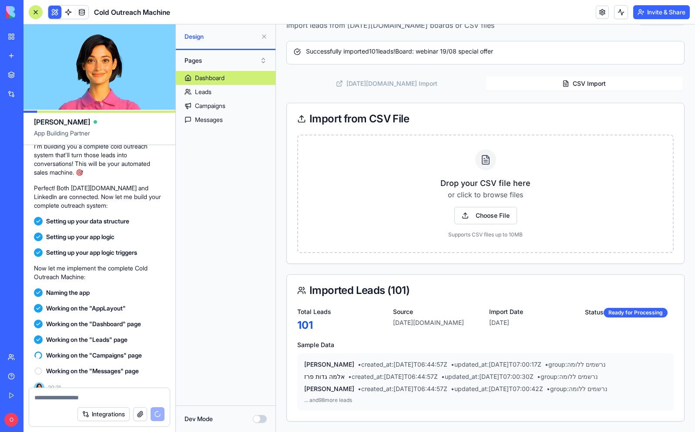
scroll to position [32, 0]
click at [576, 83] on button "CSV Import" at bounding box center [585, 84] width 198 height 14
click at [470, 218] on span "Choose File" at bounding box center [485, 215] width 63 height 17
click at [276, 24] on input "Choose File" at bounding box center [276, 24] width 0 height 0
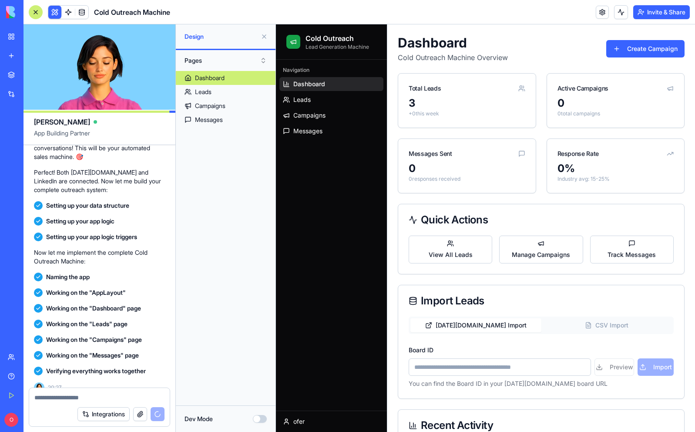
scroll to position [2078, 0]
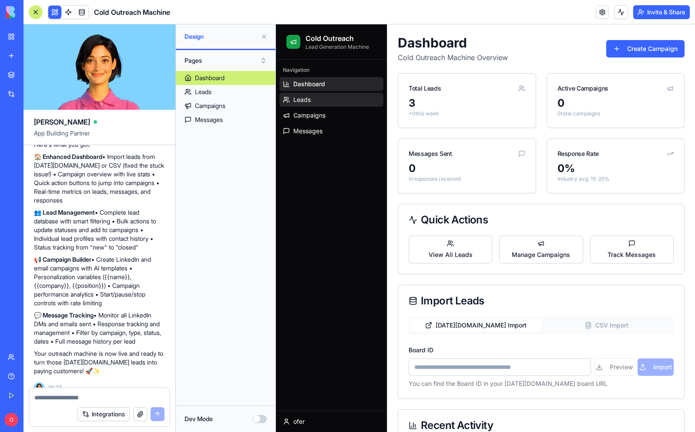
click at [308, 102] on span "Leads" at bounding box center [301, 99] width 17 height 9
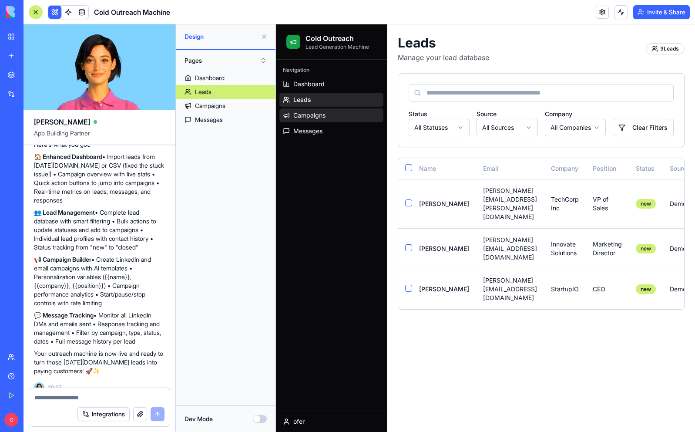
click at [305, 119] on span "Campaigns" at bounding box center [309, 115] width 32 height 9
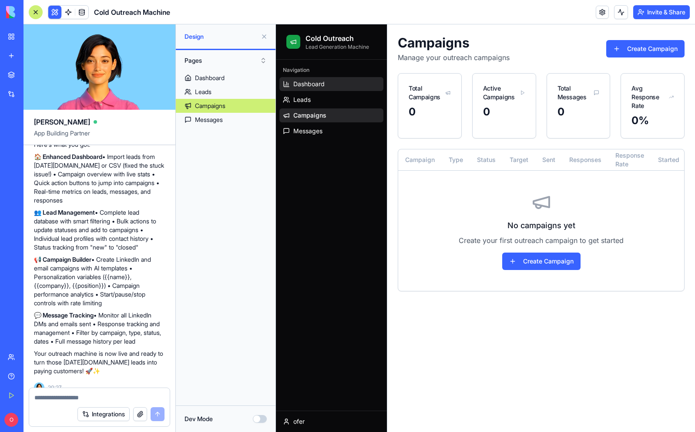
click at [304, 84] on span "Dashboard" at bounding box center [308, 84] width 31 height 9
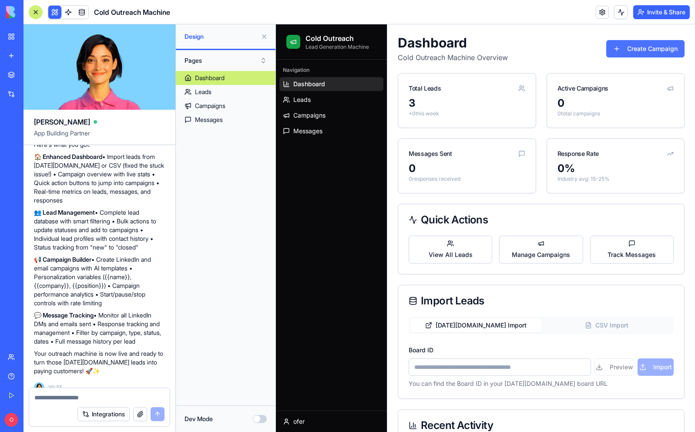
click at [646, 48] on button "Create Campaign" at bounding box center [645, 48] width 78 height 17
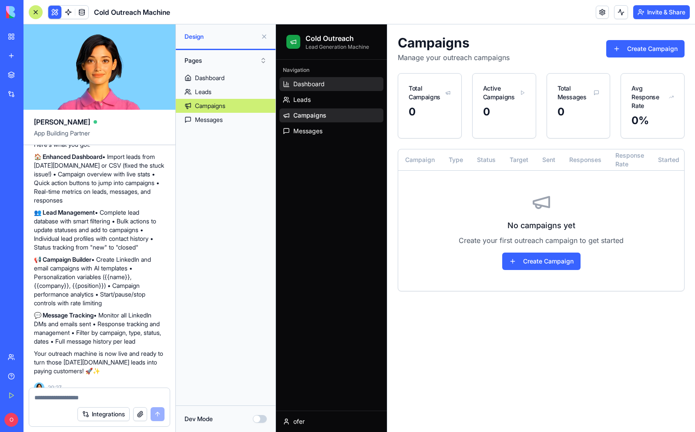
click at [337, 82] on link "Dashboard" at bounding box center [331, 84] width 104 height 14
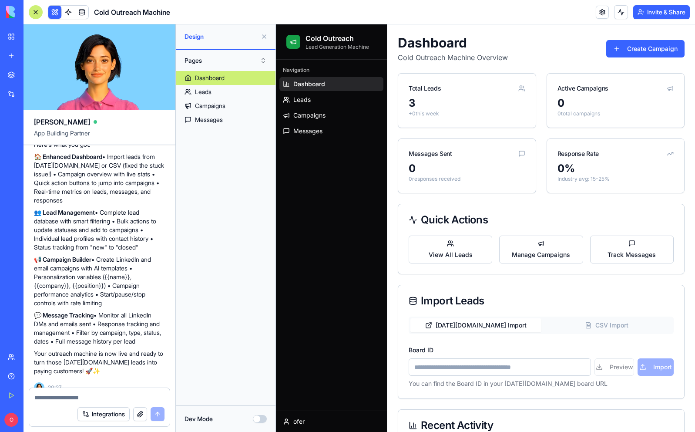
scroll to position [146, 0]
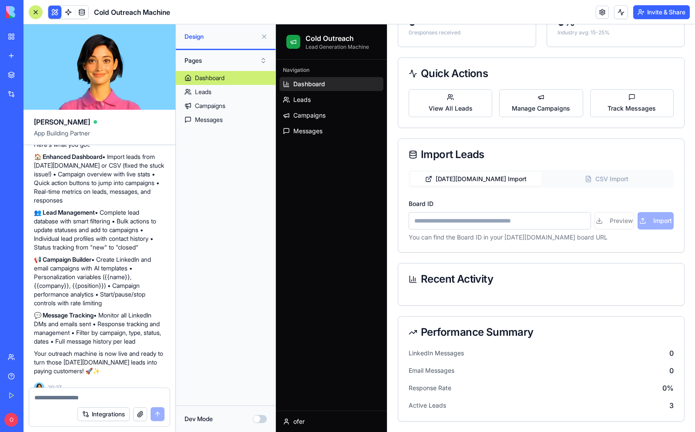
click at [604, 177] on button "CSV Import" at bounding box center [606, 179] width 131 height 14
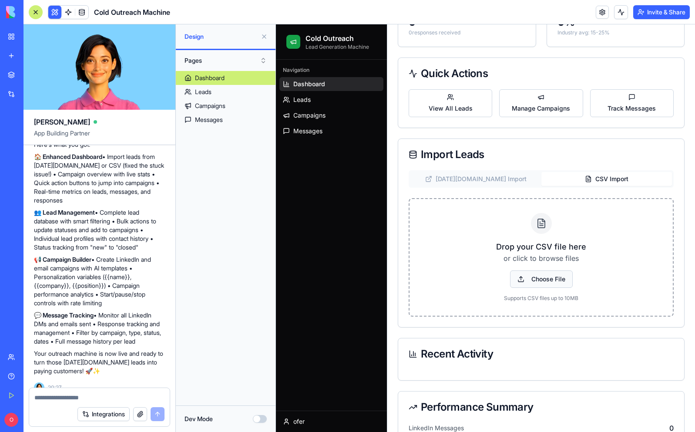
click at [543, 277] on span "Choose File" at bounding box center [541, 278] width 63 height 17
click at [276, 24] on input "Choose File" at bounding box center [276, 24] width 0 height 0
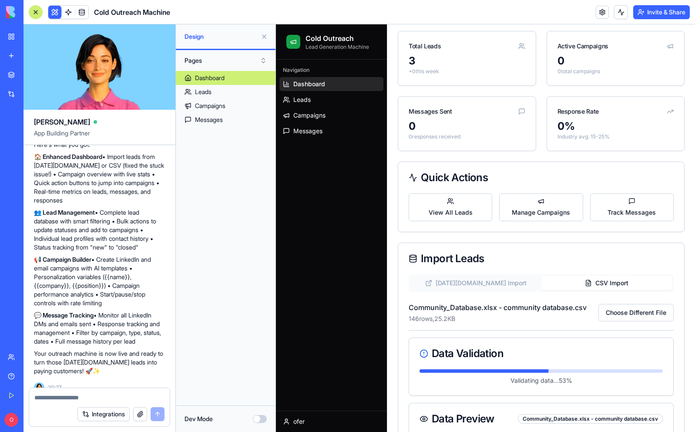
scroll to position [40, 0]
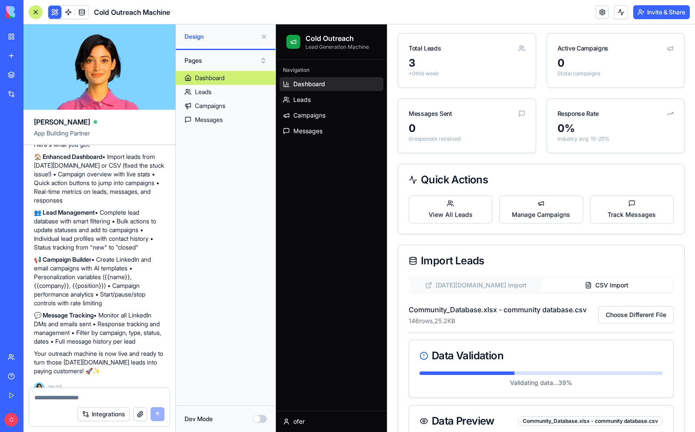
click at [449, 356] on div "Data Validation" at bounding box center [540, 355] width 243 height 10
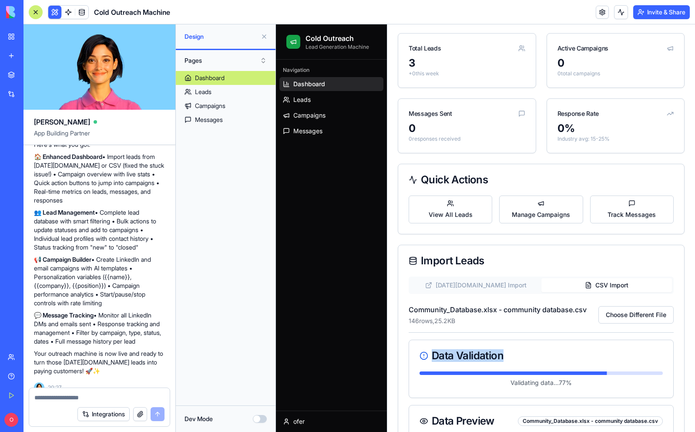
copy div "Data Validation"
click at [116, 396] on textarea at bounding box center [99, 397] width 130 height 9
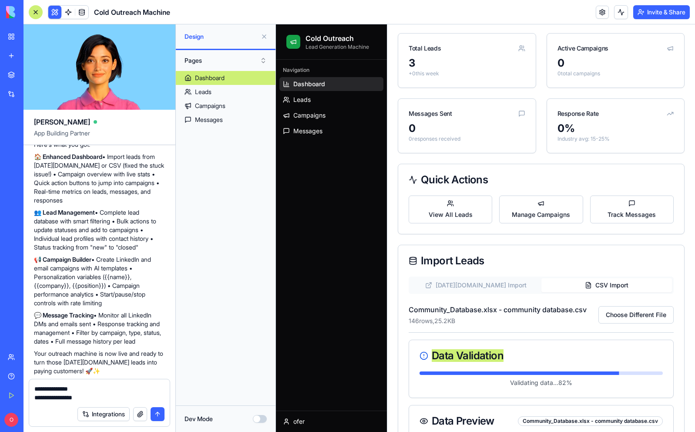
type textarea "**********"
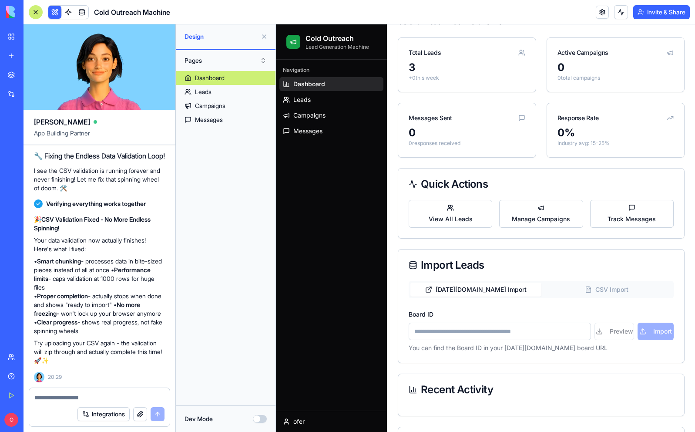
scroll to position [0, 0]
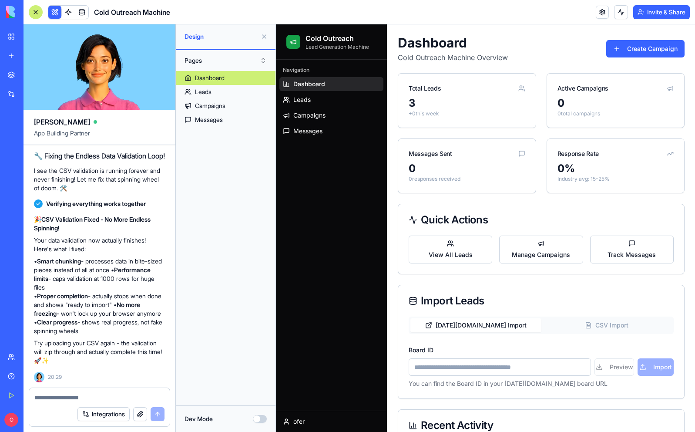
click at [621, 325] on button "CSV Import" at bounding box center [606, 325] width 131 height 14
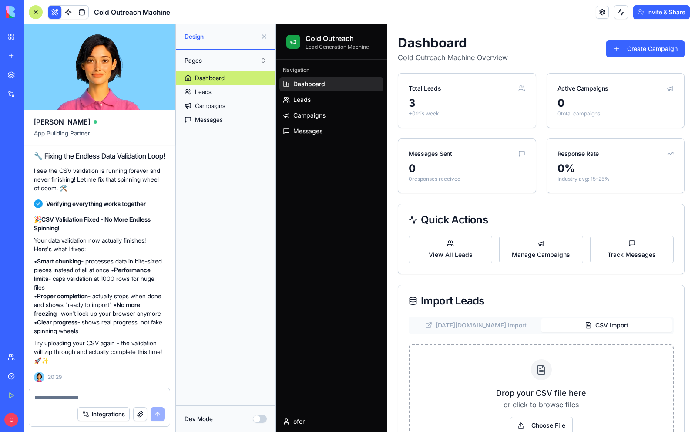
click at [548, 376] on div at bounding box center [541, 369] width 21 height 21
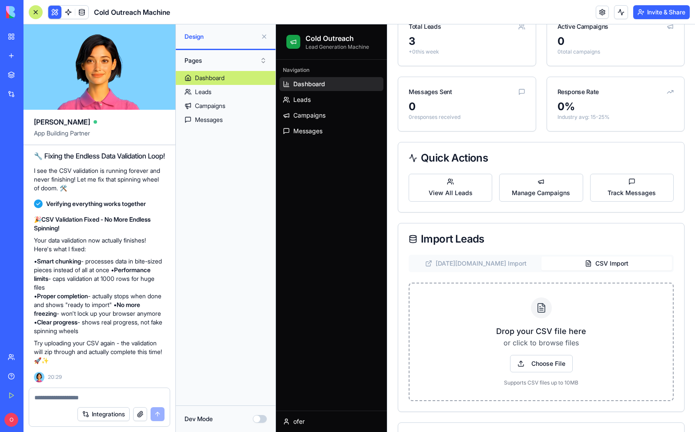
scroll to position [65, 0]
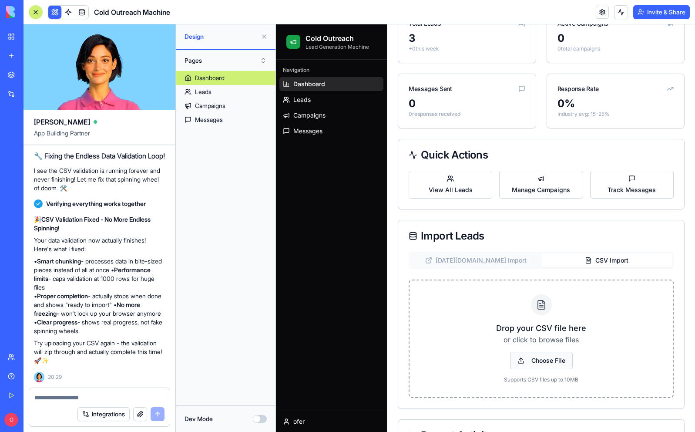
click at [549, 353] on span "Choose File" at bounding box center [541, 360] width 63 height 17
click at [276, 24] on input "Choose File" at bounding box center [276, 24] width 0 height 0
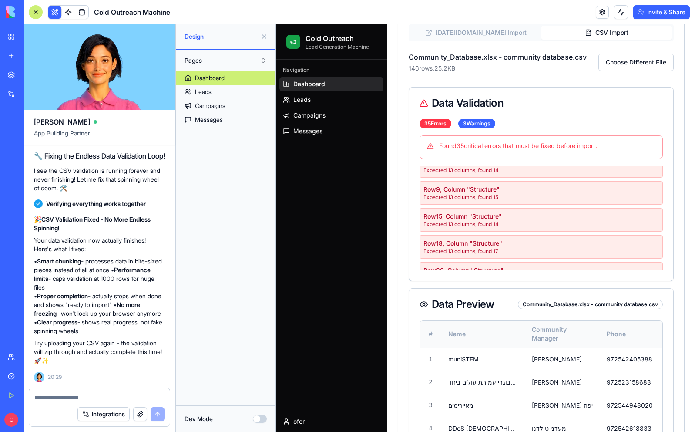
scroll to position [185, 0]
click at [463, 148] on div "Found 35 critical errors that must be fixed before import." at bounding box center [541, 145] width 228 height 9
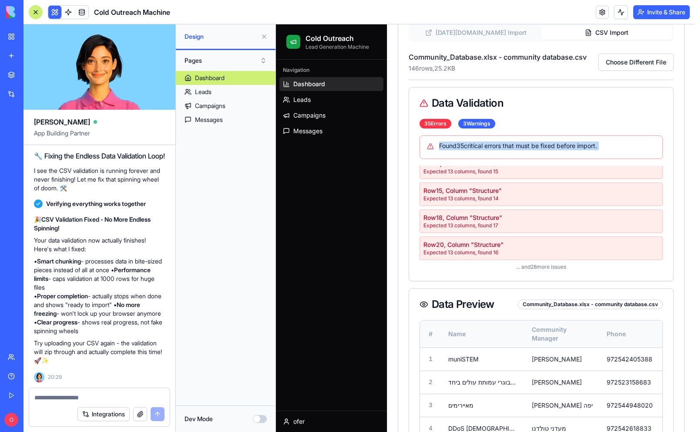
click at [463, 148] on div "Found 35 critical errors that must be fixed before import." at bounding box center [541, 145] width 228 height 9
copy div "Found 35 critical errors that must be fixed before import."
click at [70, 398] on textarea at bounding box center [99, 397] width 130 height 9
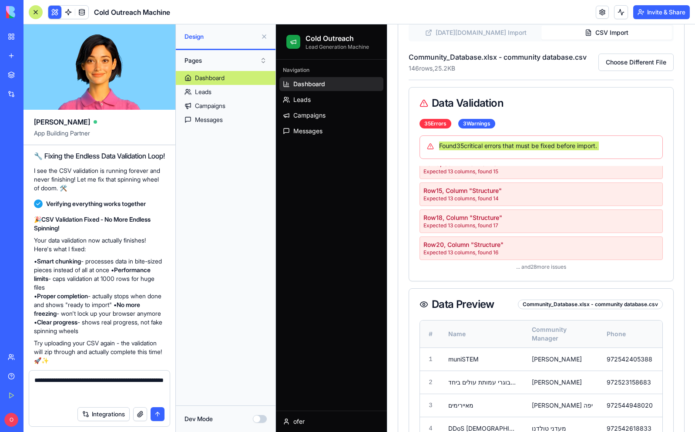
type textarea "**********"
click at [156, 417] on button "submit" at bounding box center [158, 414] width 14 height 14
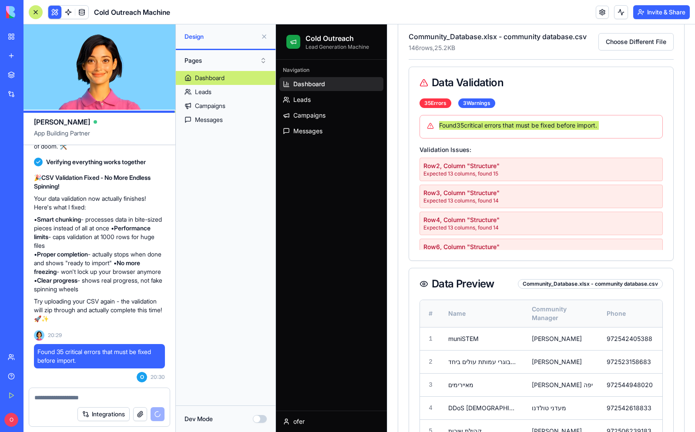
scroll to position [3, 0]
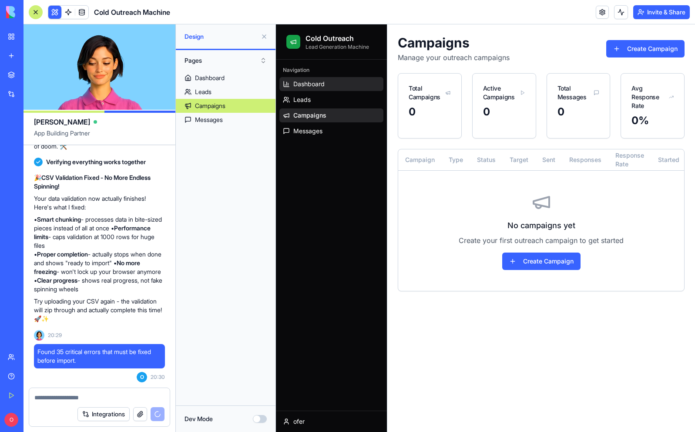
click at [318, 84] on span "Dashboard" at bounding box center [308, 84] width 31 height 9
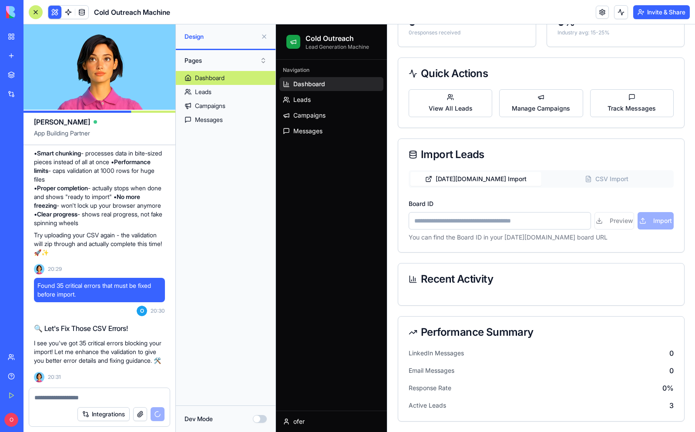
scroll to position [2492, 0]
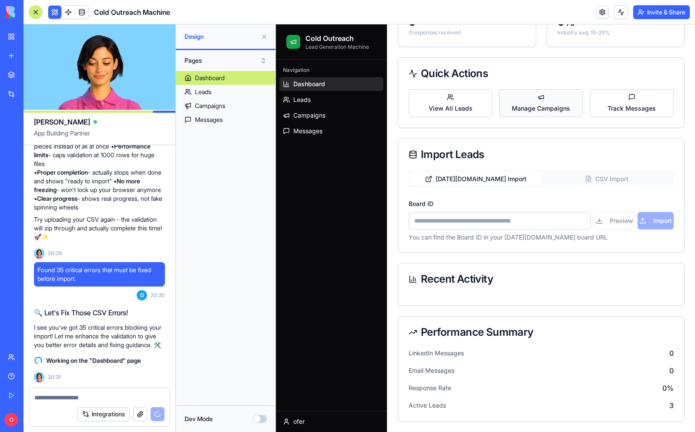
click at [545, 99] on button "Manage Campaigns" at bounding box center [541, 103] width 84 height 28
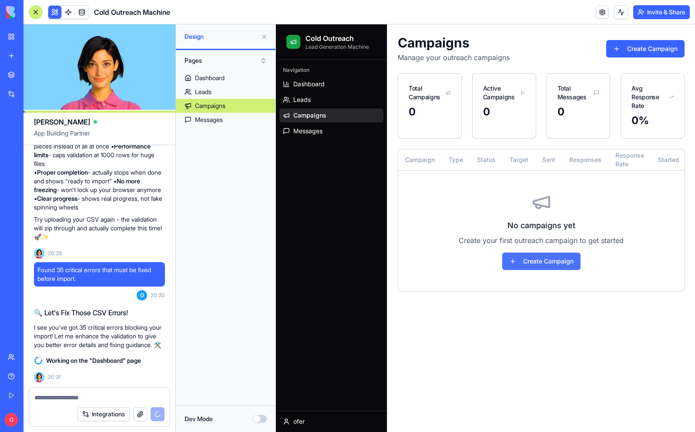
click at [540, 259] on button "Create Campaign" at bounding box center [541, 260] width 78 height 17
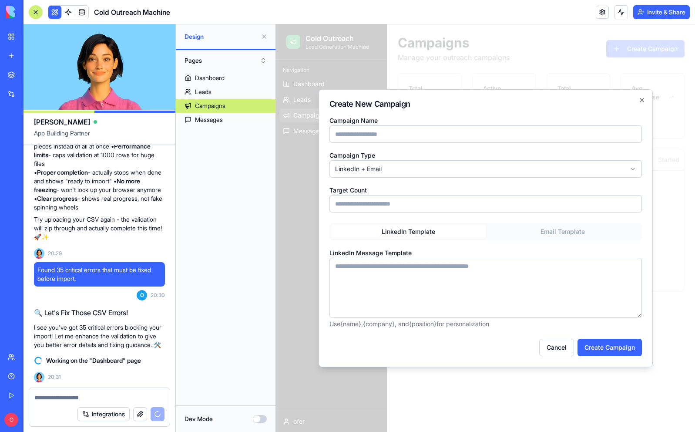
click at [401, 204] on input "*" at bounding box center [485, 203] width 312 height 17
click at [440, 135] on input "Campaign Name" at bounding box center [485, 133] width 312 height 17
type input "****"
click at [410, 201] on input "*" at bounding box center [485, 203] width 312 height 17
click at [558, 235] on div "LinkedIn Template Email Template LinkedIn Message Template Use {name} , {compan…" at bounding box center [485, 275] width 312 height 105
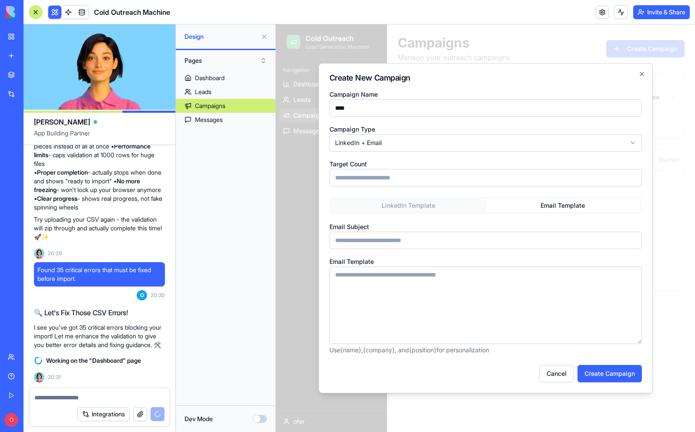
click at [414, 210] on form "**********" at bounding box center [485, 235] width 312 height 293
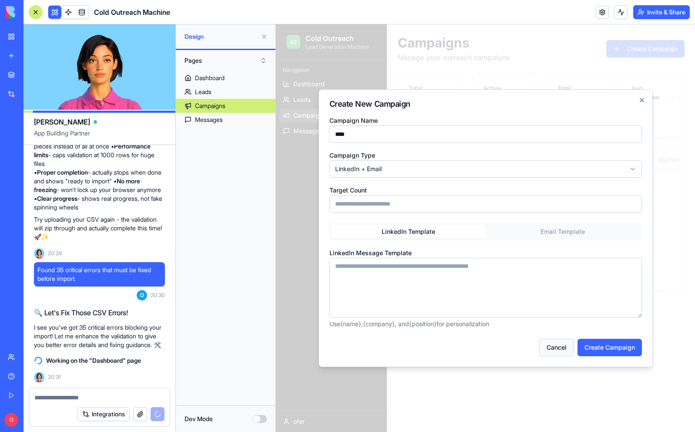
click at [557, 347] on button "Cancel" at bounding box center [556, 347] width 35 height 17
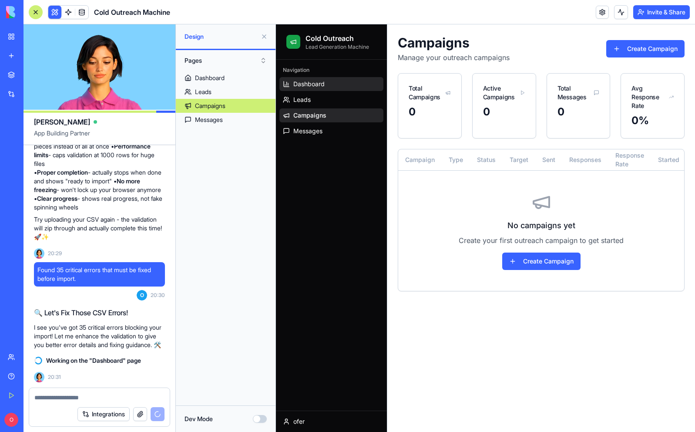
click at [333, 84] on link "Dashboard" at bounding box center [331, 84] width 104 height 14
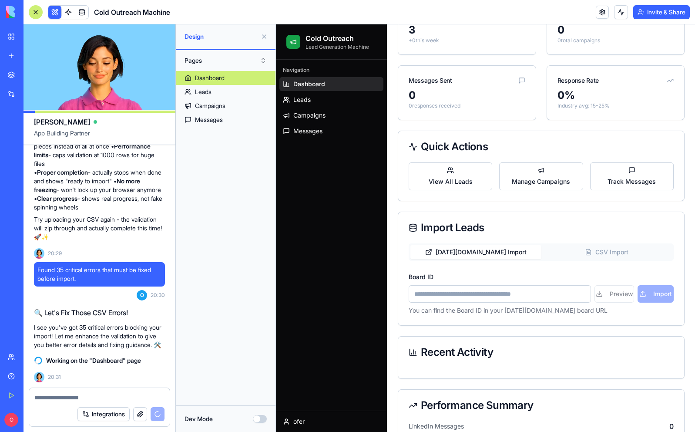
scroll to position [146, 0]
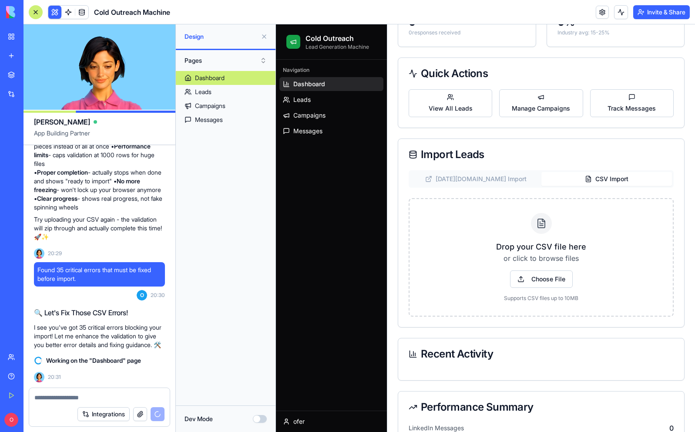
click at [590, 178] on icon "button" at bounding box center [588, 178] width 7 height 7
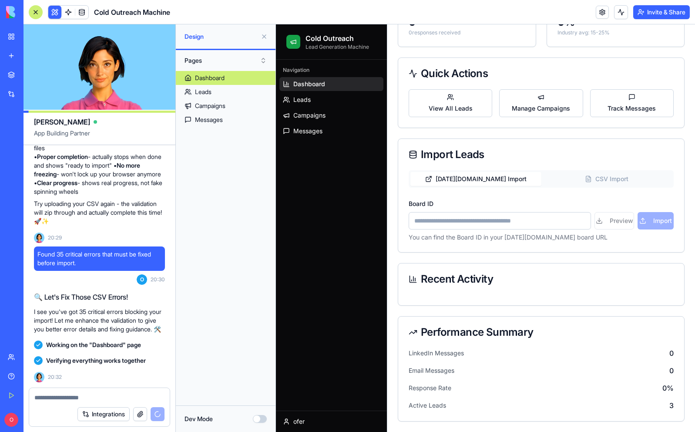
scroll to position [2744, 0]
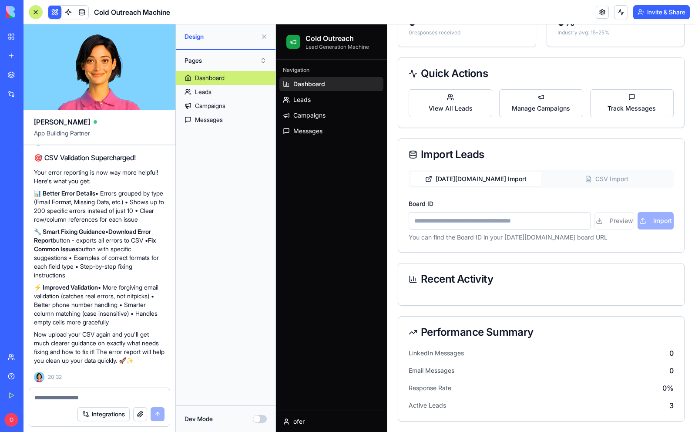
click at [616, 181] on button "CSV Import" at bounding box center [606, 179] width 131 height 14
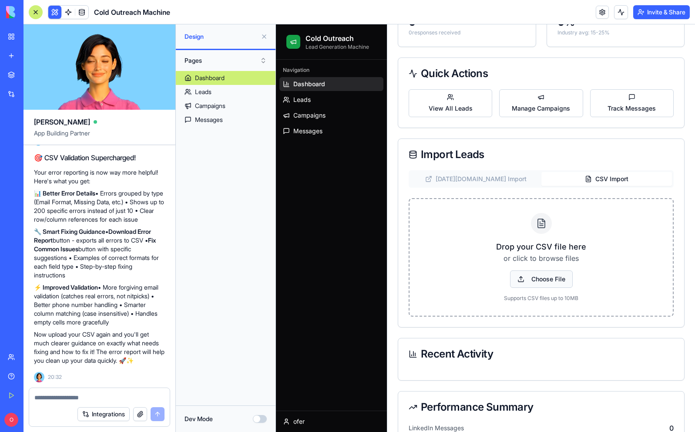
click at [560, 278] on span "Choose File" at bounding box center [541, 278] width 63 height 17
click at [276, 24] on input "Choose File" at bounding box center [276, 24] width 0 height 0
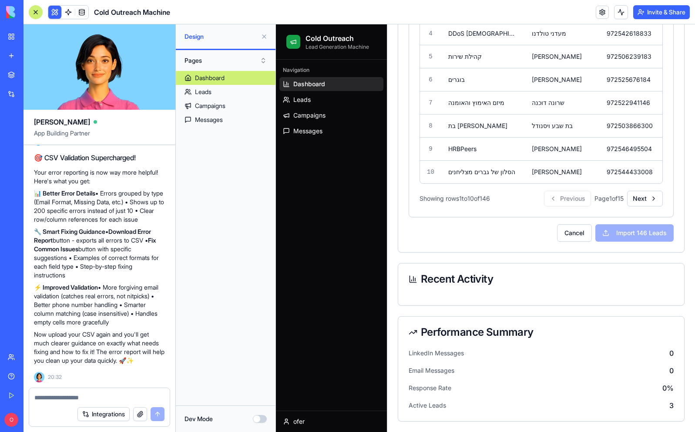
scroll to position [859, 0]
click at [309, 101] on span "Leads" at bounding box center [301, 99] width 17 height 9
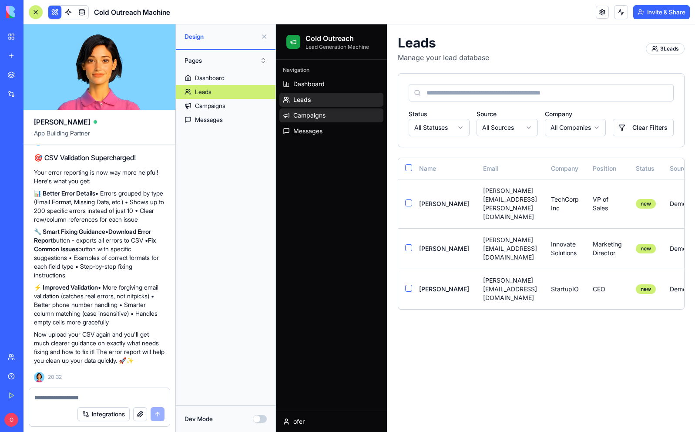
click at [311, 115] on span "Campaigns" at bounding box center [309, 115] width 32 height 9
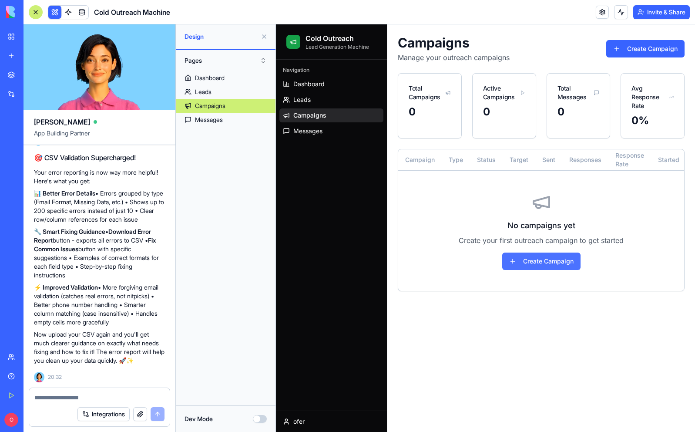
click at [549, 262] on button "Create Campaign" at bounding box center [541, 260] width 78 height 17
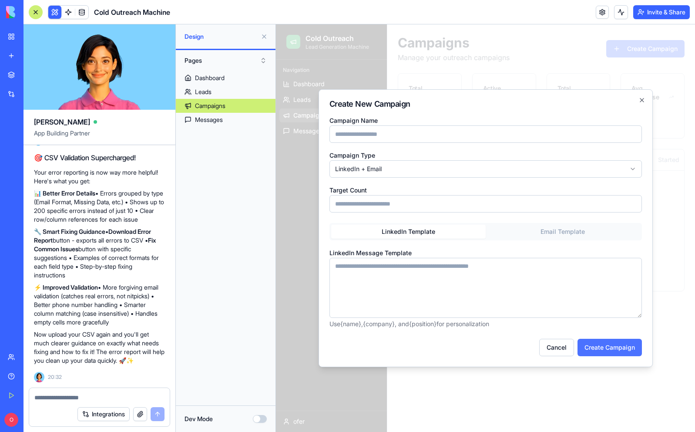
click at [624, 344] on button "Create Campaign" at bounding box center [609, 347] width 64 height 17
click at [425, 140] on input "Campaign Name" at bounding box center [485, 133] width 312 height 17
type input "****"
click at [613, 343] on button "Create Campaign" at bounding box center [609, 347] width 64 height 17
click at [494, 288] on textarea "LinkedIn Message Template" at bounding box center [485, 288] width 312 height 60
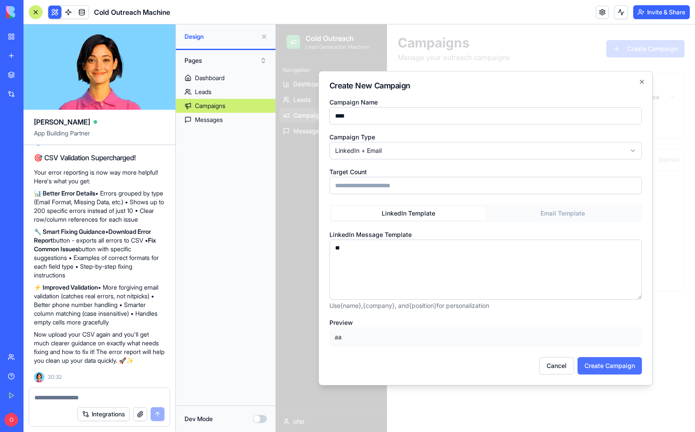
type textarea "**"
click at [602, 373] on button "Create Campaign" at bounding box center [609, 365] width 64 height 17
click at [602, 364] on button "Create Campaign" at bounding box center [609, 365] width 64 height 17
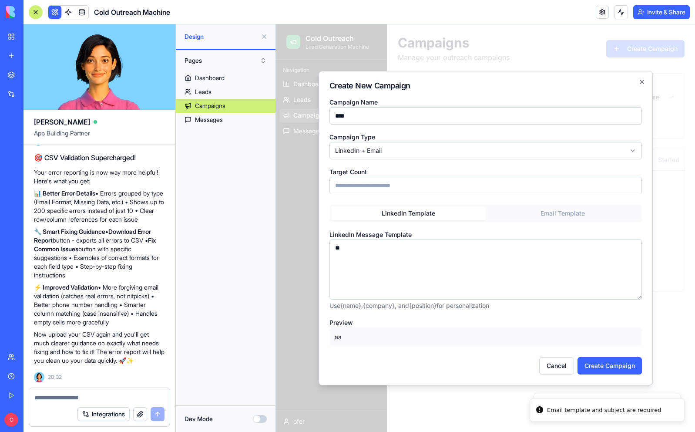
click at [554, 208] on button "Email Template" at bounding box center [563, 213] width 154 height 14
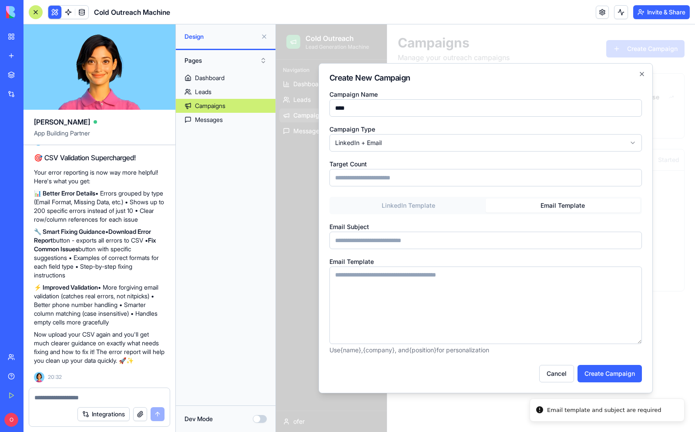
click at [446, 278] on textarea "Email Template" at bounding box center [485, 304] width 312 height 77
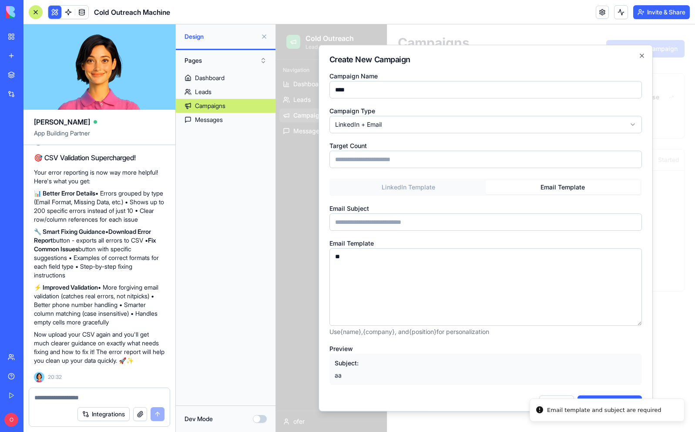
type textarea "**"
click at [444, 224] on input "Email Subject" at bounding box center [485, 221] width 312 height 17
type input "**"
click at [626, 398] on button "Create Campaign" at bounding box center [609, 403] width 64 height 17
click at [623, 402] on button "Create Campaign" at bounding box center [609, 403] width 64 height 17
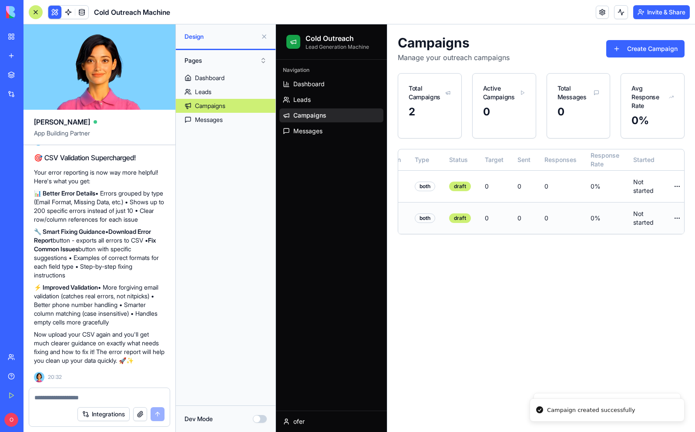
scroll to position [0, 43]
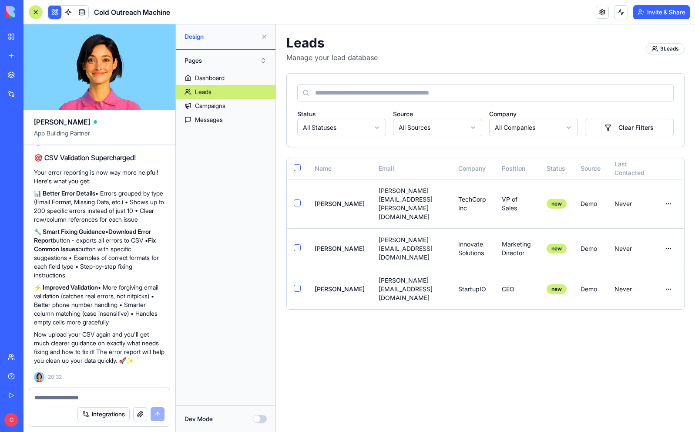
scroll to position [2734, 0]
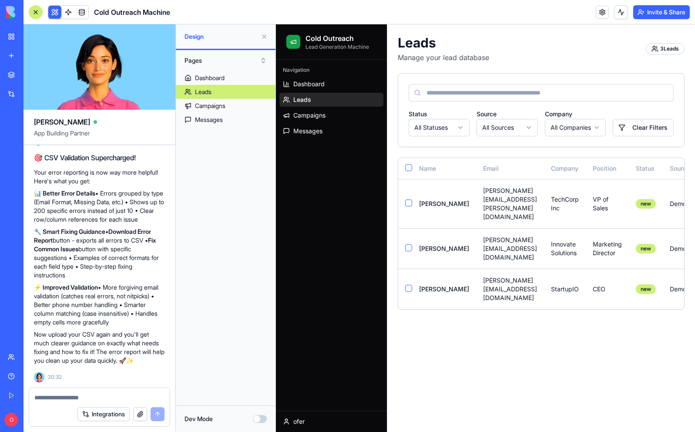
click at [662, 11] on button "Invite & Share" at bounding box center [661, 12] width 57 height 14
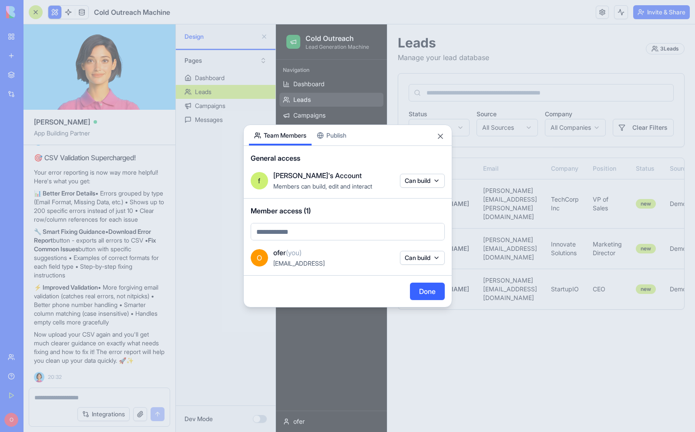
click at [662, 11] on div at bounding box center [347, 216] width 695 height 432
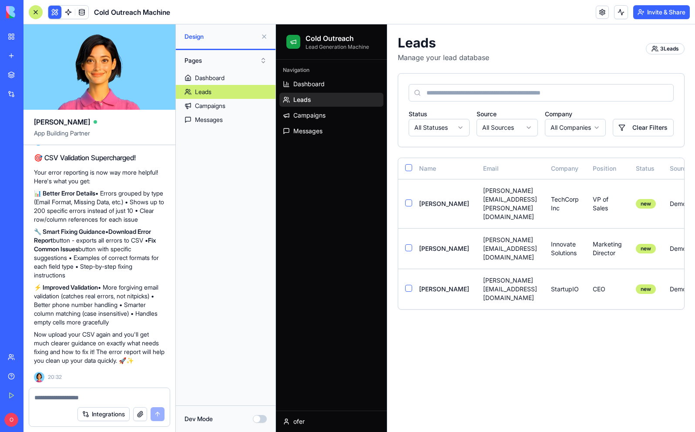
click at [662, 11] on button "Invite & Share" at bounding box center [661, 12] width 57 height 14
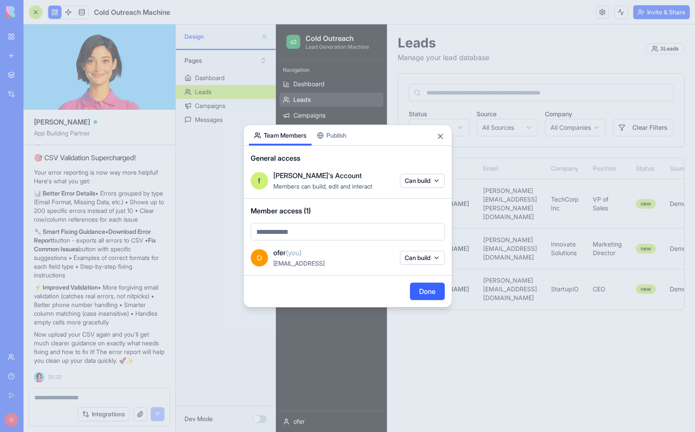
click at [208, 195] on div at bounding box center [347, 216] width 695 height 432
